Goal: Task Accomplishment & Management: Use online tool/utility

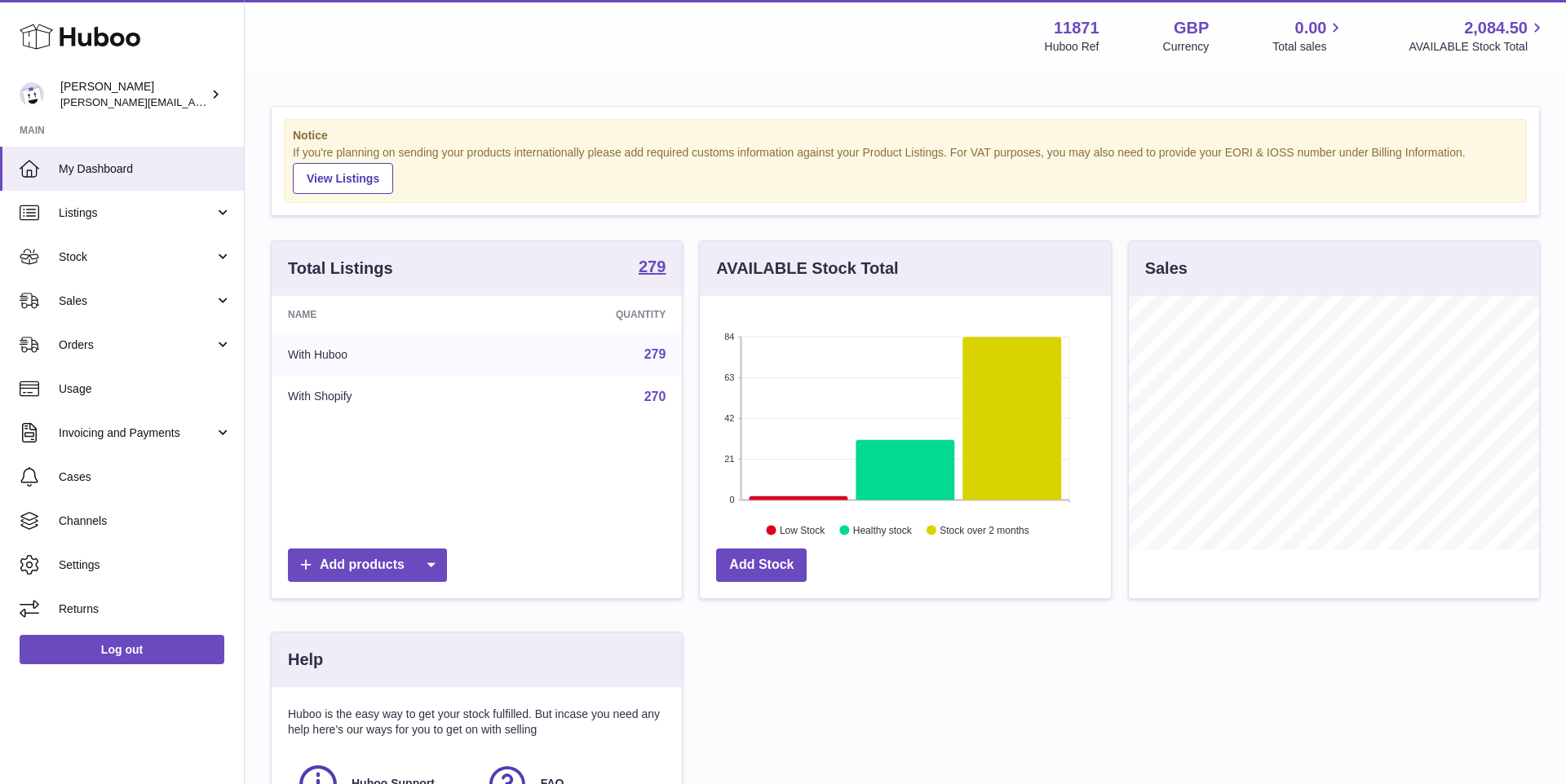
scroll to position [254, 409]
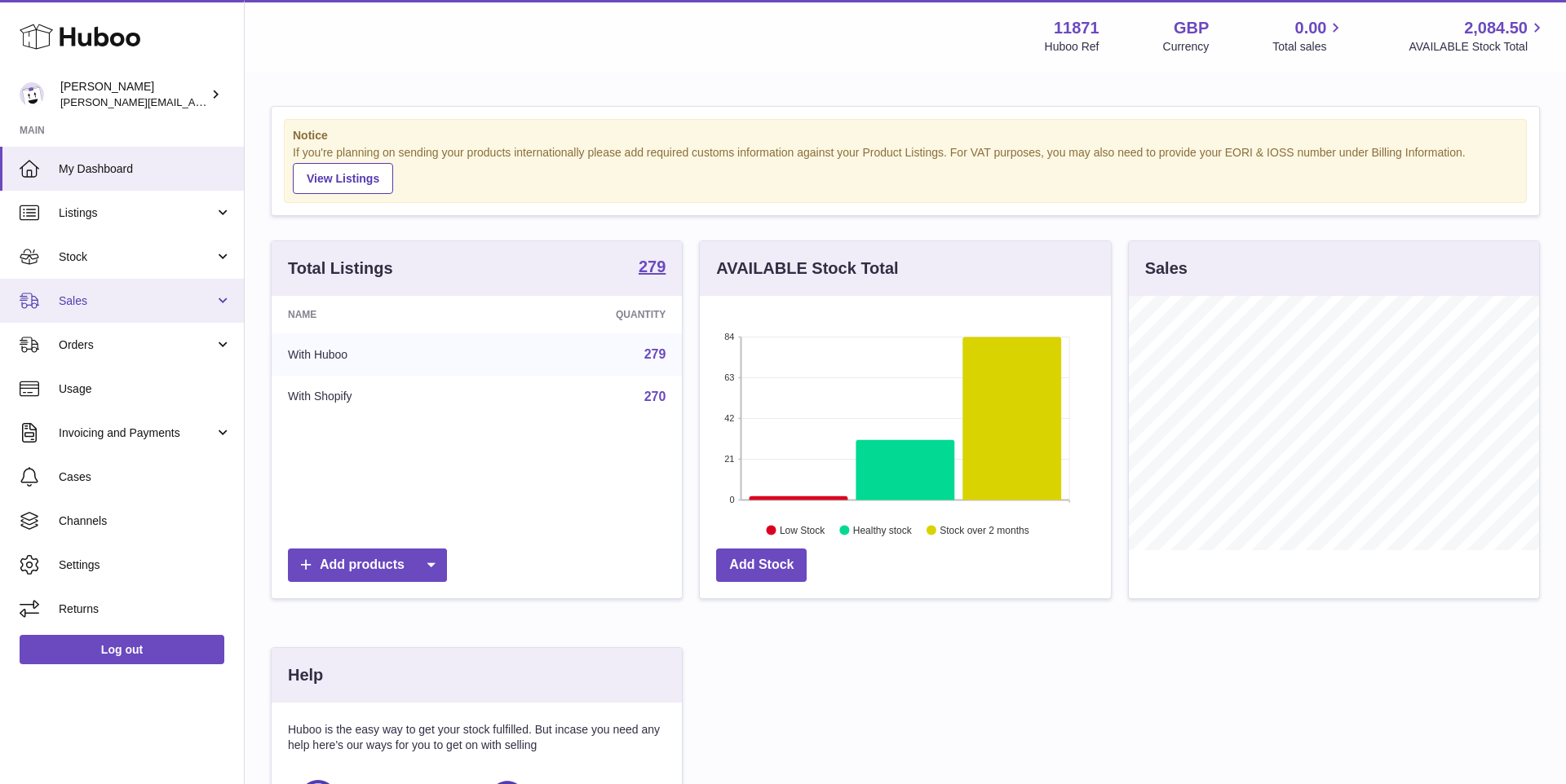
click at [111, 305] on span "Sales" at bounding box center [136, 301] width 156 height 16
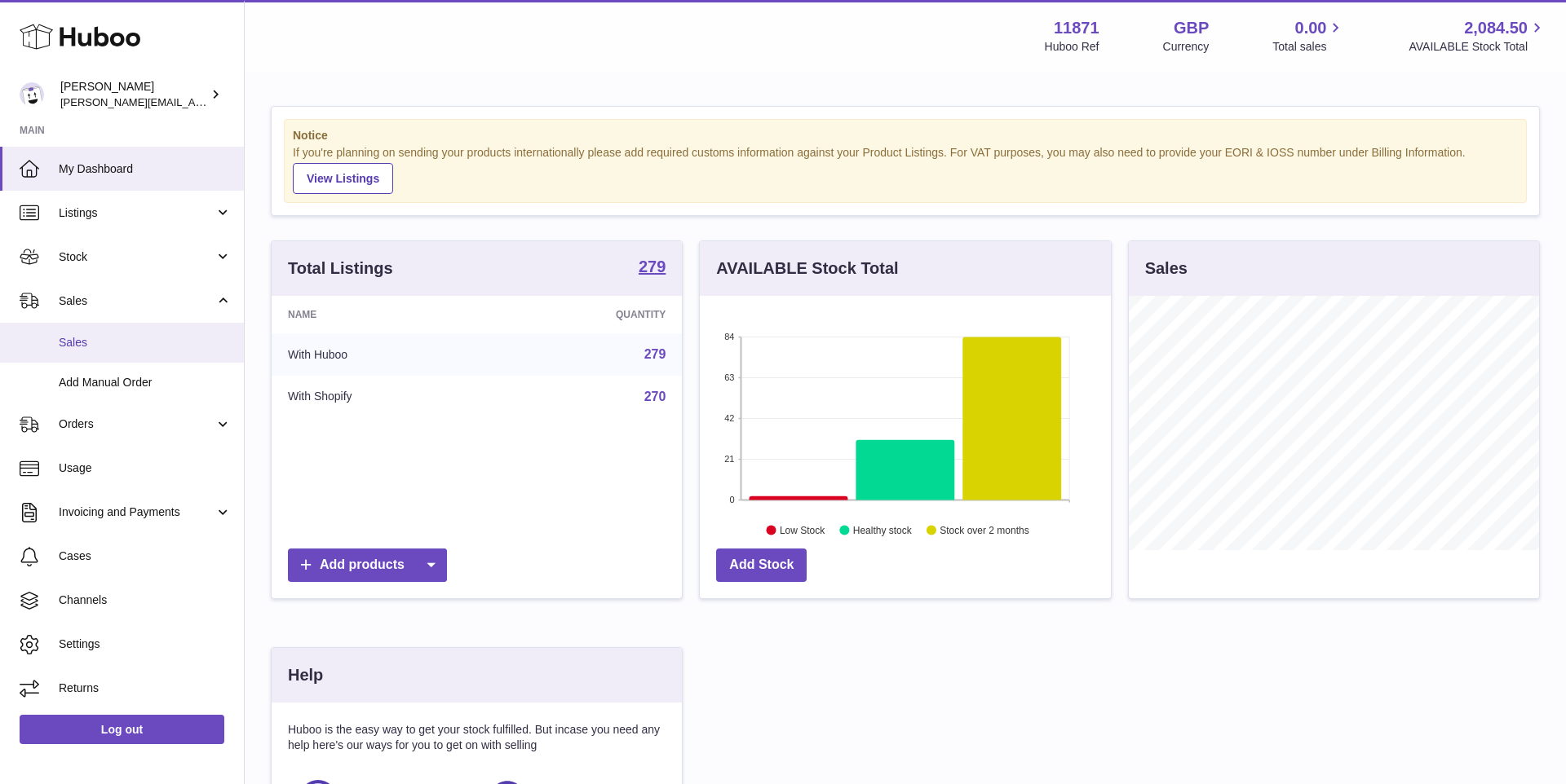
click at [118, 339] on span "Sales" at bounding box center [145, 343] width 173 height 16
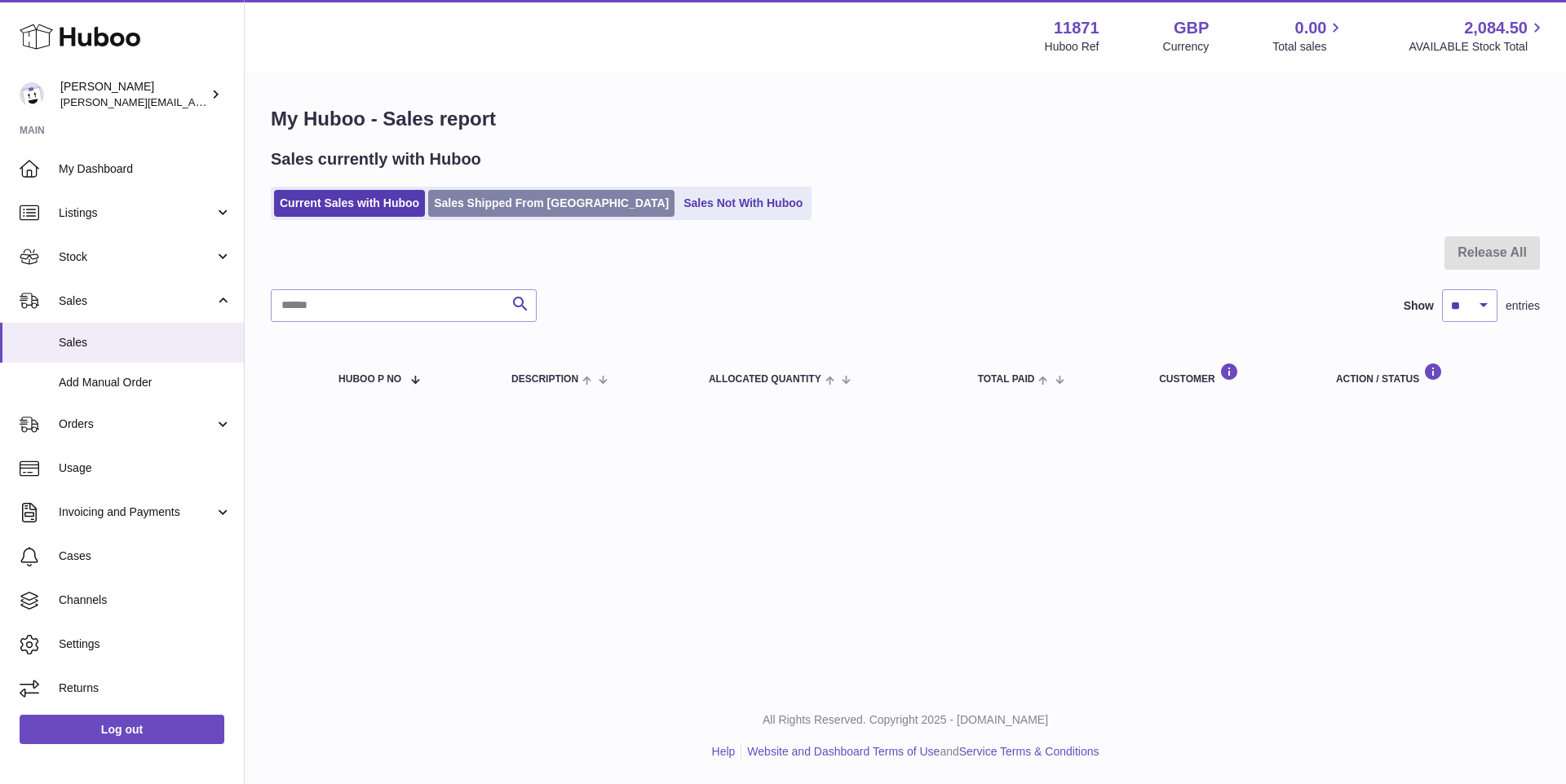
click at [509, 206] on link "Sales Shipped From [GEOGRAPHIC_DATA]" at bounding box center [551, 203] width 247 height 26
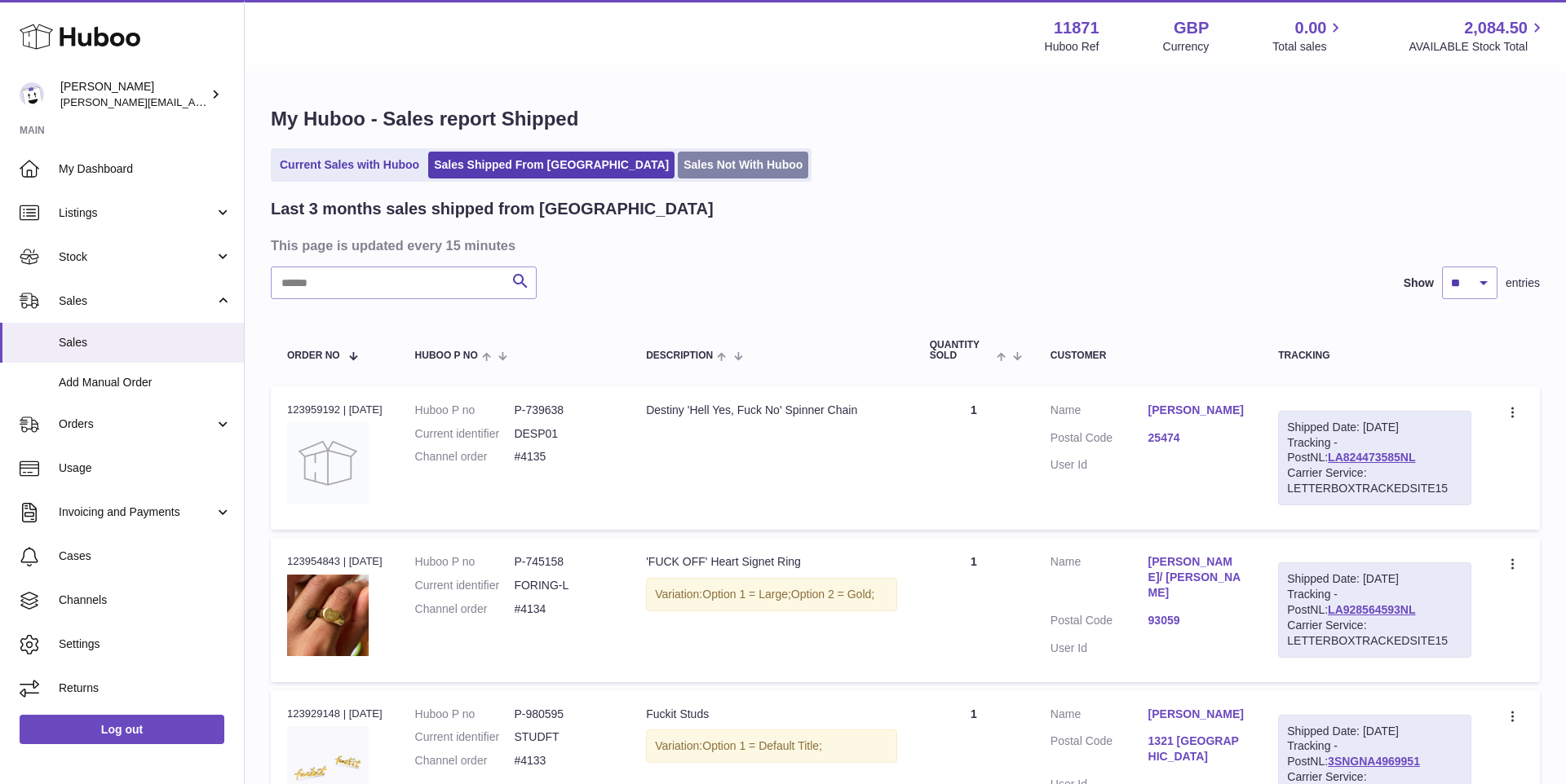
click at [678, 163] on link "Sales Not With Huboo" at bounding box center [742, 164] width 130 height 26
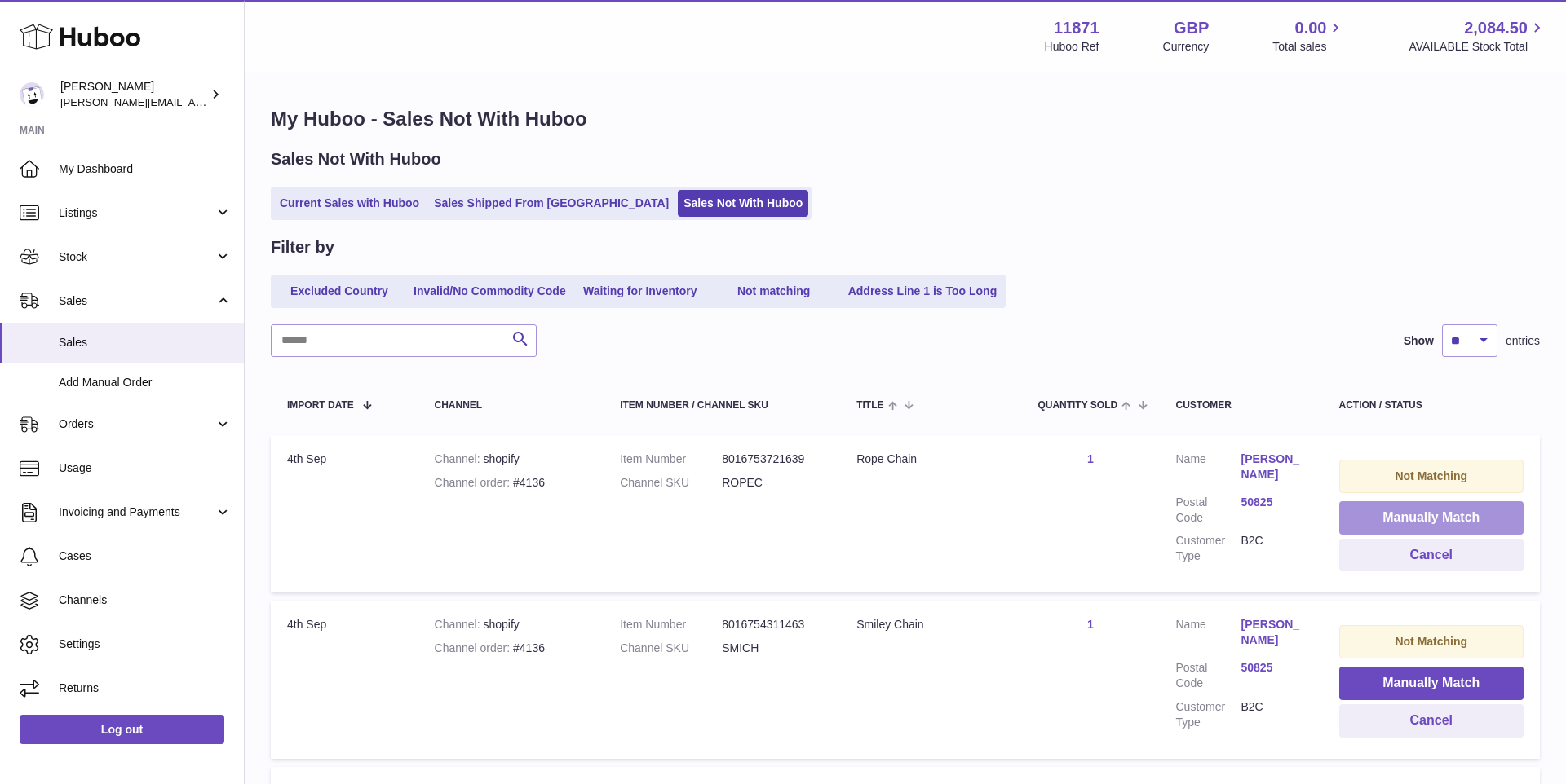
click at [1357, 505] on button "Manually Match" at bounding box center [1432, 518] width 185 height 33
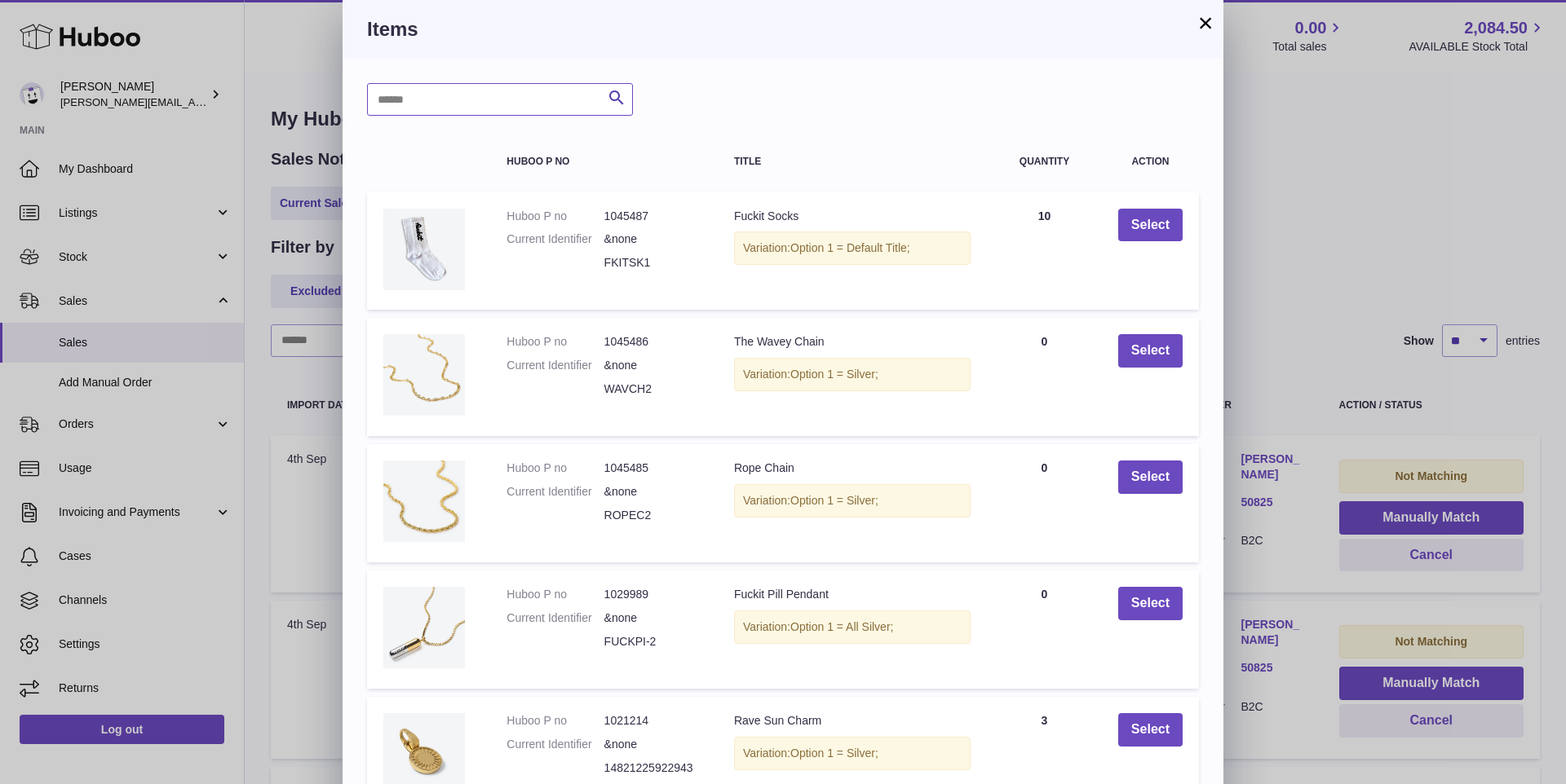
click at [467, 103] on input "text" at bounding box center [500, 99] width 266 height 32
type input "*****"
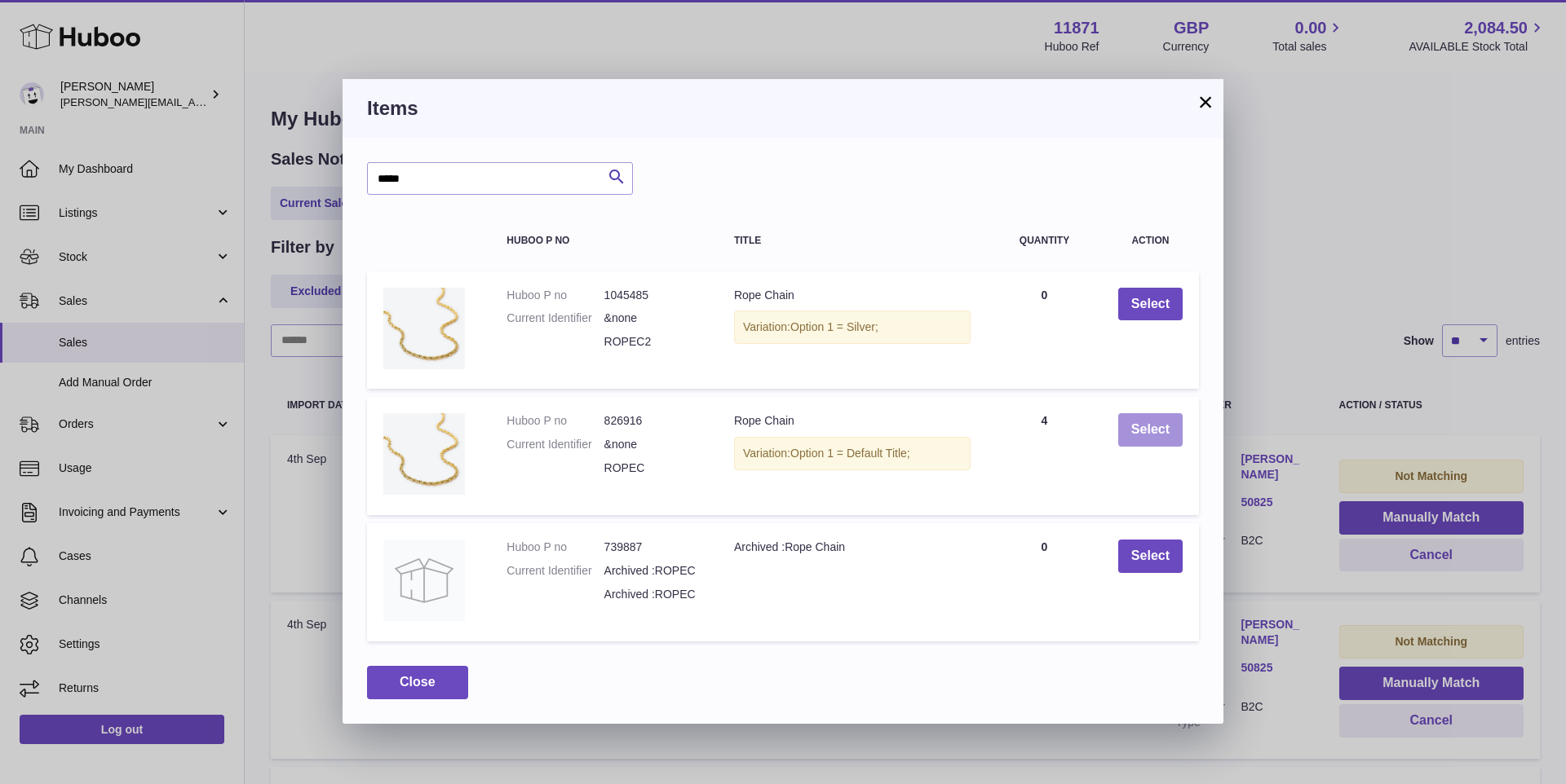
click at [1169, 418] on button "Select" at bounding box center [1151, 430] width 65 height 33
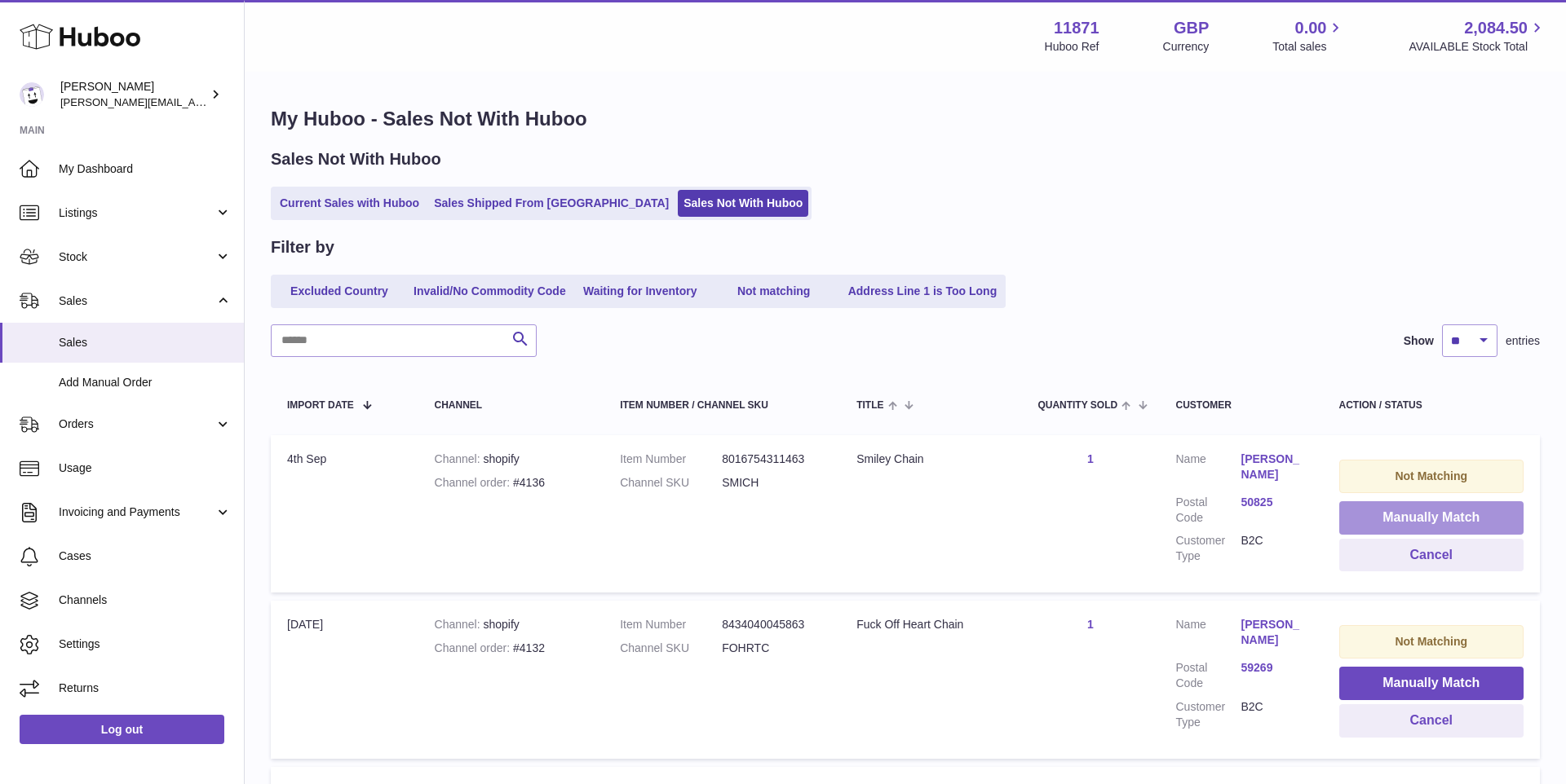
click at [1401, 504] on button "Manually Match" at bounding box center [1432, 518] width 185 height 33
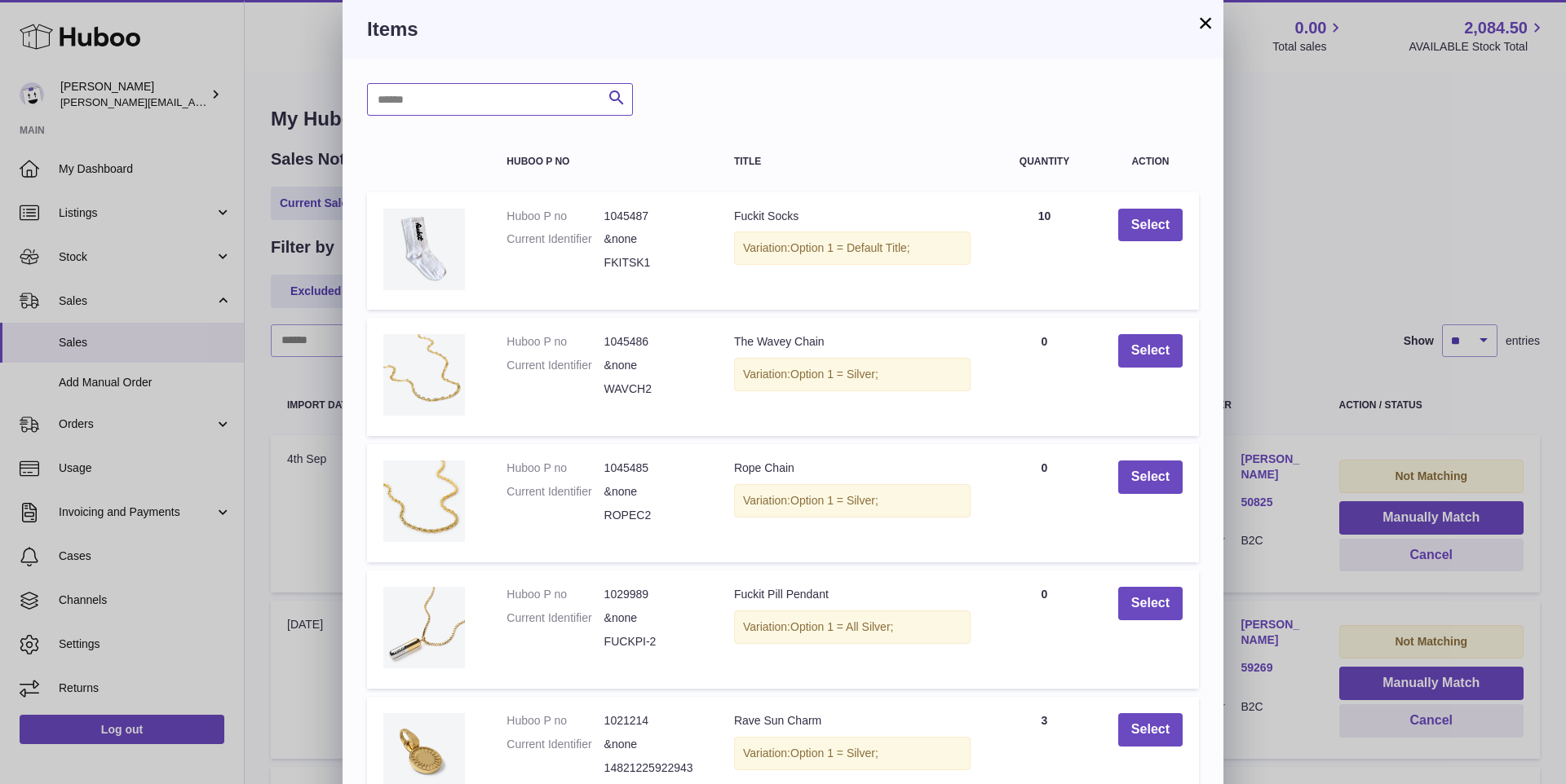
click at [451, 89] on input "text" at bounding box center [500, 99] width 266 height 32
type input "*****"
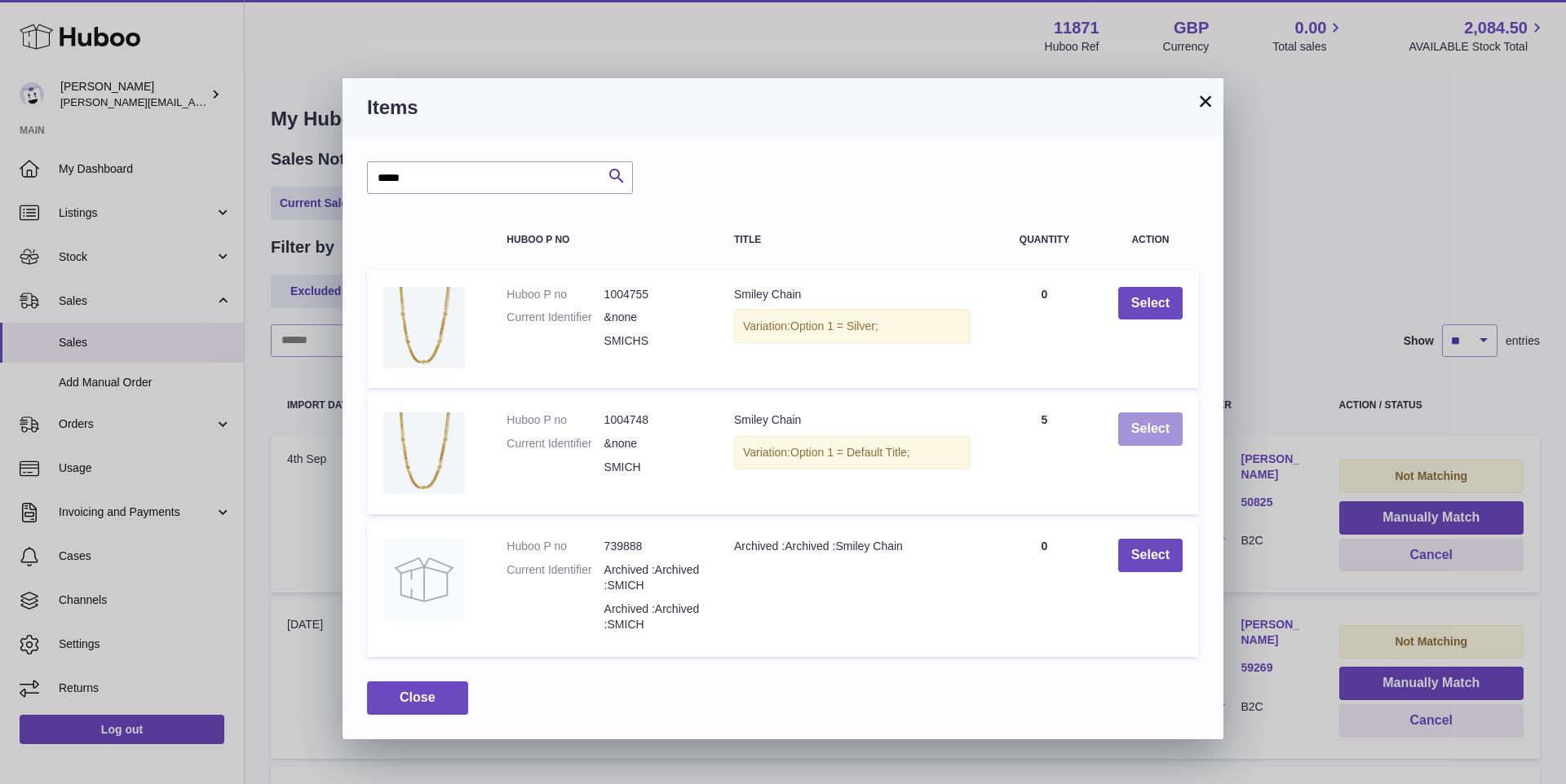
click at [1142, 432] on button "Select" at bounding box center [1151, 429] width 65 height 33
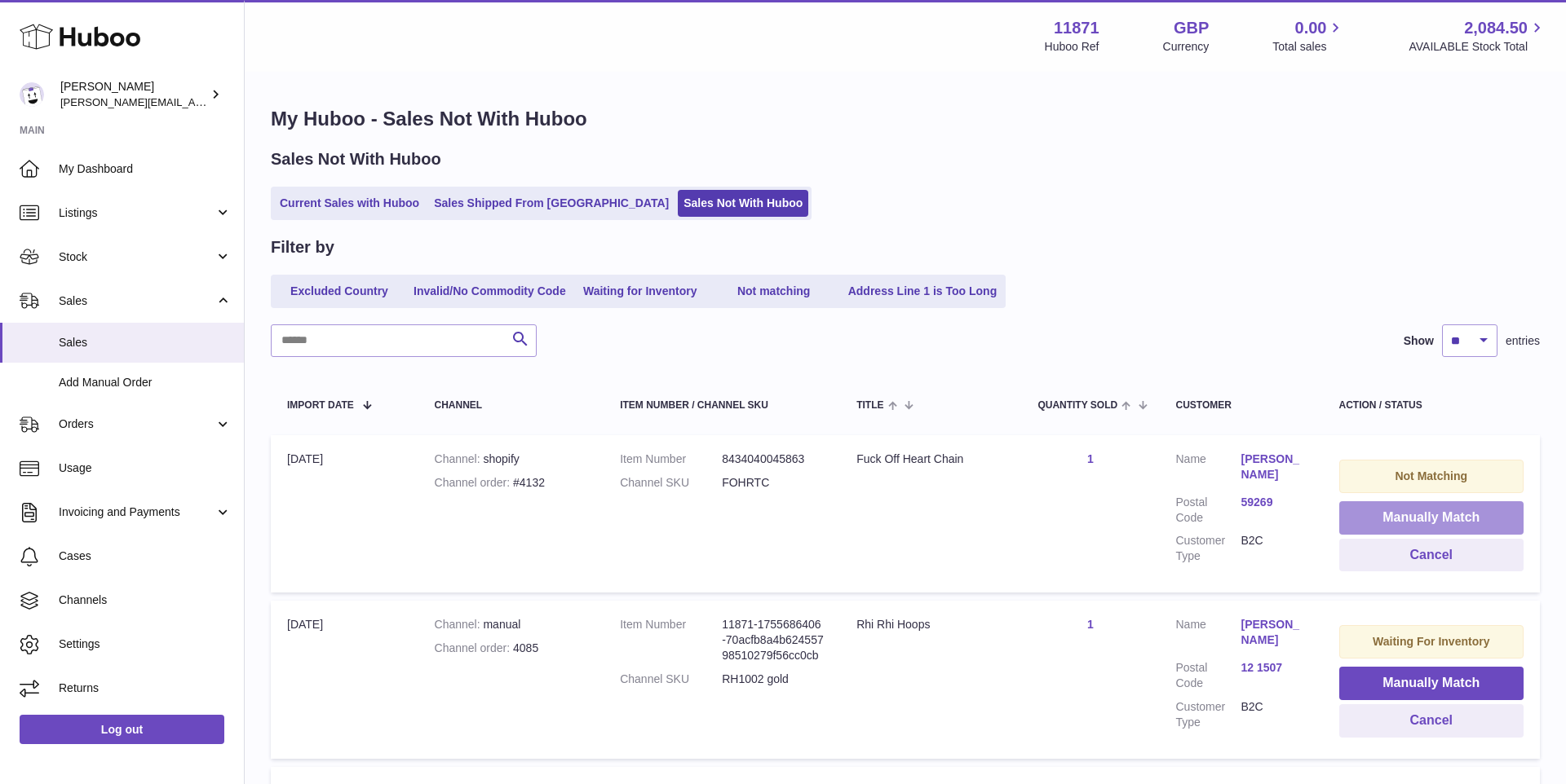
click at [1397, 505] on button "Manually Match" at bounding box center [1432, 518] width 185 height 33
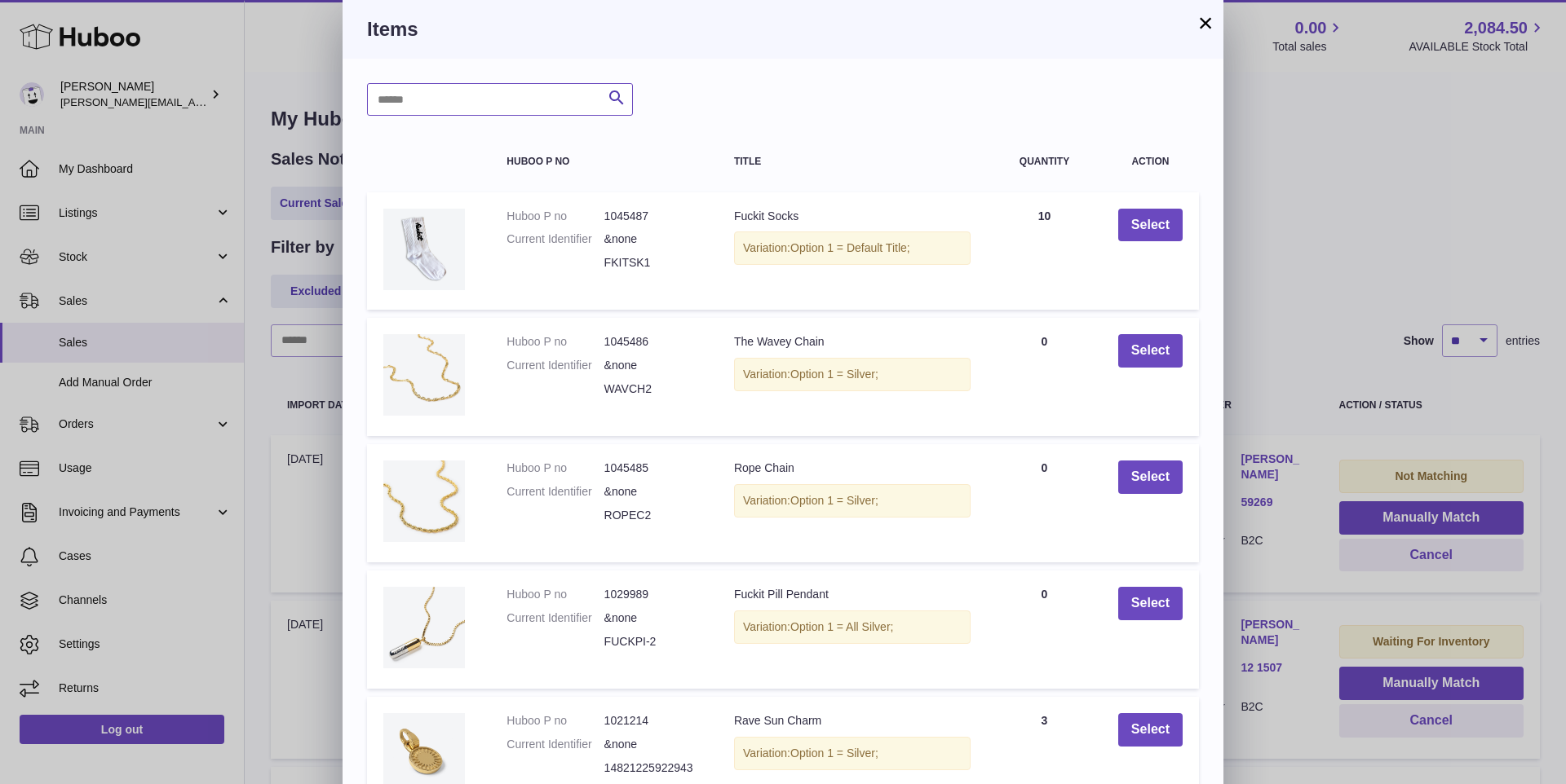
click at [520, 102] on input "text" at bounding box center [500, 99] width 266 height 32
type input "******"
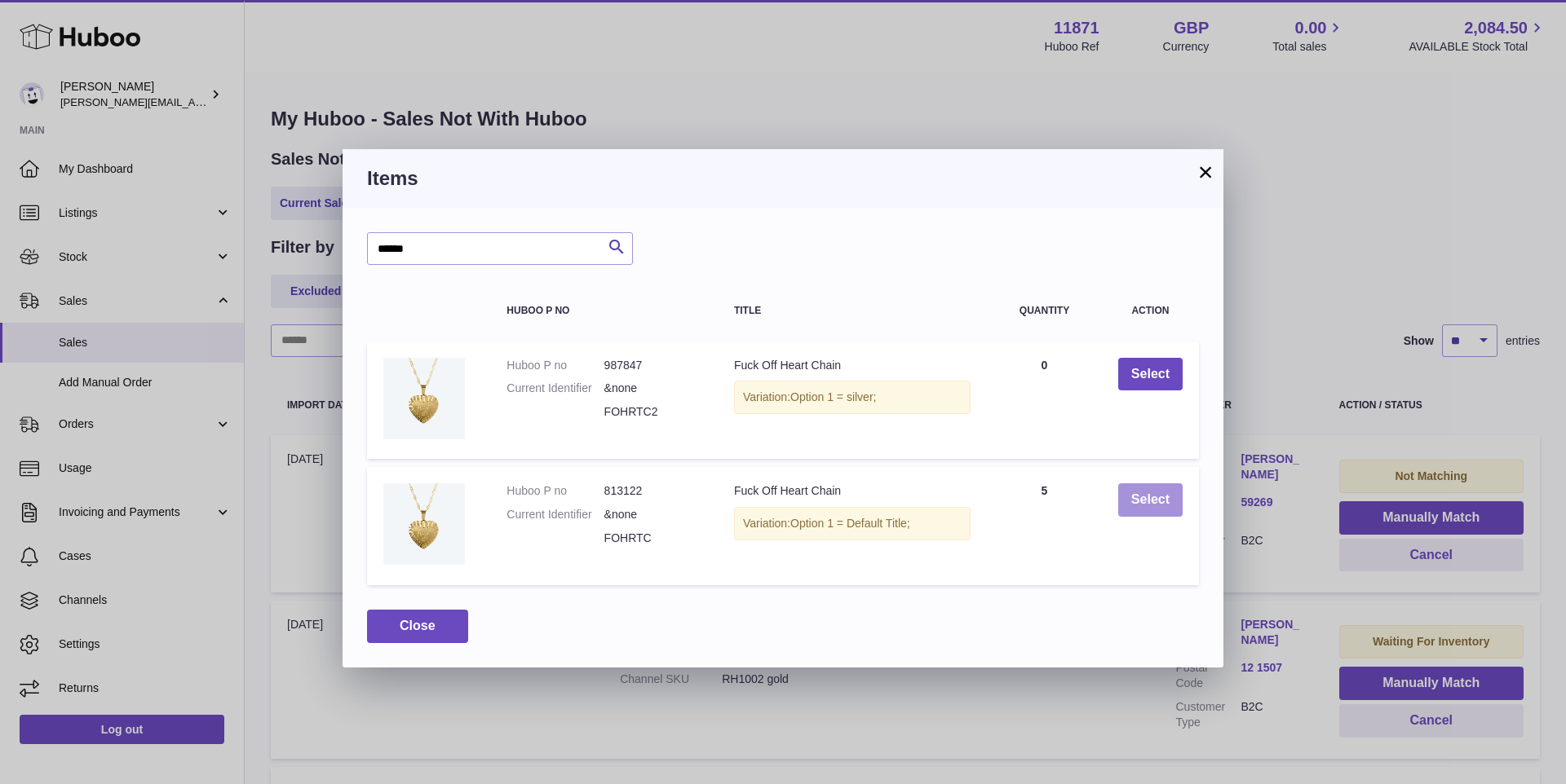
click at [1162, 492] on button "Select" at bounding box center [1151, 500] width 65 height 33
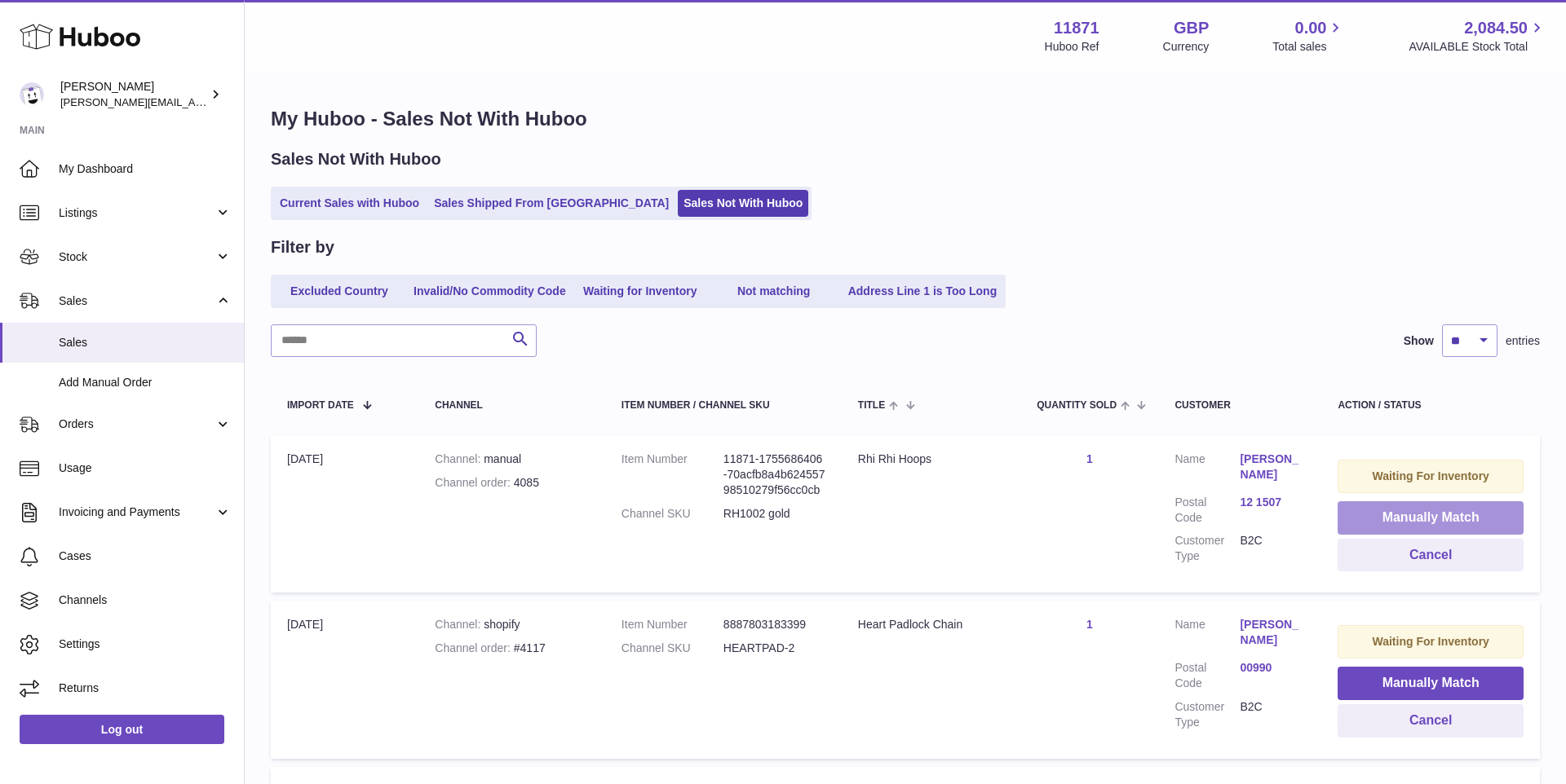
click at [1394, 507] on button "Manually Match" at bounding box center [1431, 518] width 186 height 33
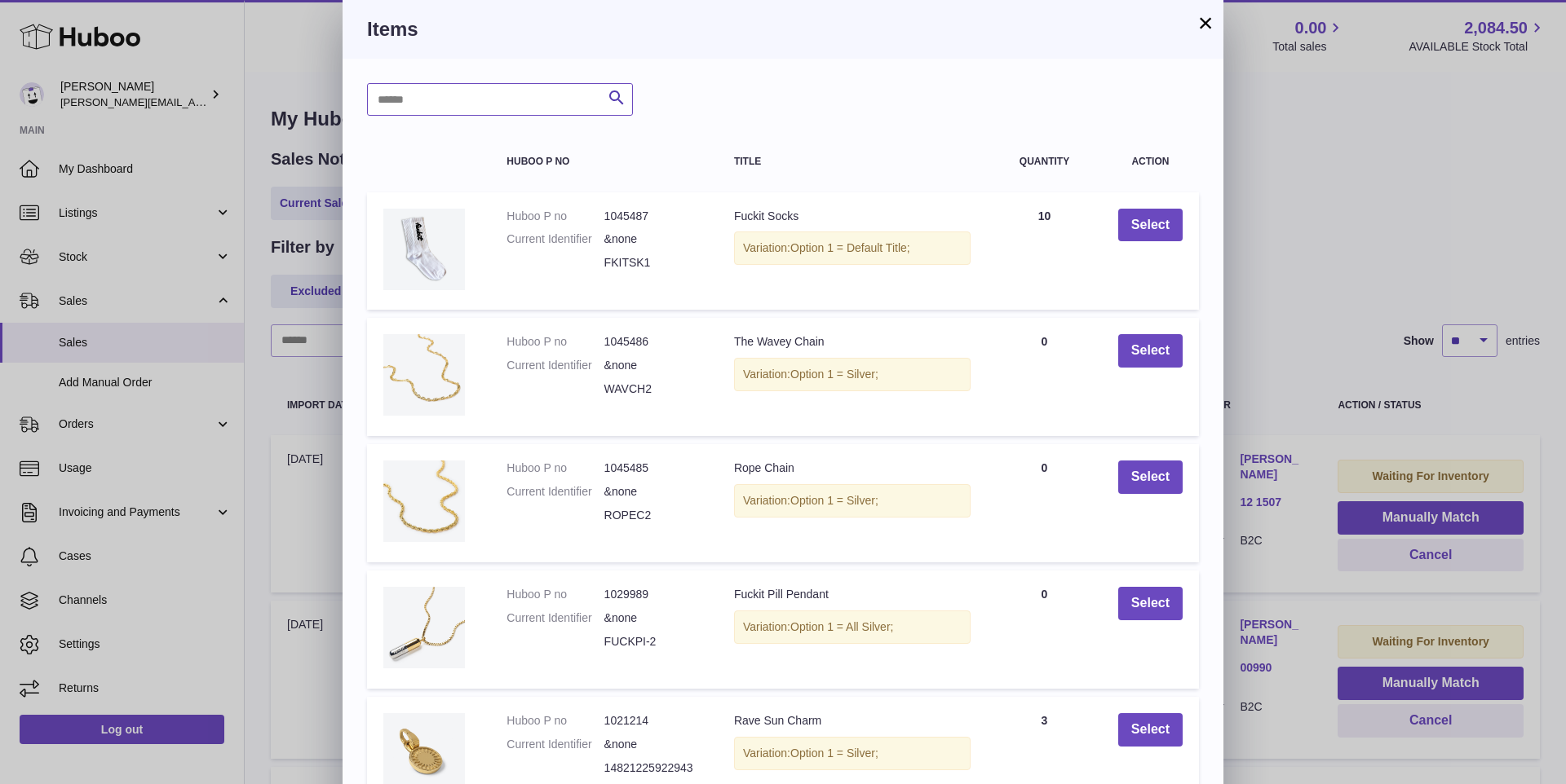
click at [491, 88] on input "text" at bounding box center [500, 99] width 266 height 32
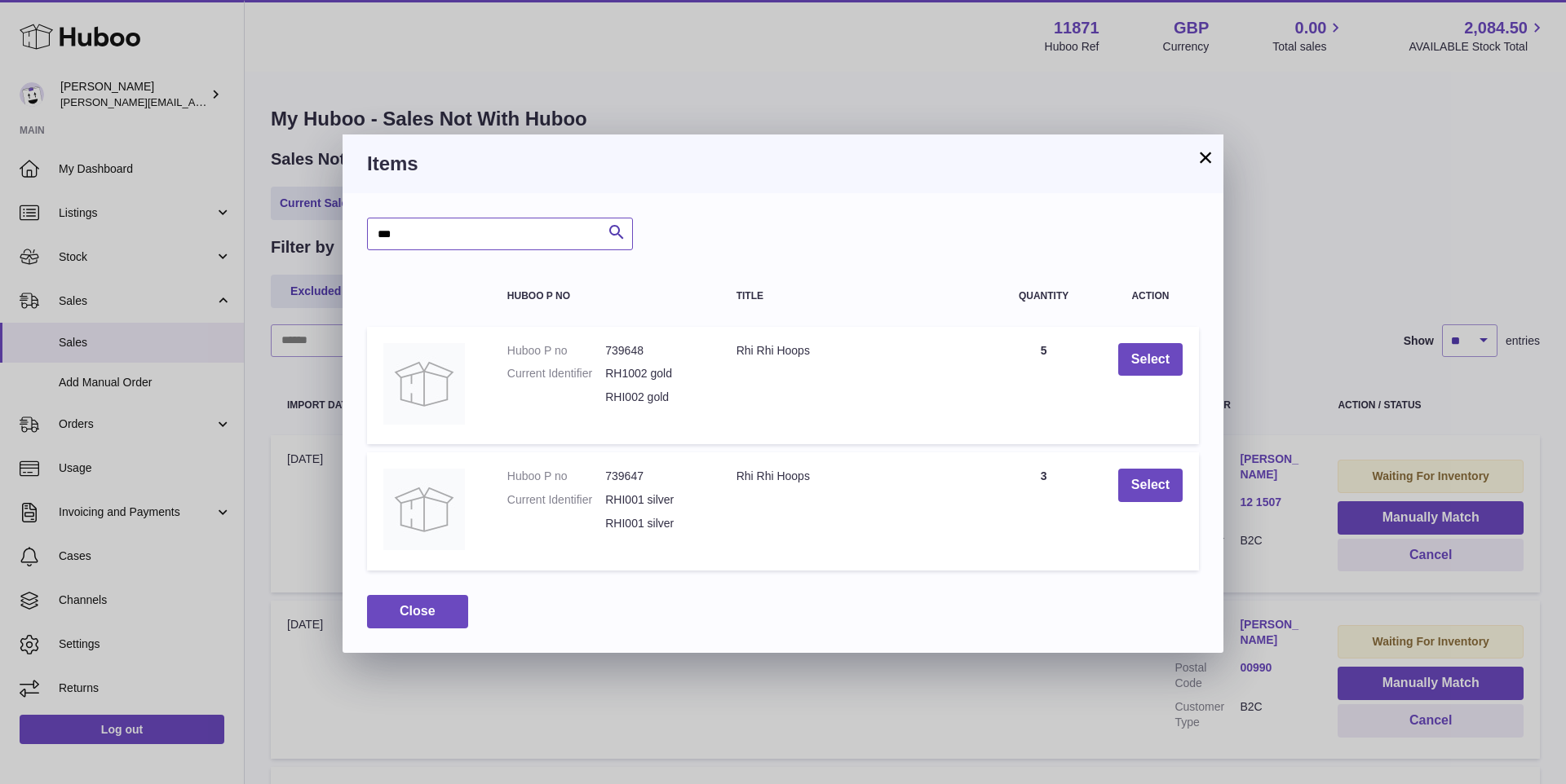
type input "***"
click at [1162, 350] on button "Select" at bounding box center [1151, 360] width 65 height 33
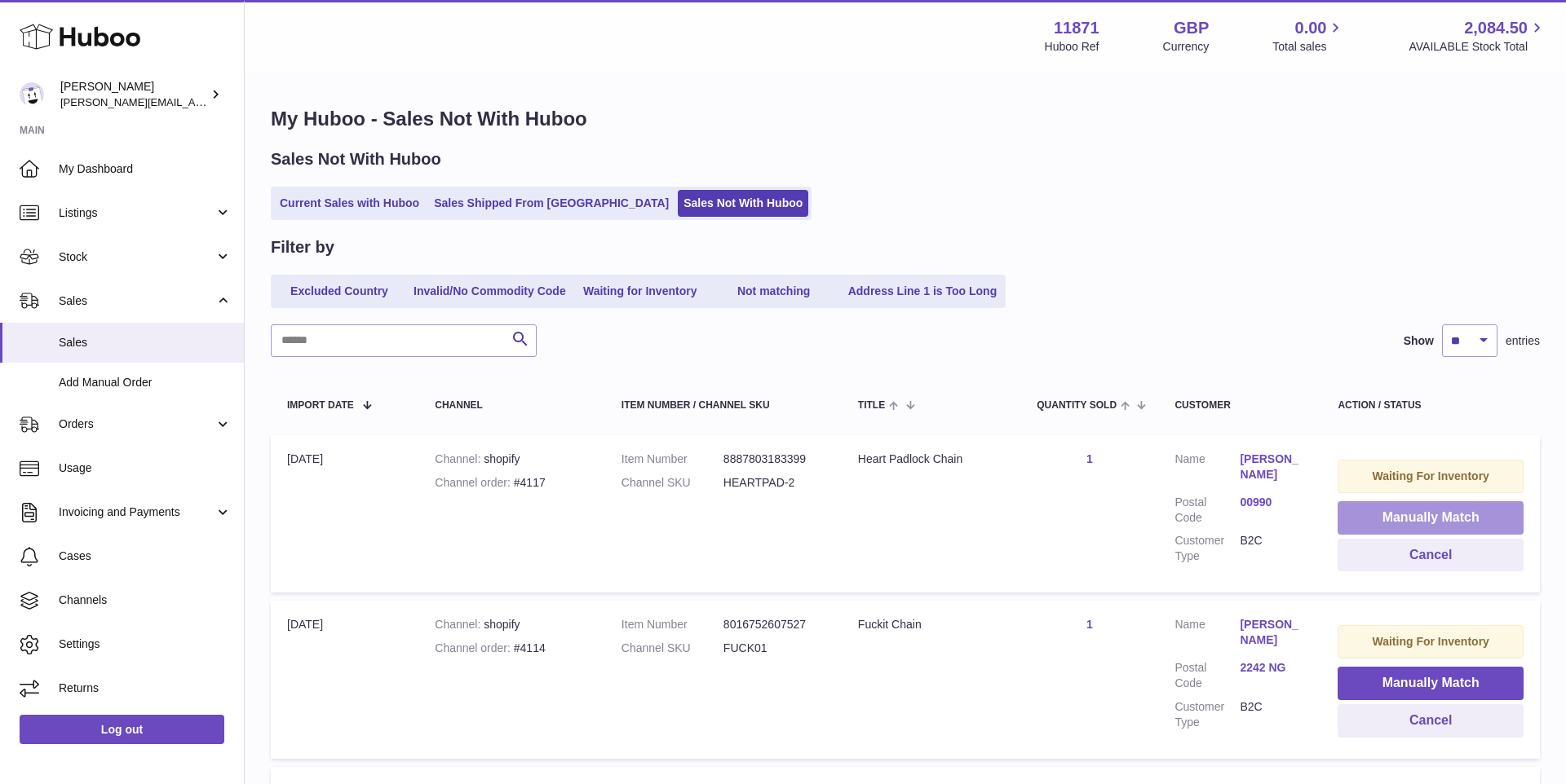
click at [1375, 512] on button "Manually Match" at bounding box center [1431, 518] width 186 height 33
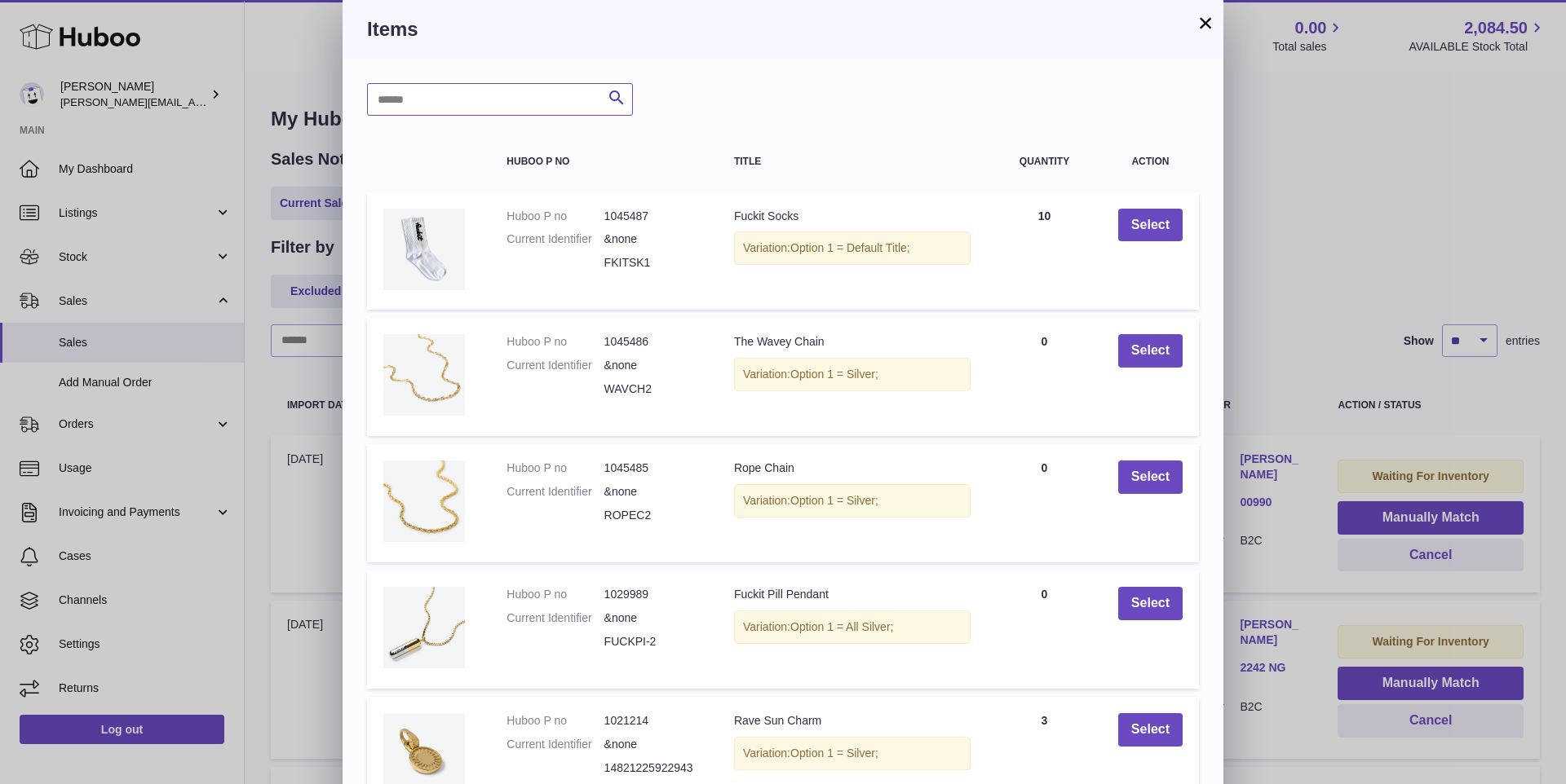
drag, startPoint x: 500, startPoint y: 102, endPoint x: 500, endPoint y: 89, distance: 13.0
click at [500, 102] on input "text" at bounding box center [500, 99] width 266 height 32
type input "******"
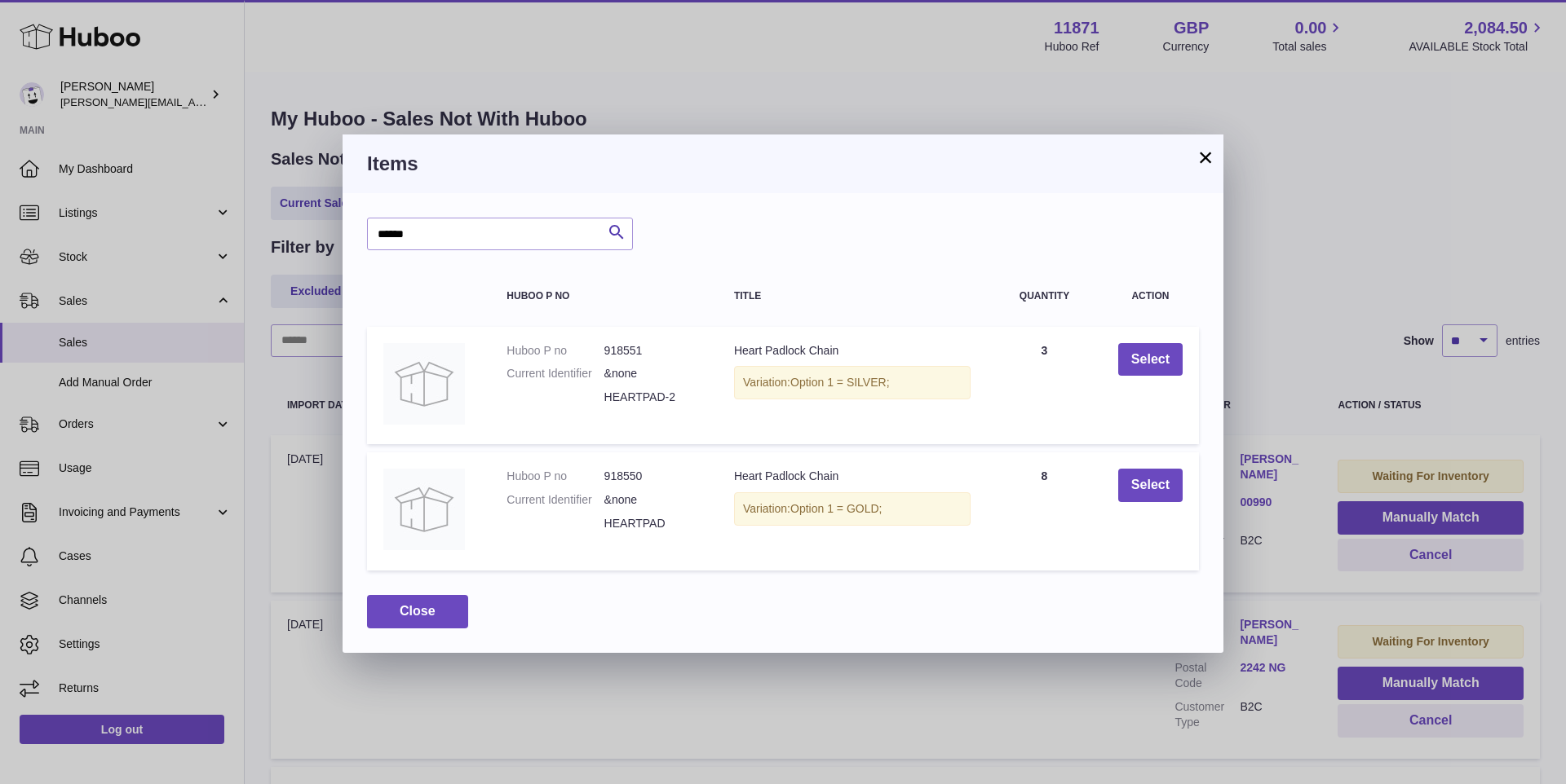
click at [1198, 158] on button "×" at bounding box center [1206, 158] width 20 height 20
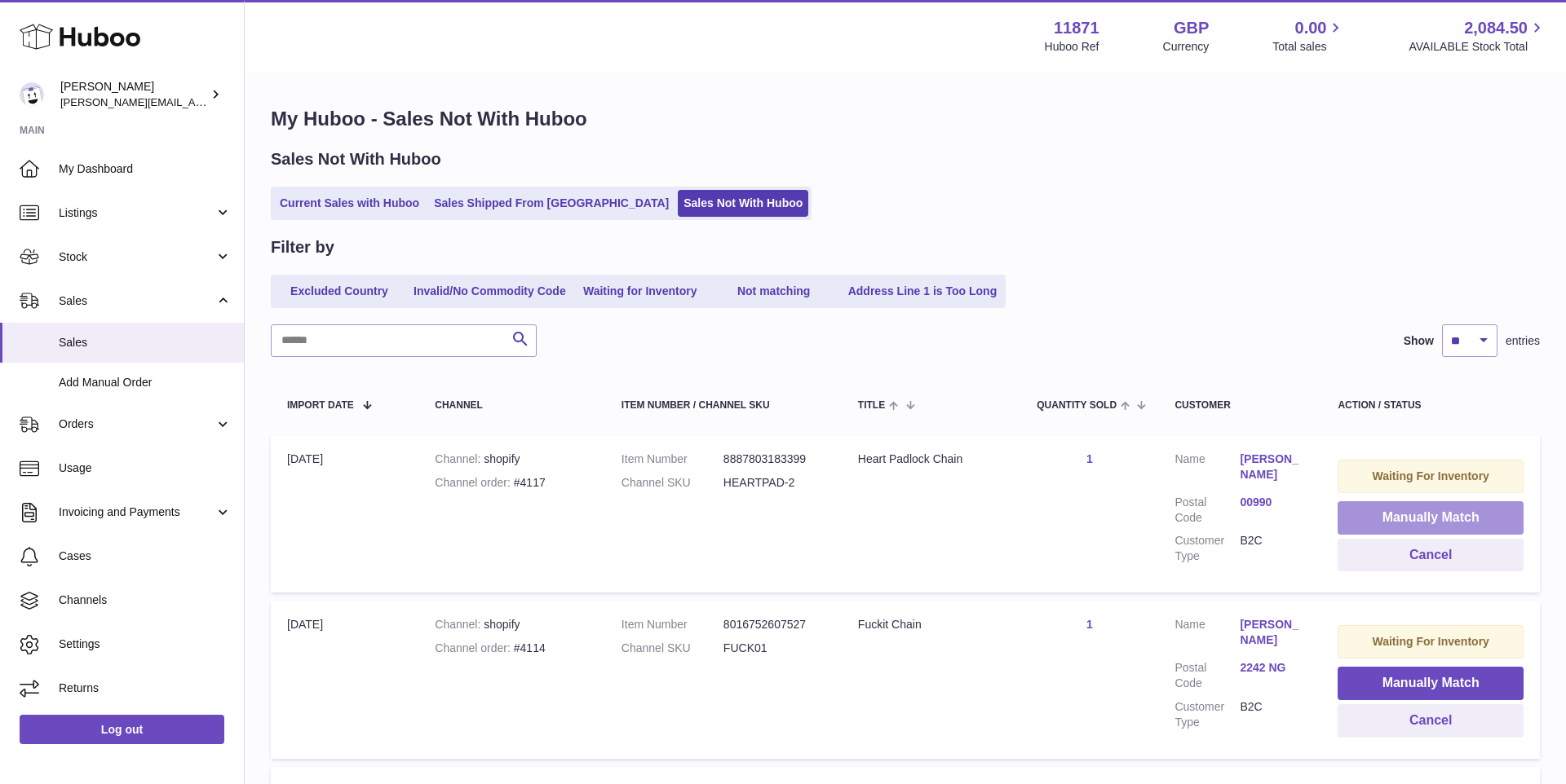
click at [1411, 510] on button "Manually Match" at bounding box center [1431, 518] width 186 height 33
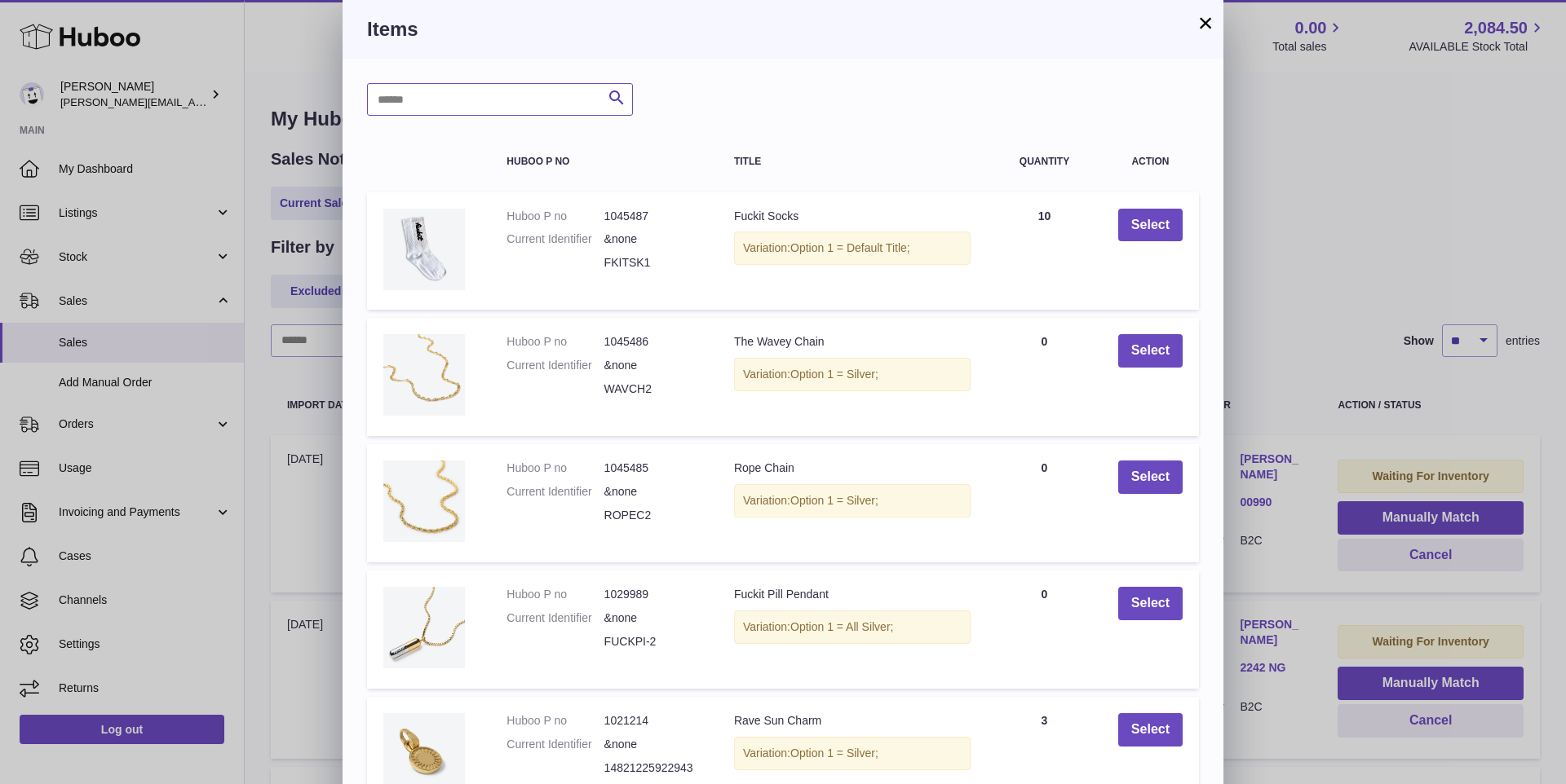
click at [530, 85] on input "text" at bounding box center [500, 99] width 266 height 32
type input "********"
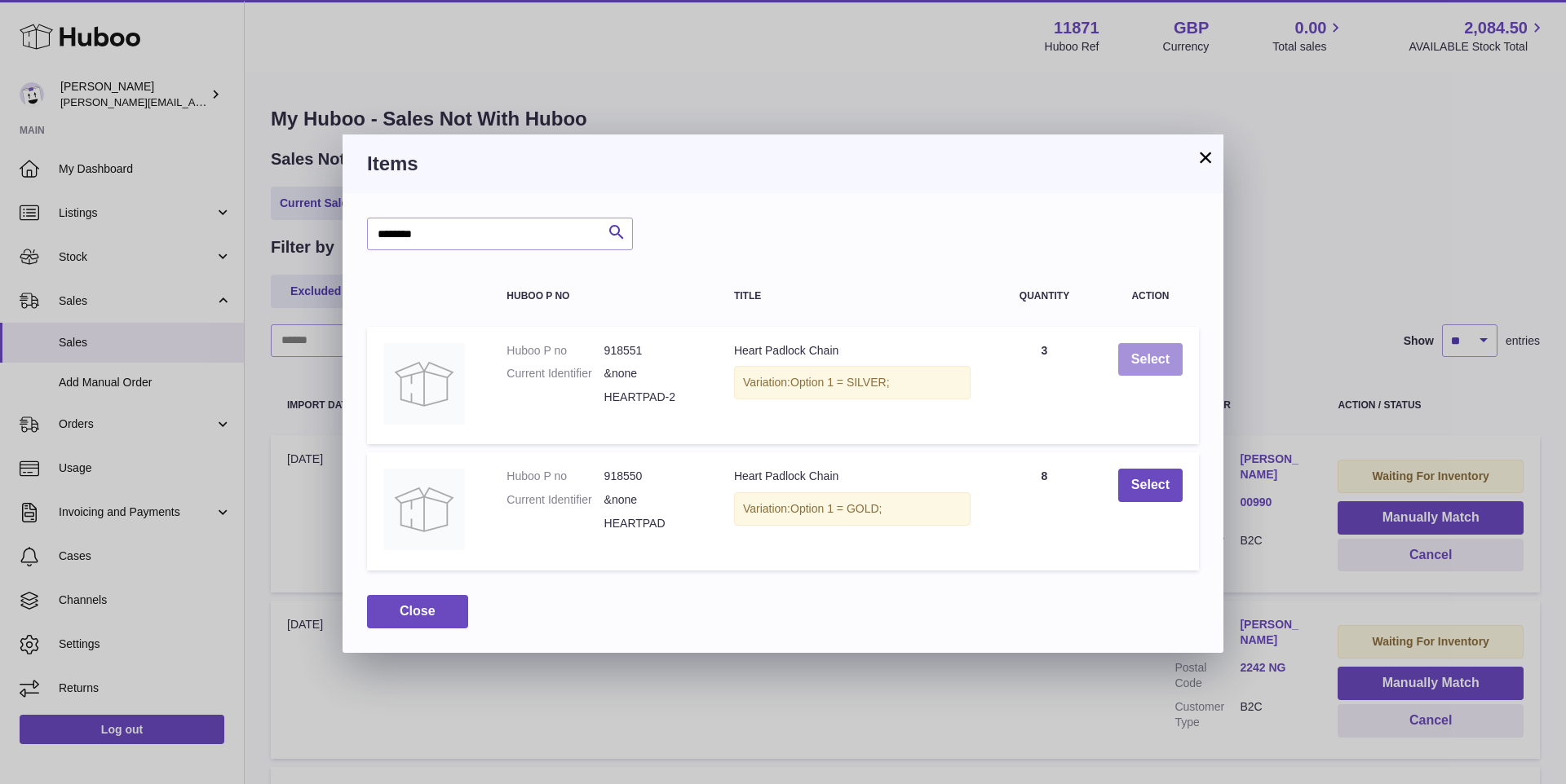
click at [1174, 358] on button "Select" at bounding box center [1151, 360] width 65 height 33
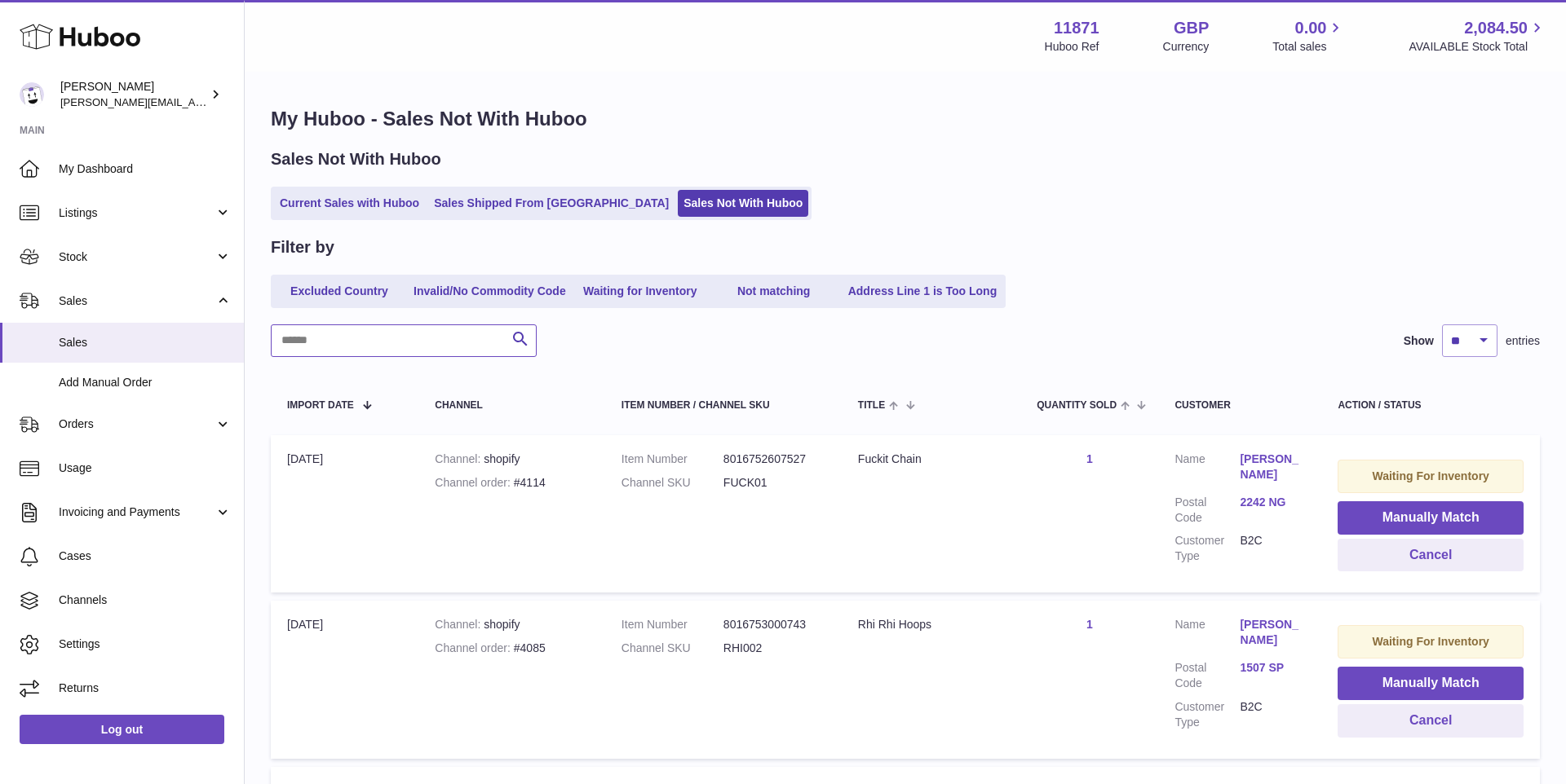
click at [409, 338] on input "text" at bounding box center [404, 340] width 266 height 32
click at [1377, 510] on button "Manually Match" at bounding box center [1431, 518] width 186 height 33
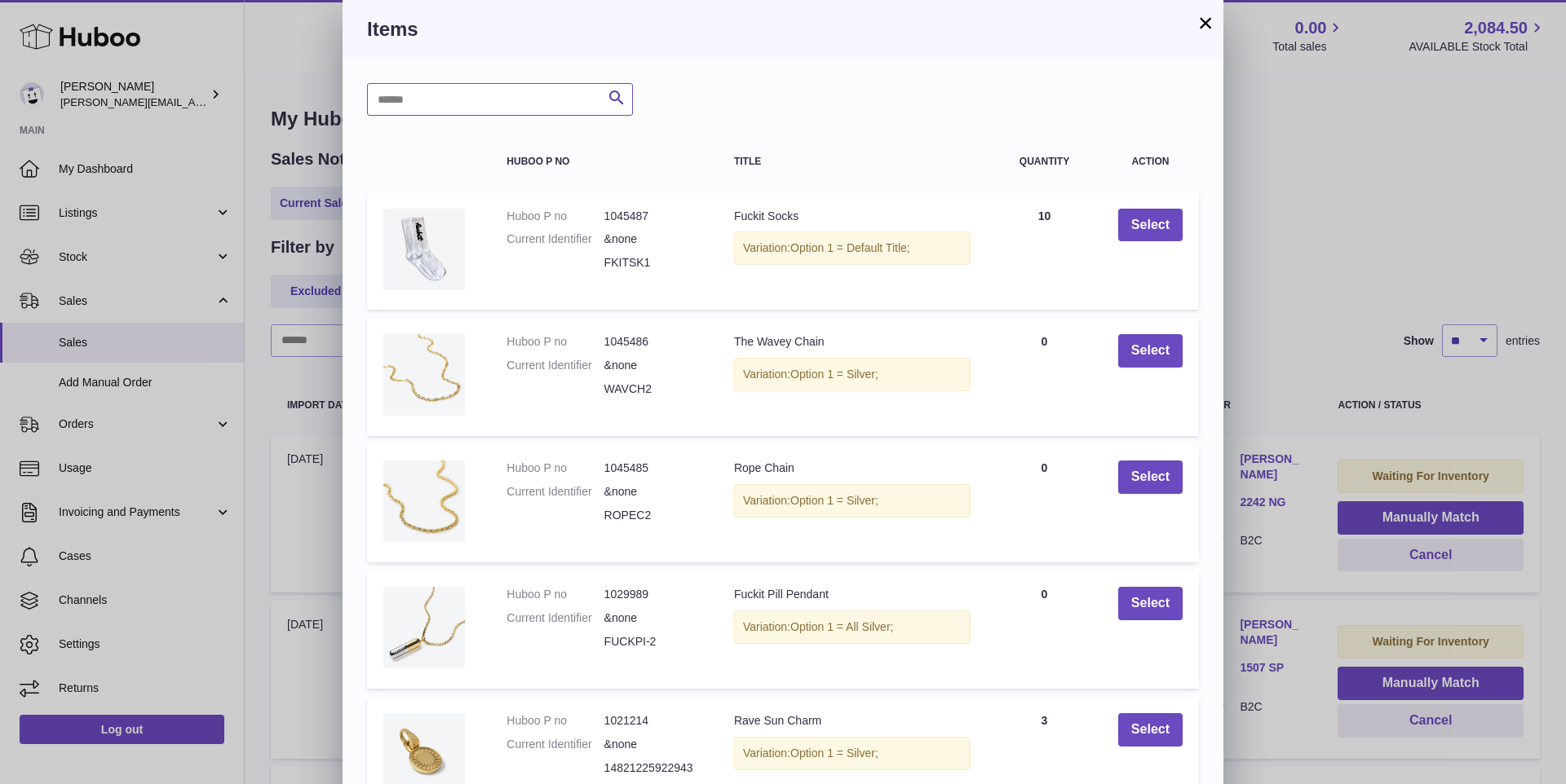
click at [530, 93] on input "text" at bounding box center [500, 99] width 266 height 32
type input "*****"
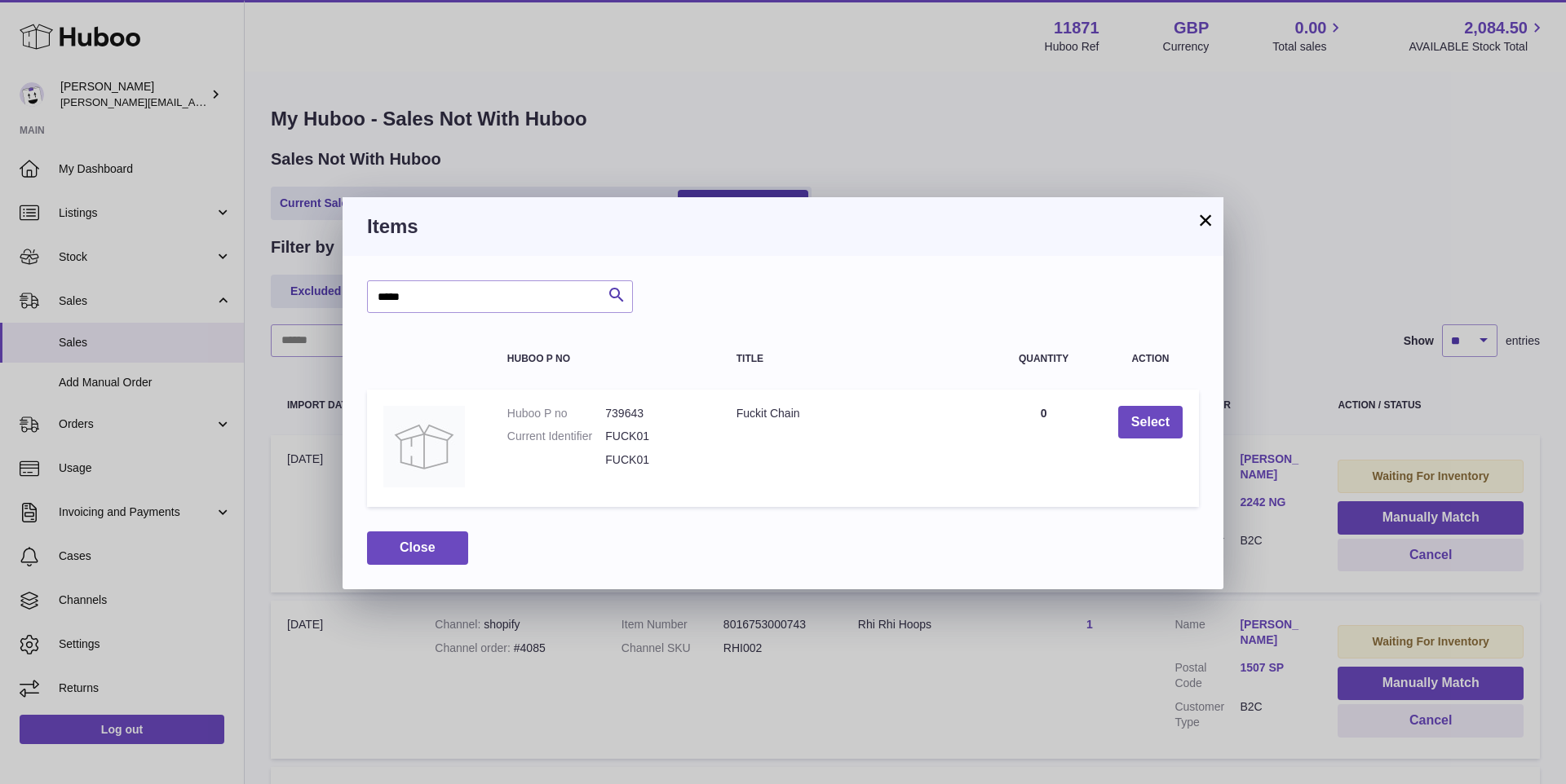
click at [1206, 220] on button "×" at bounding box center [1206, 220] width 20 height 20
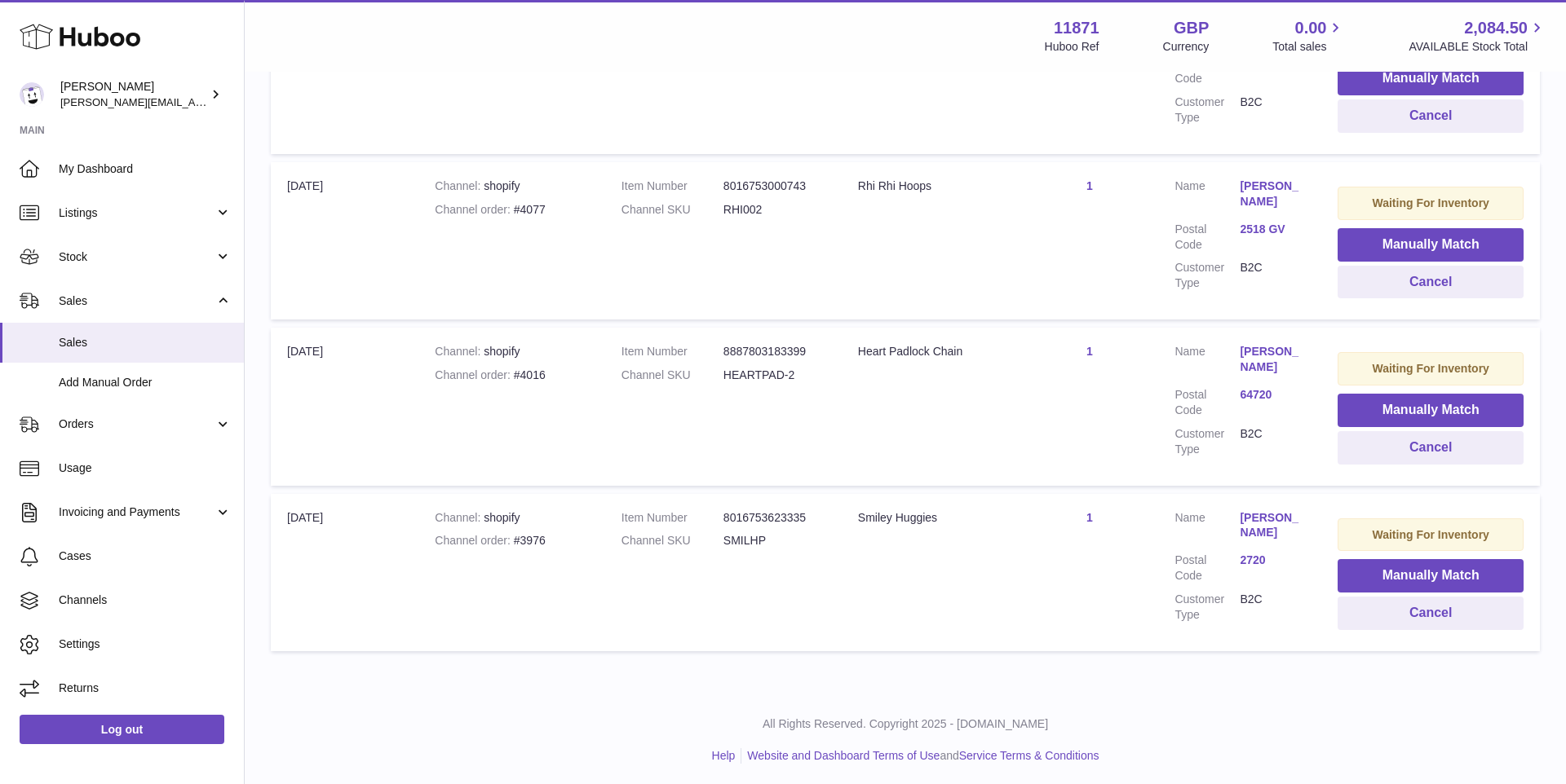
scroll to position [769, 0]
click at [1437, 578] on button "Manually Match" at bounding box center [1431, 576] width 186 height 33
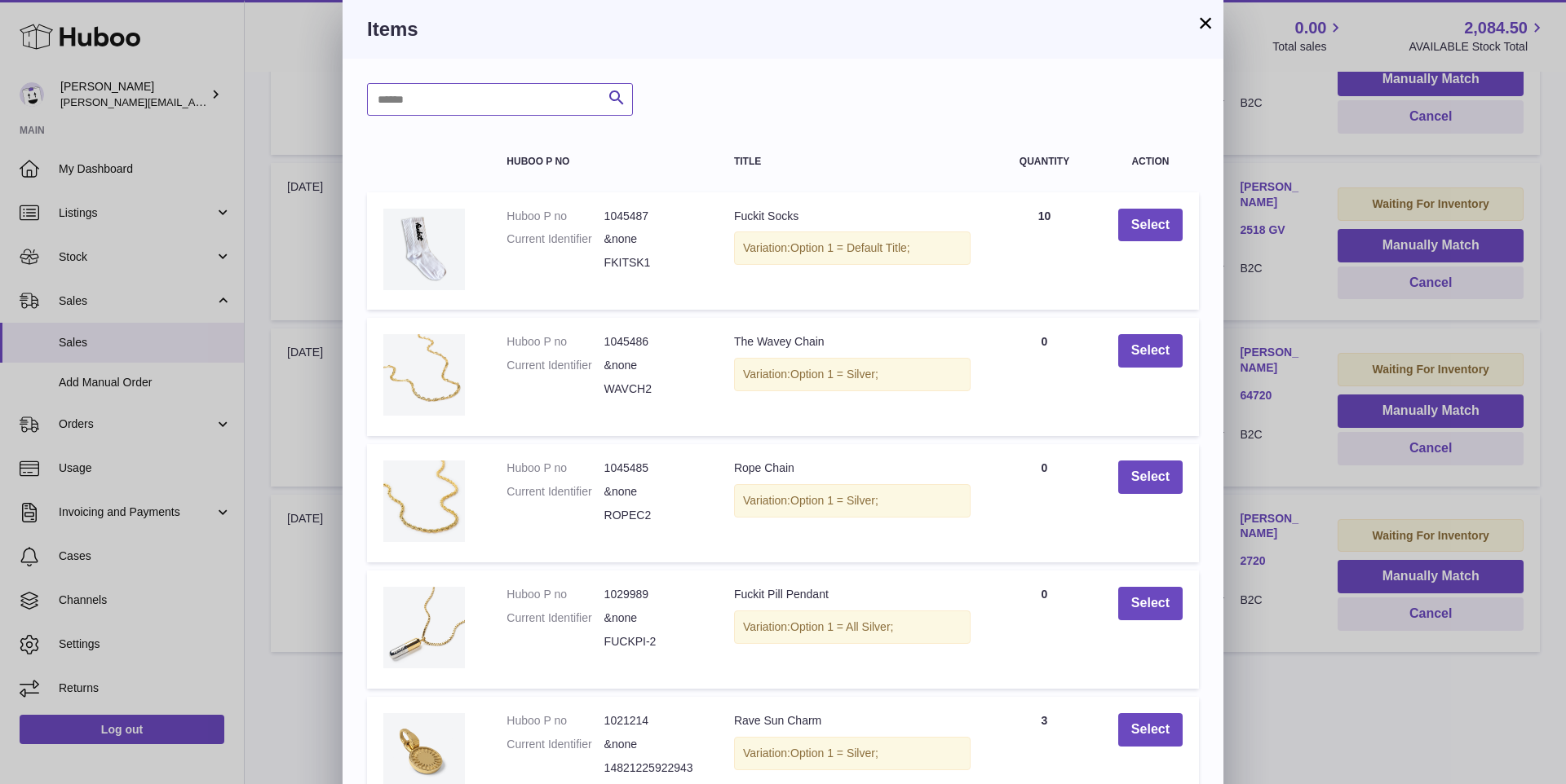
click at [436, 98] on input "text" at bounding box center [500, 99] width 266 height 32
type input "******"
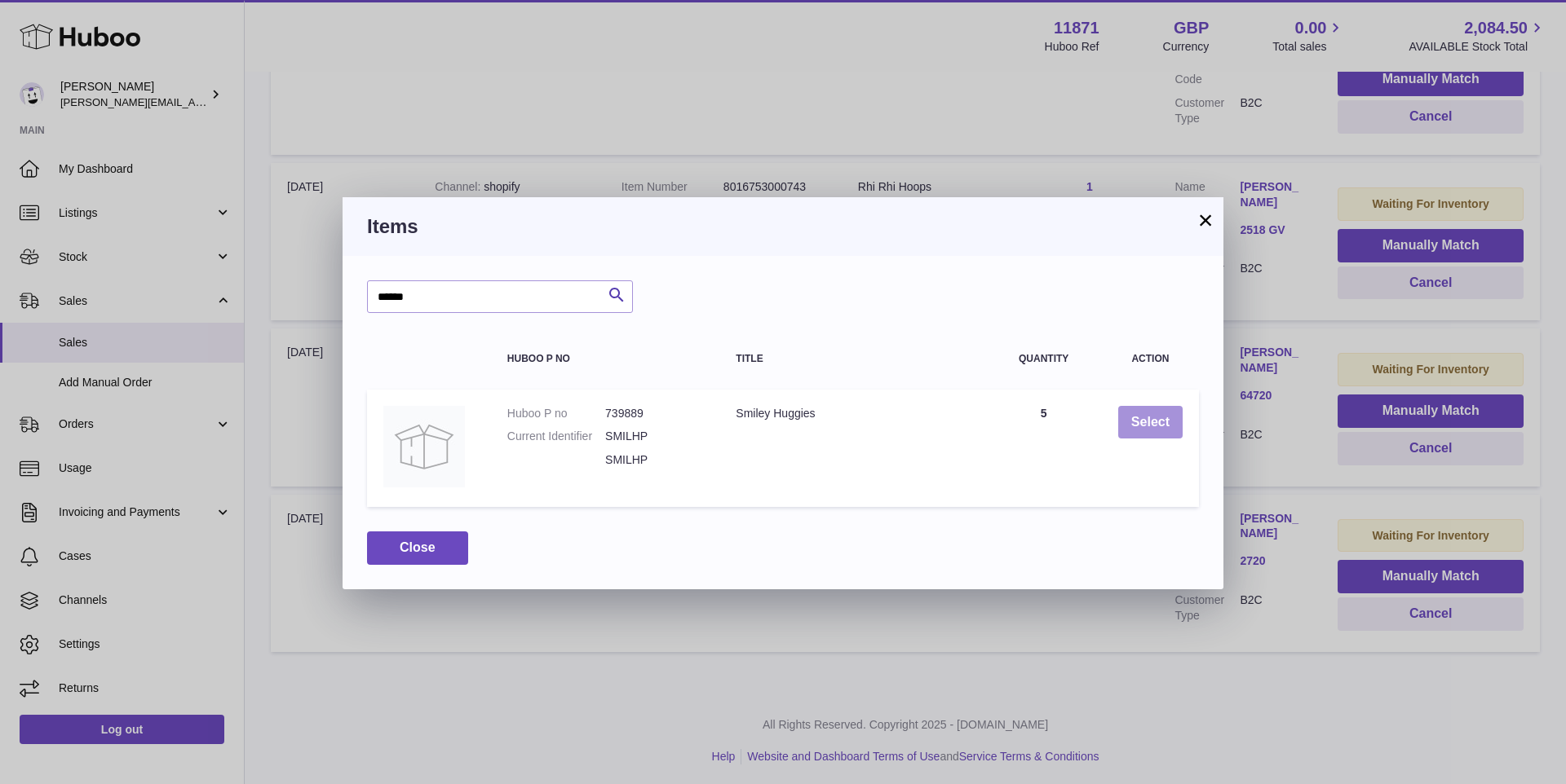
click at [1162, 427] on button "Select" at bounding box center [1151, 423] width 65 height 33
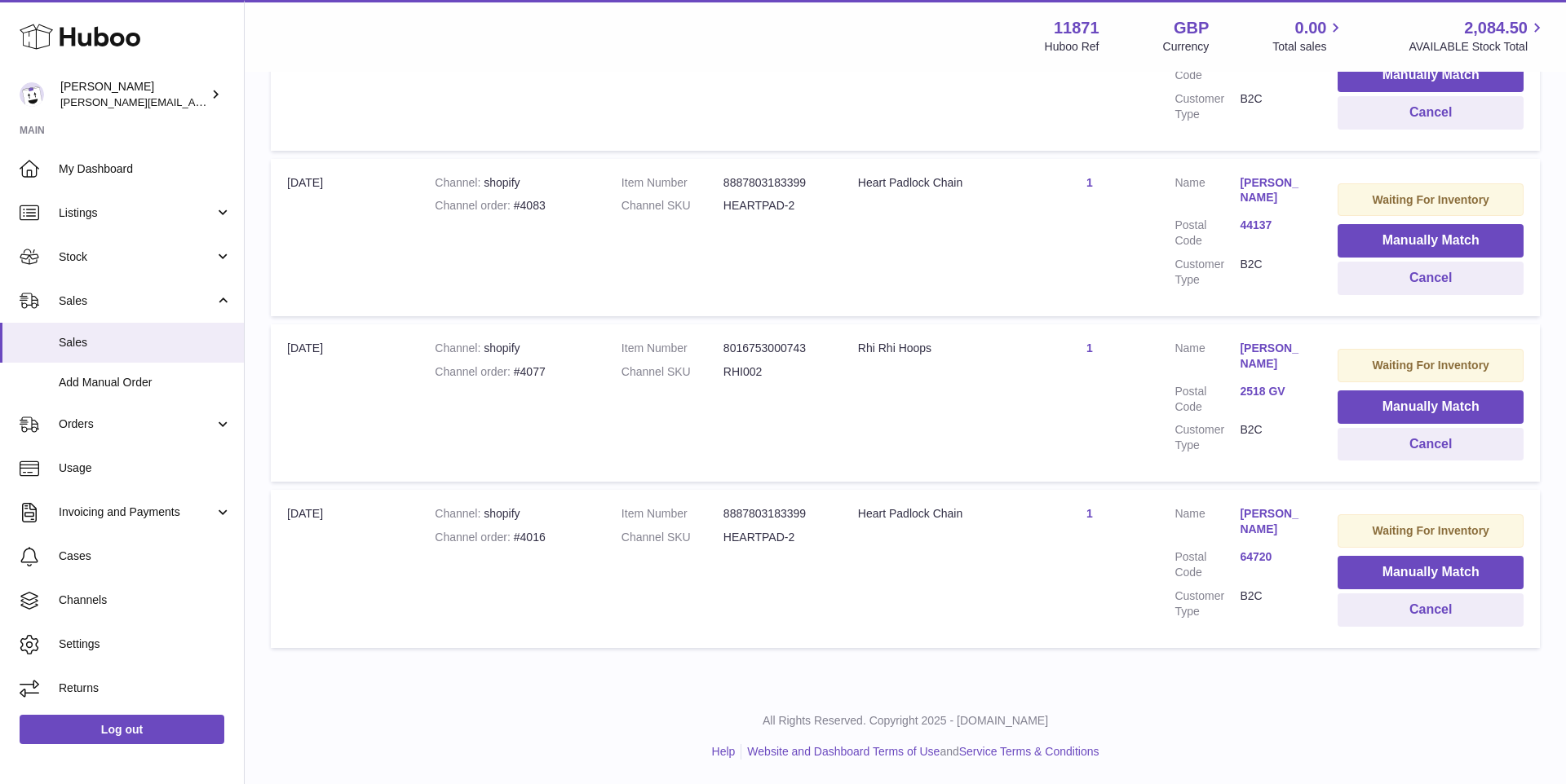
scroll to position [610, 0]
click at [1372, 422] on button "Manually Match" at bounding box center [1431, 407] width 186 height 33
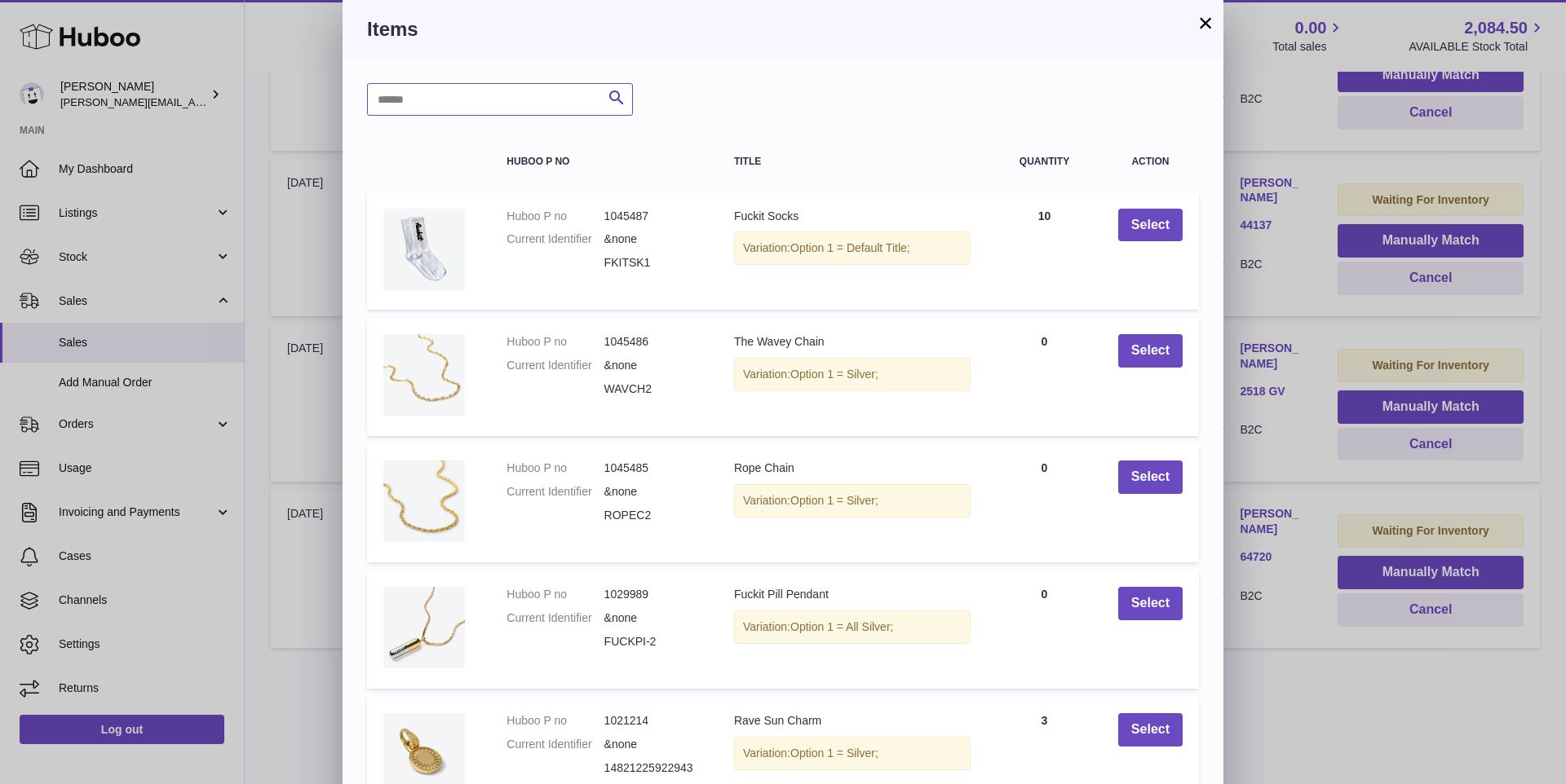
click at [546, 109] on input "text" at bounding box center [500, 99] width 266 height 32
type input "*****"
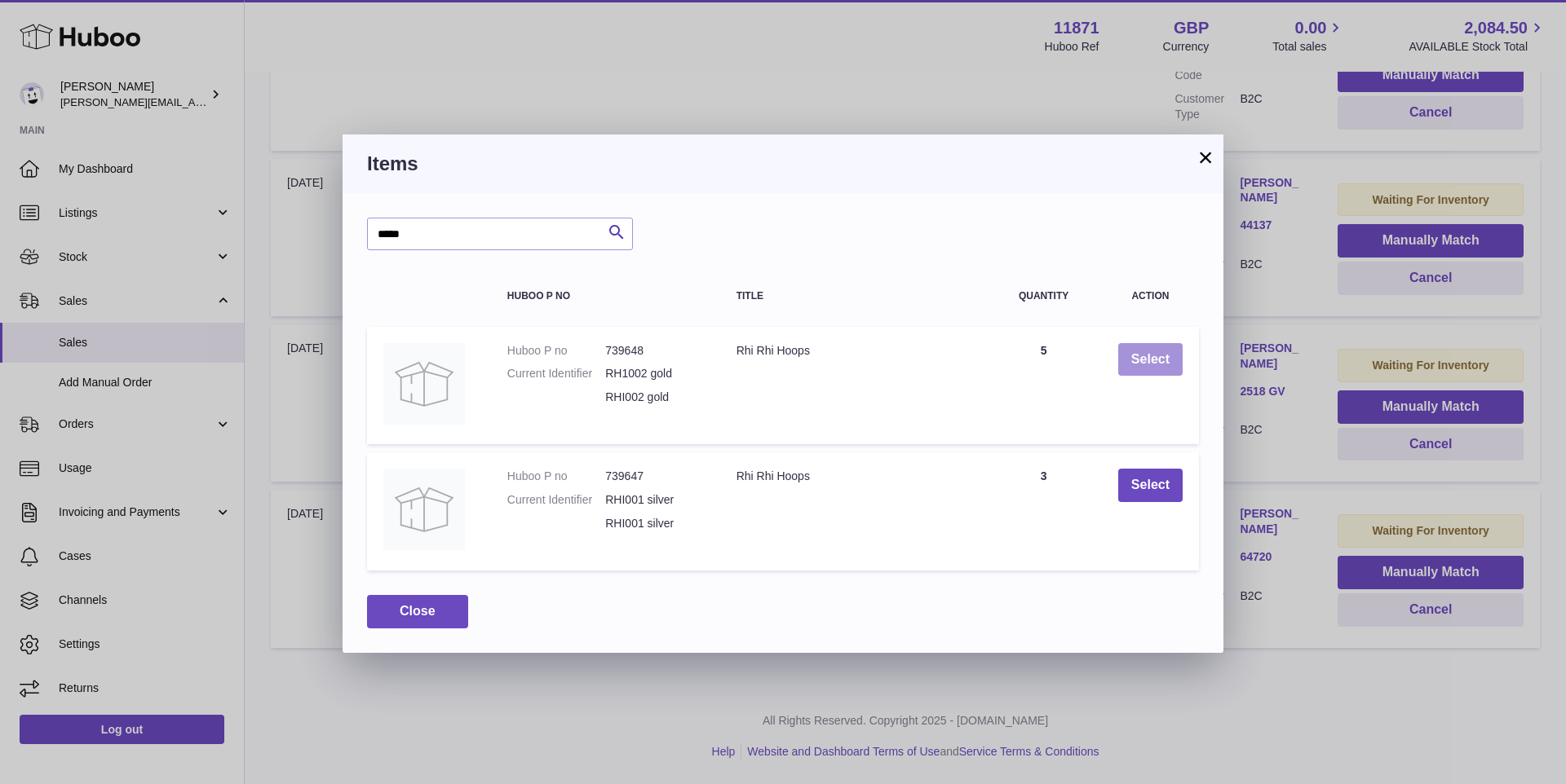
click at [1140, 360] on button "Select" at bounding box center [1151, 360] width 65 height 33
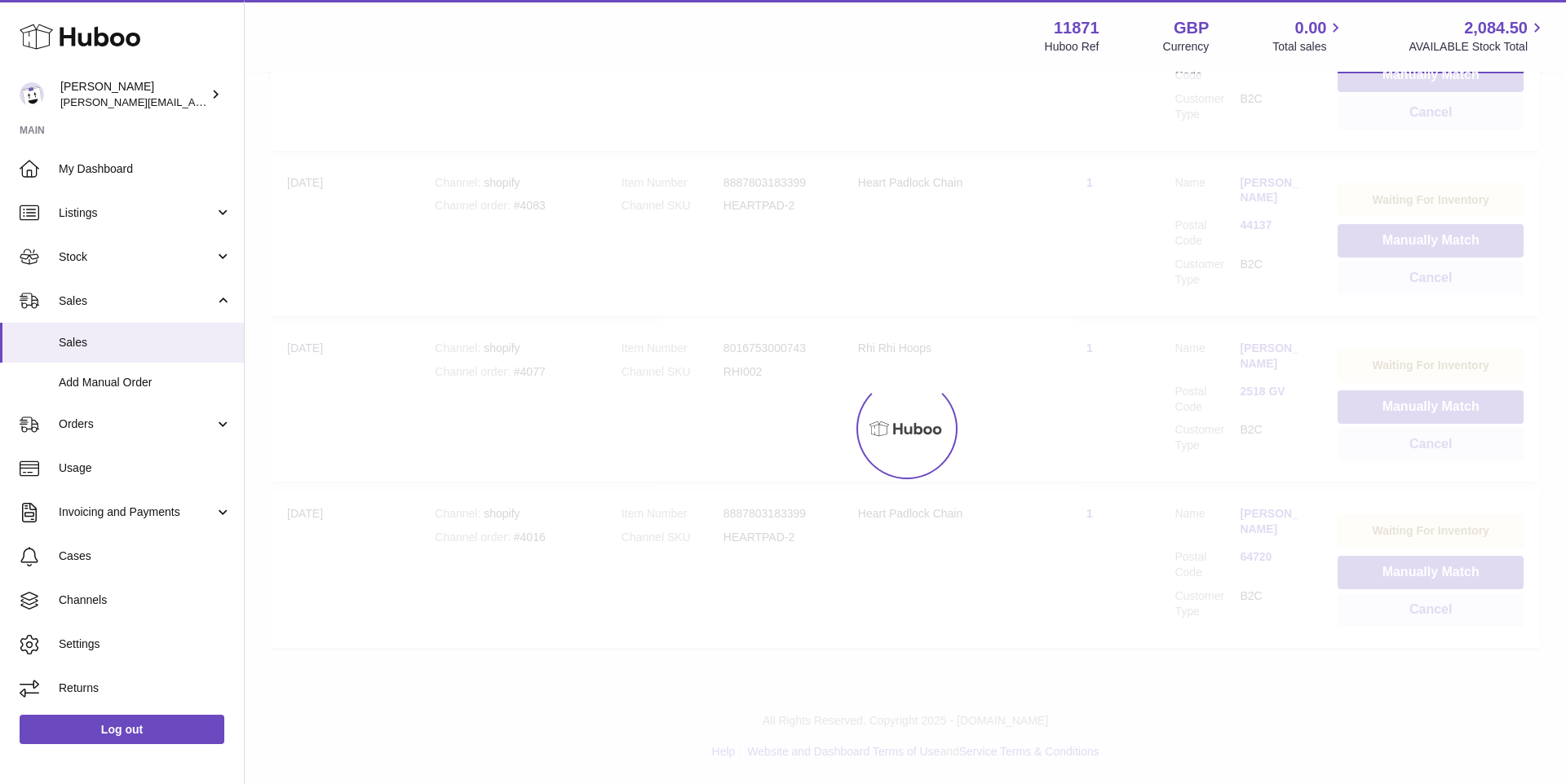
scroll to position [450, 0]
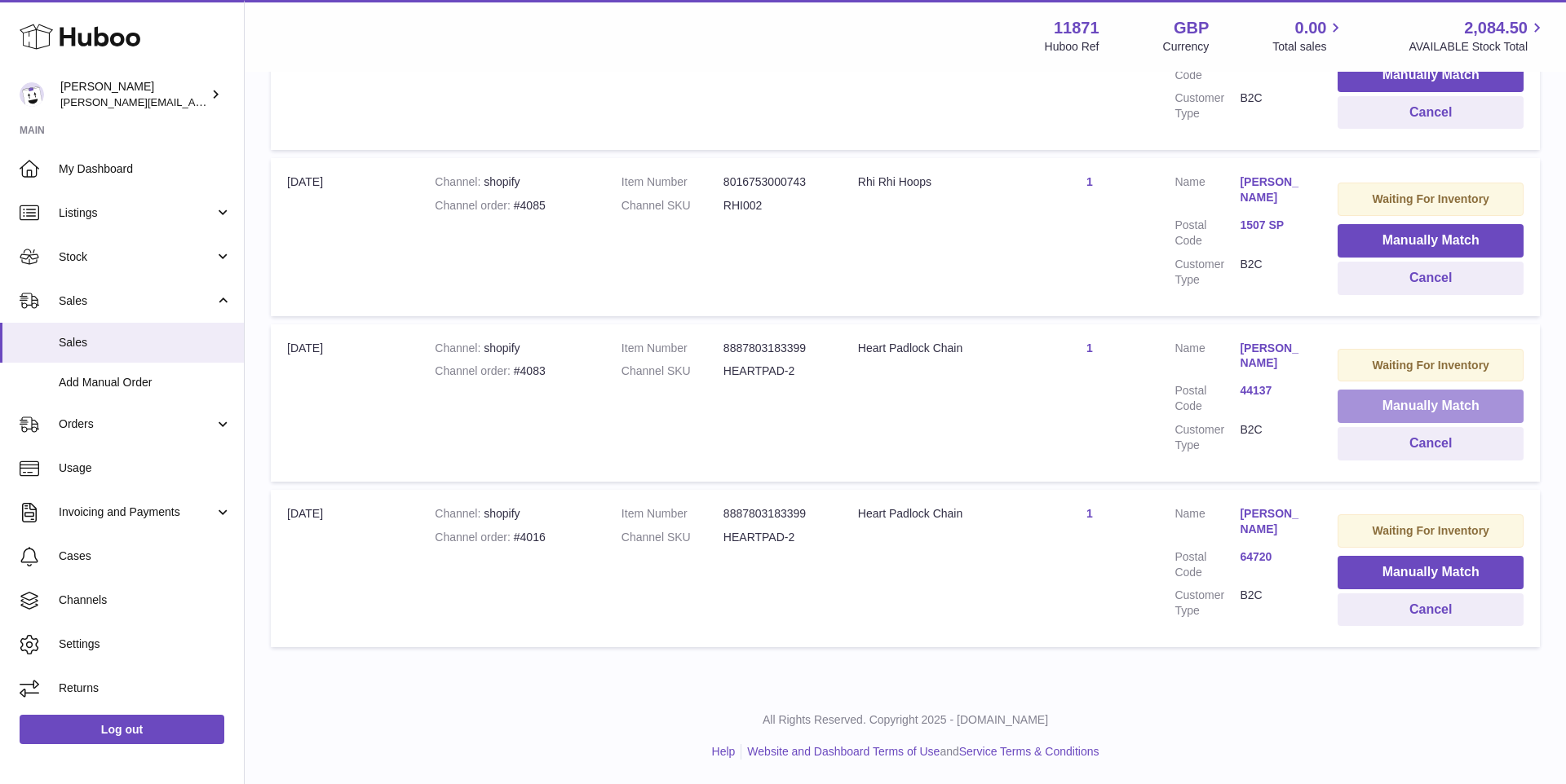
click at [1390, 407] on button "Manually Match" at bounding box center [1431, 406] width 186 height 33
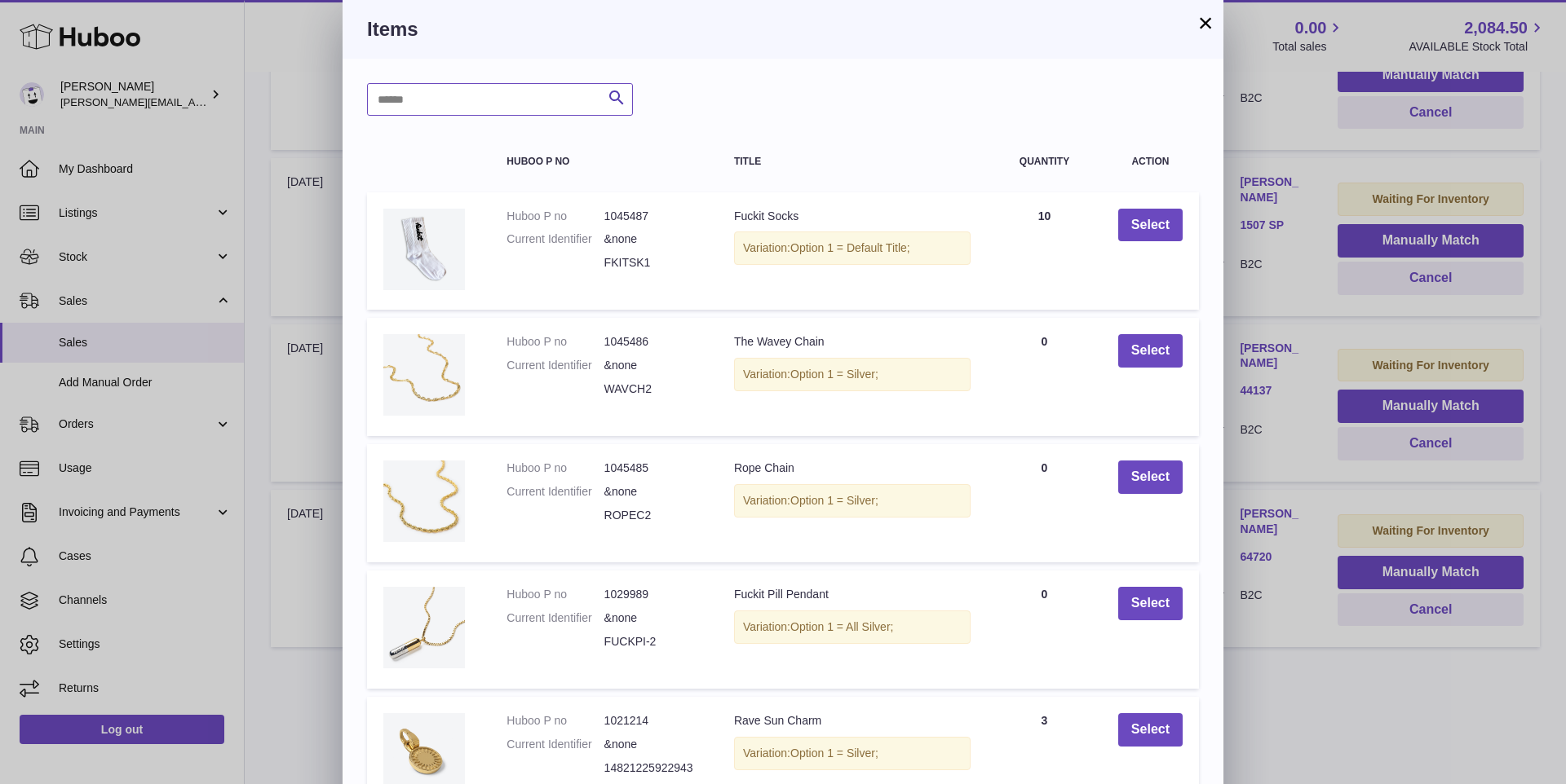
click at [561, 95] on input "text" at bounding box center [500, 99] width 266 height 32
type input "********"
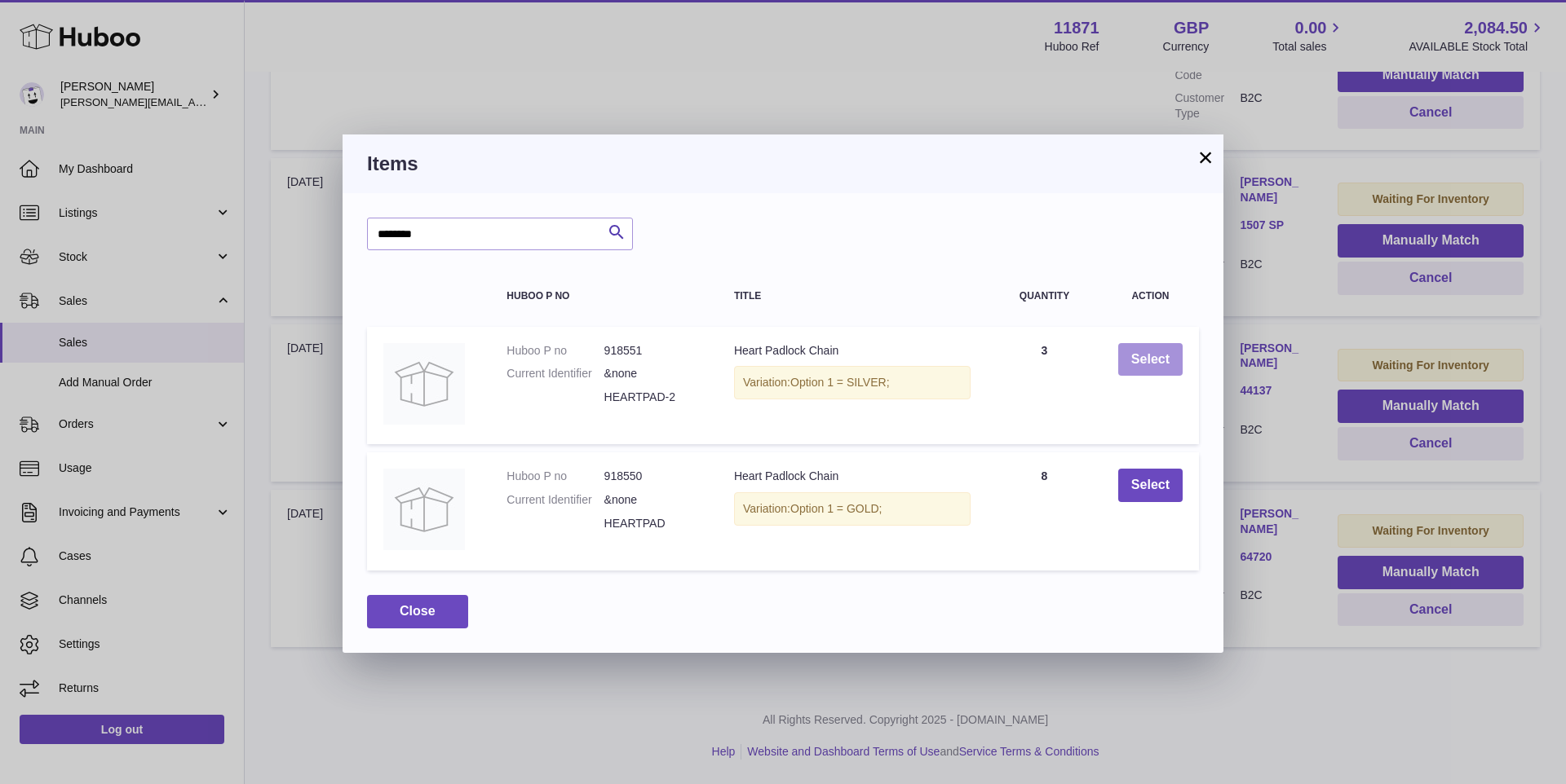
click at [1150, 357] on button "Select" at bounding box center [1151, 360] width 65 height 33
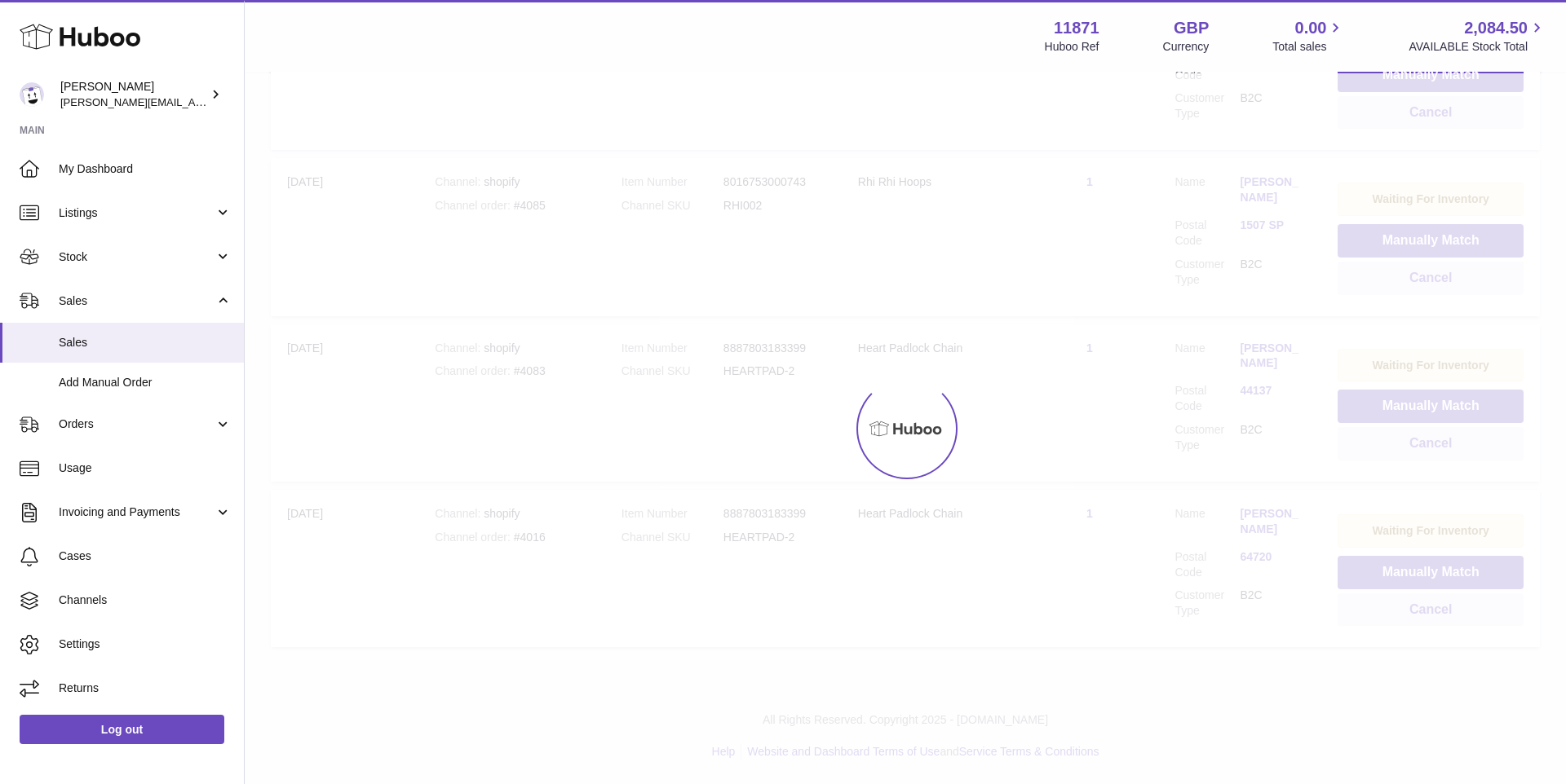
scroll to position [285, 0]
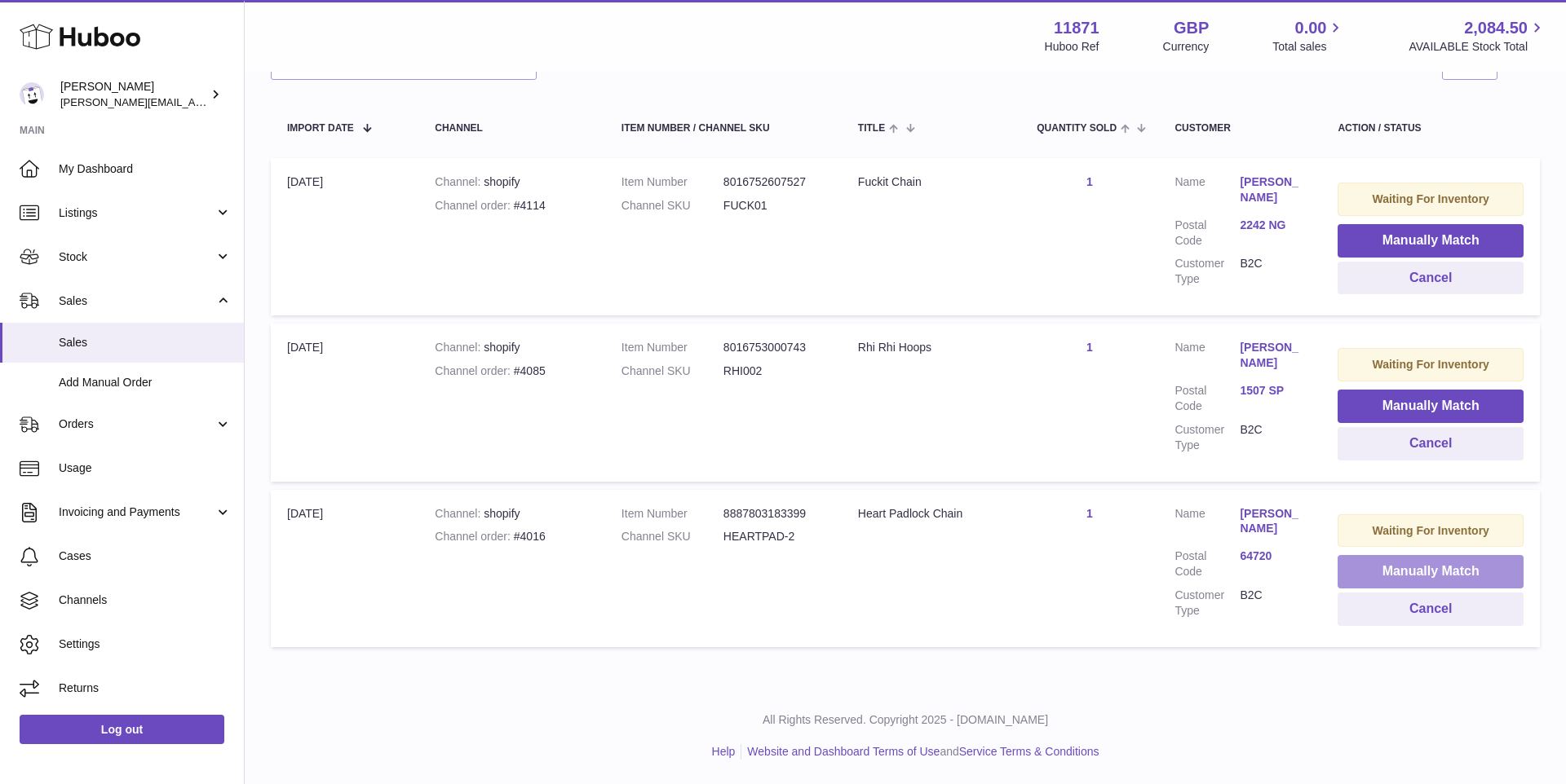
click at [1413, 574] on button "Manually Match" at bounding box center [1431, 572] width 186 height 33
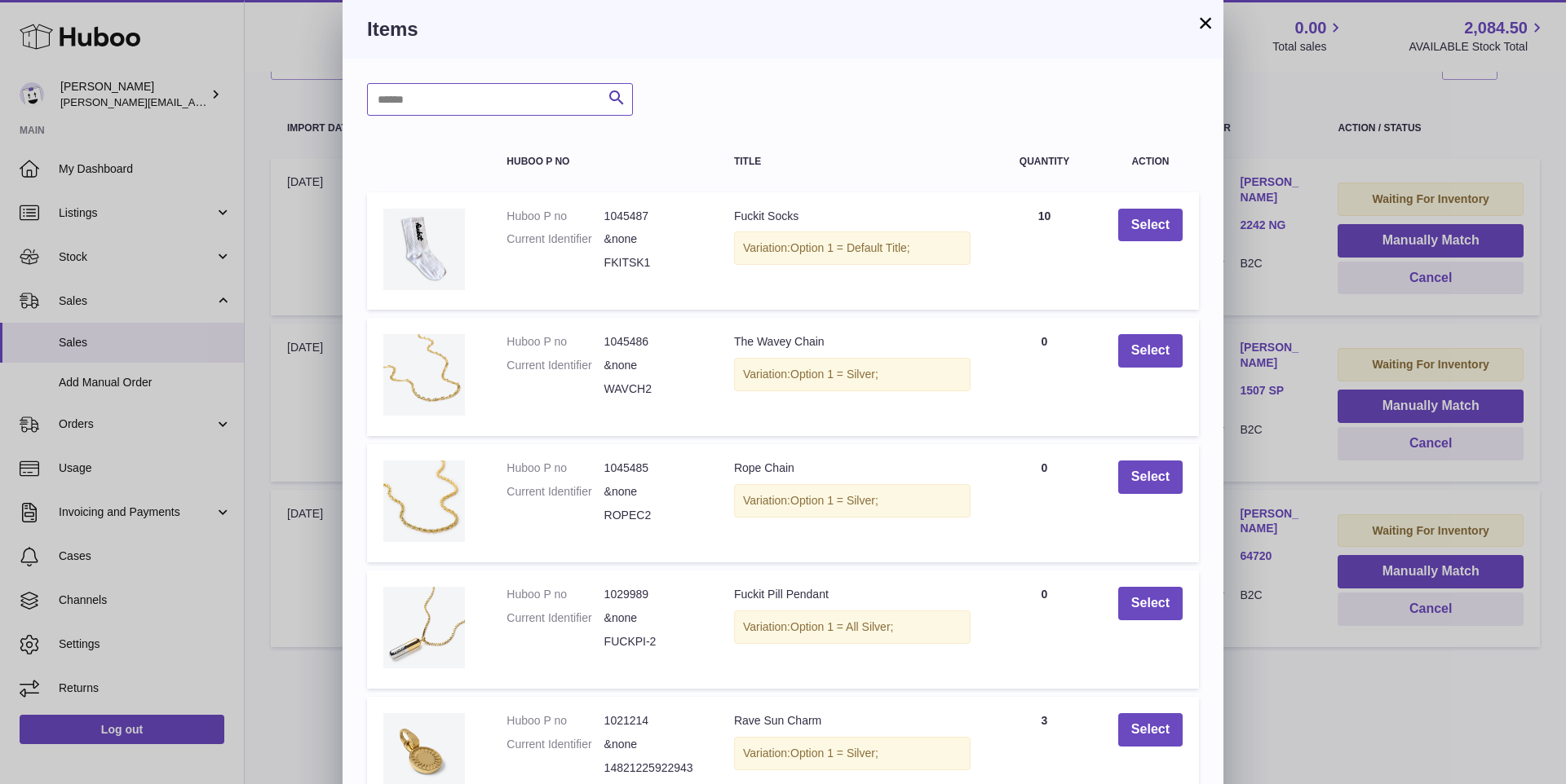
click at [454, 115] on input "text" at bounding box center [500, 99] width 266 height 32
type input "******"
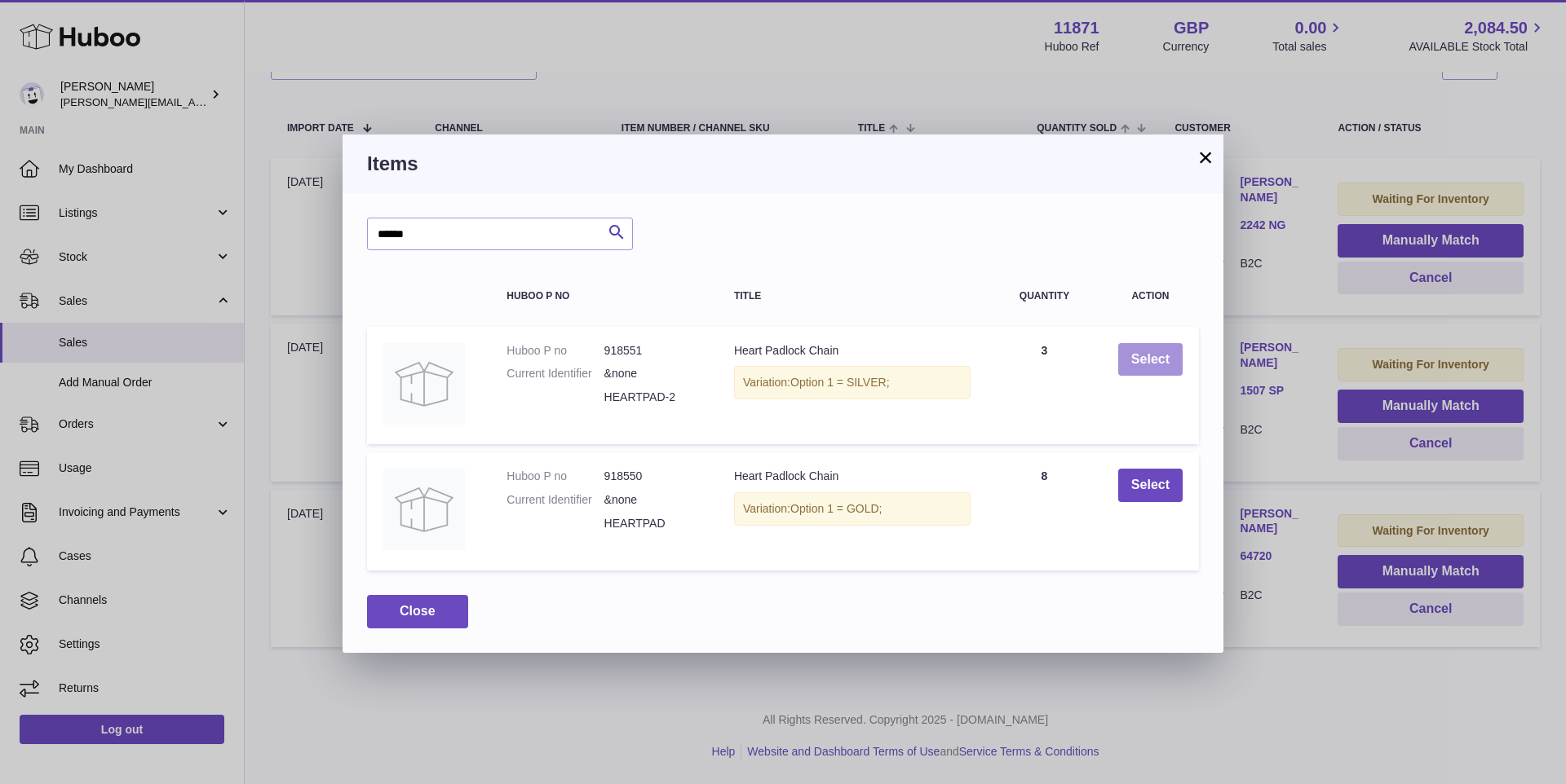
click at [1153, 359] on button "Select" at bounding box center [1151, 360] width 65 height 33
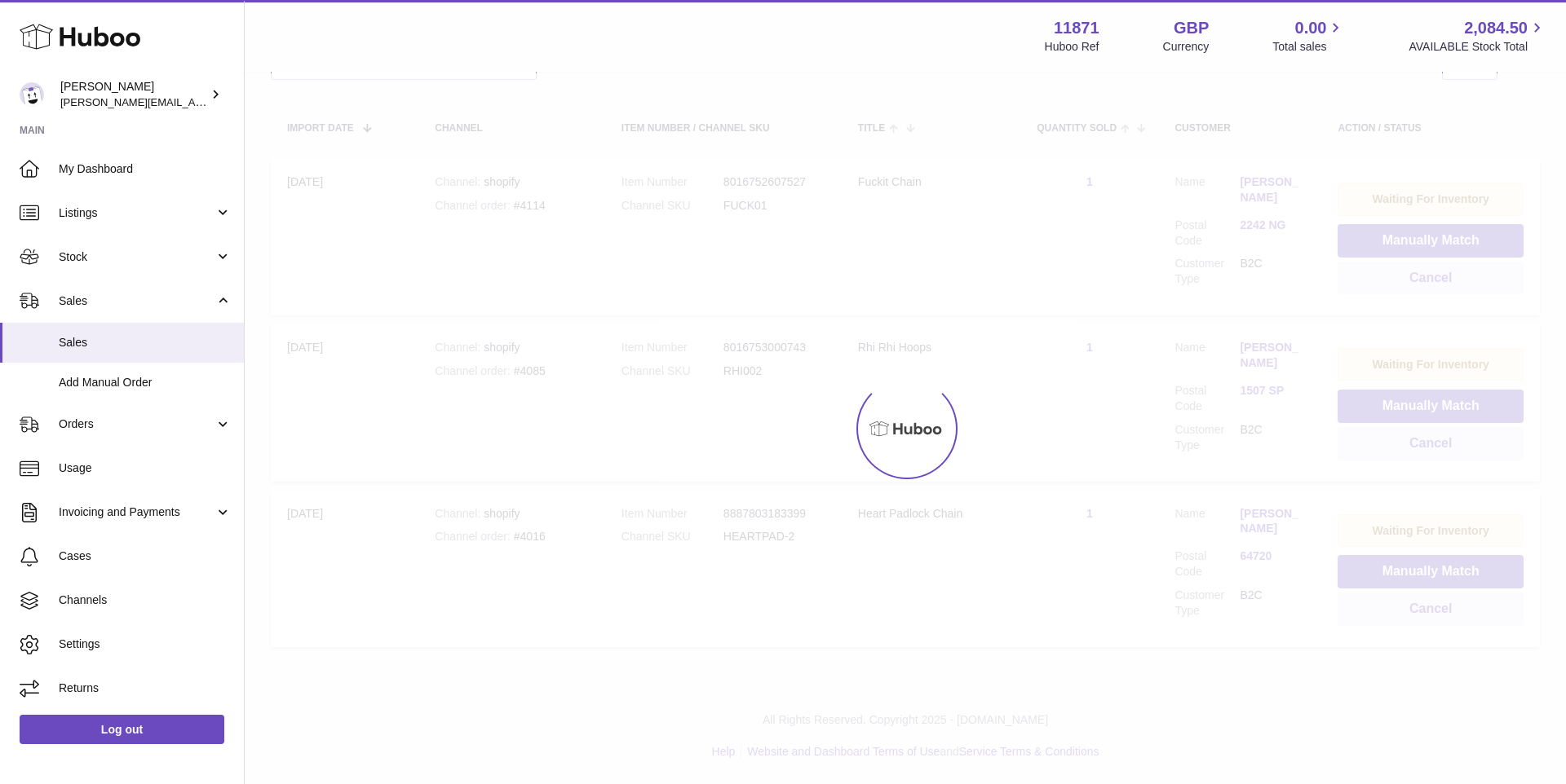
scroll to position [120, 0]
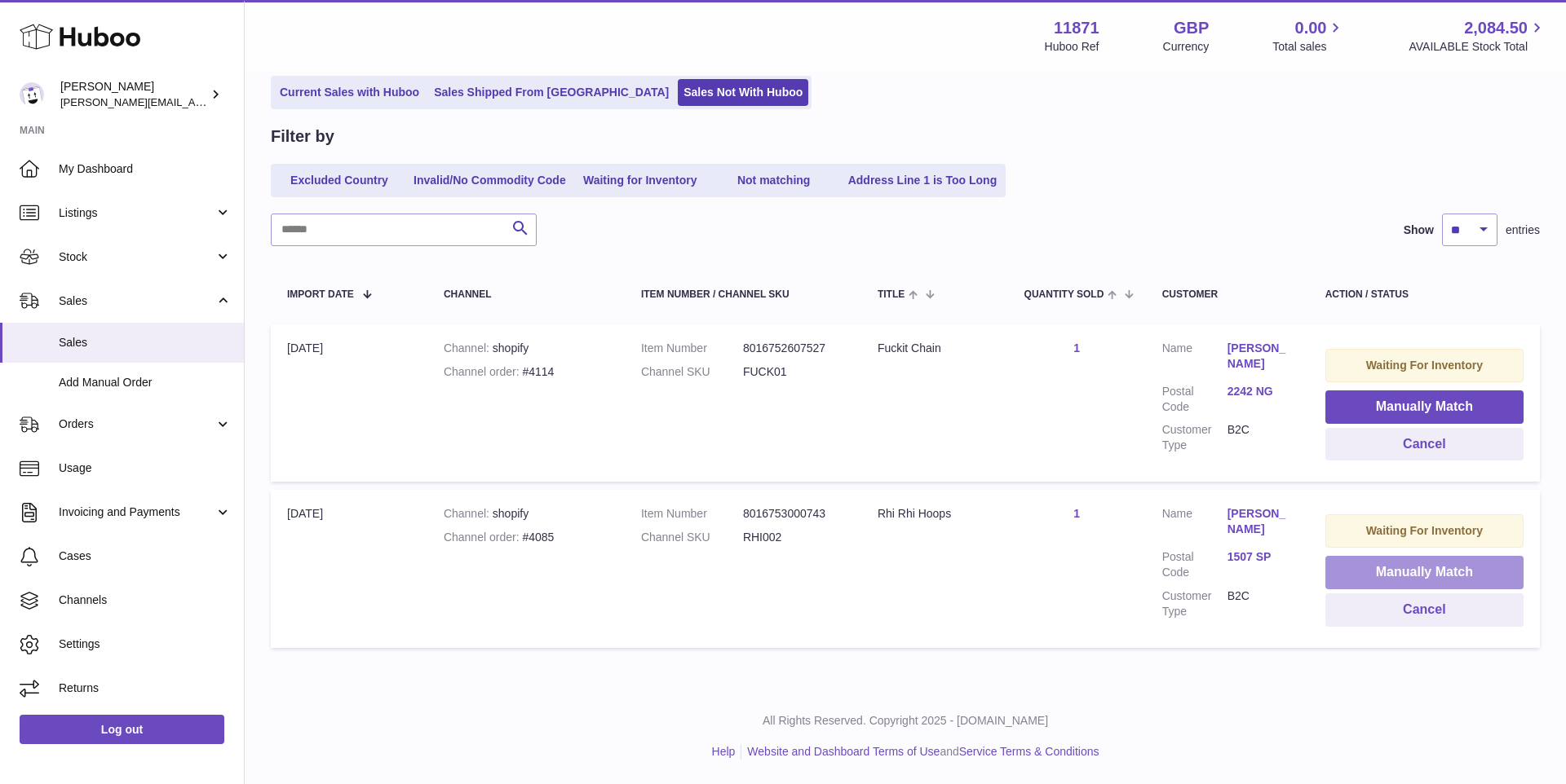
click at [1335, 563] on button "Manually Match" at bounding box center [1424, 573] width 198 height 33
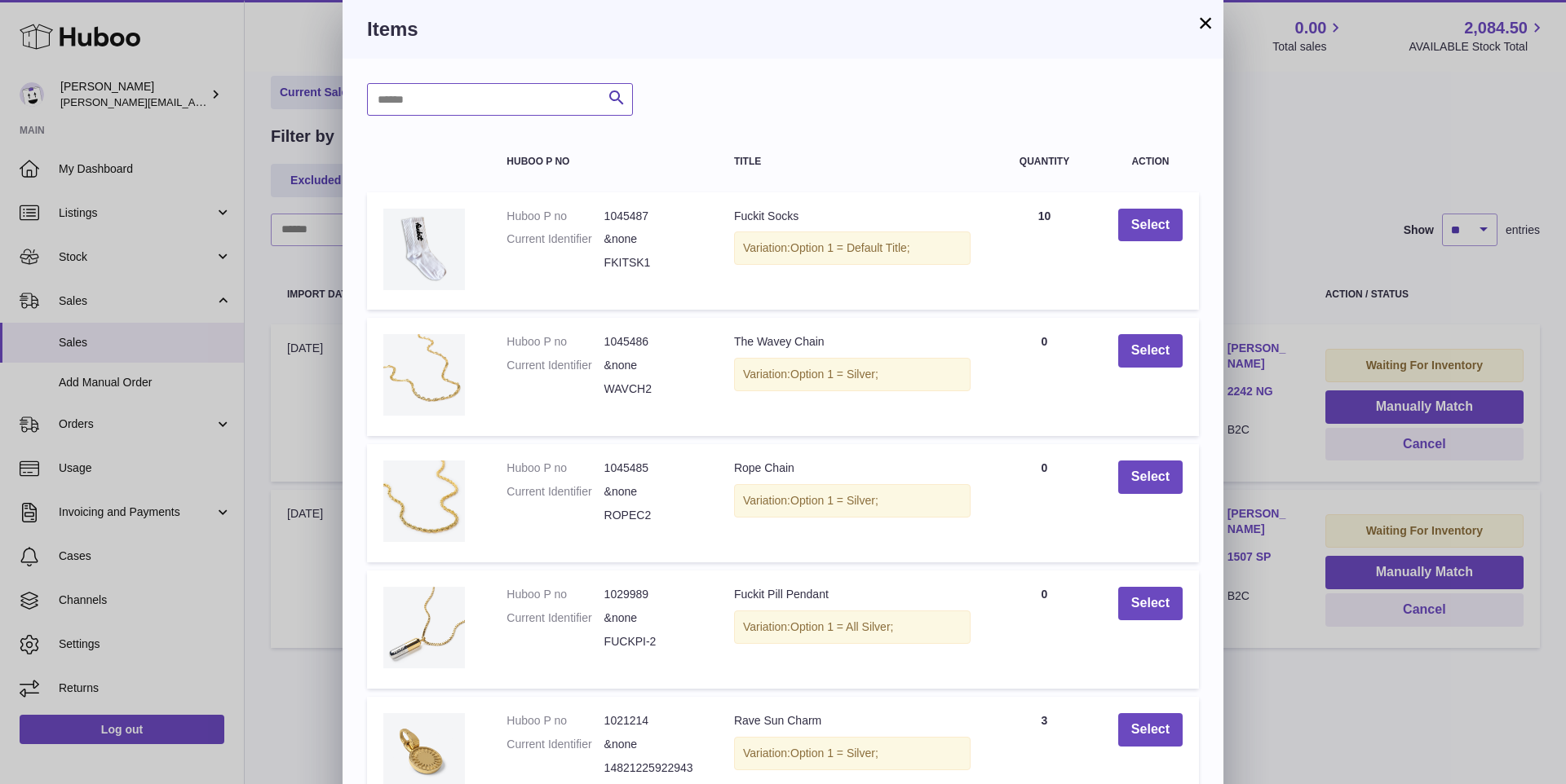
click at [456, 99] on input "text" at bounding box center [500, 99] width 266 height 32
type input "*****"
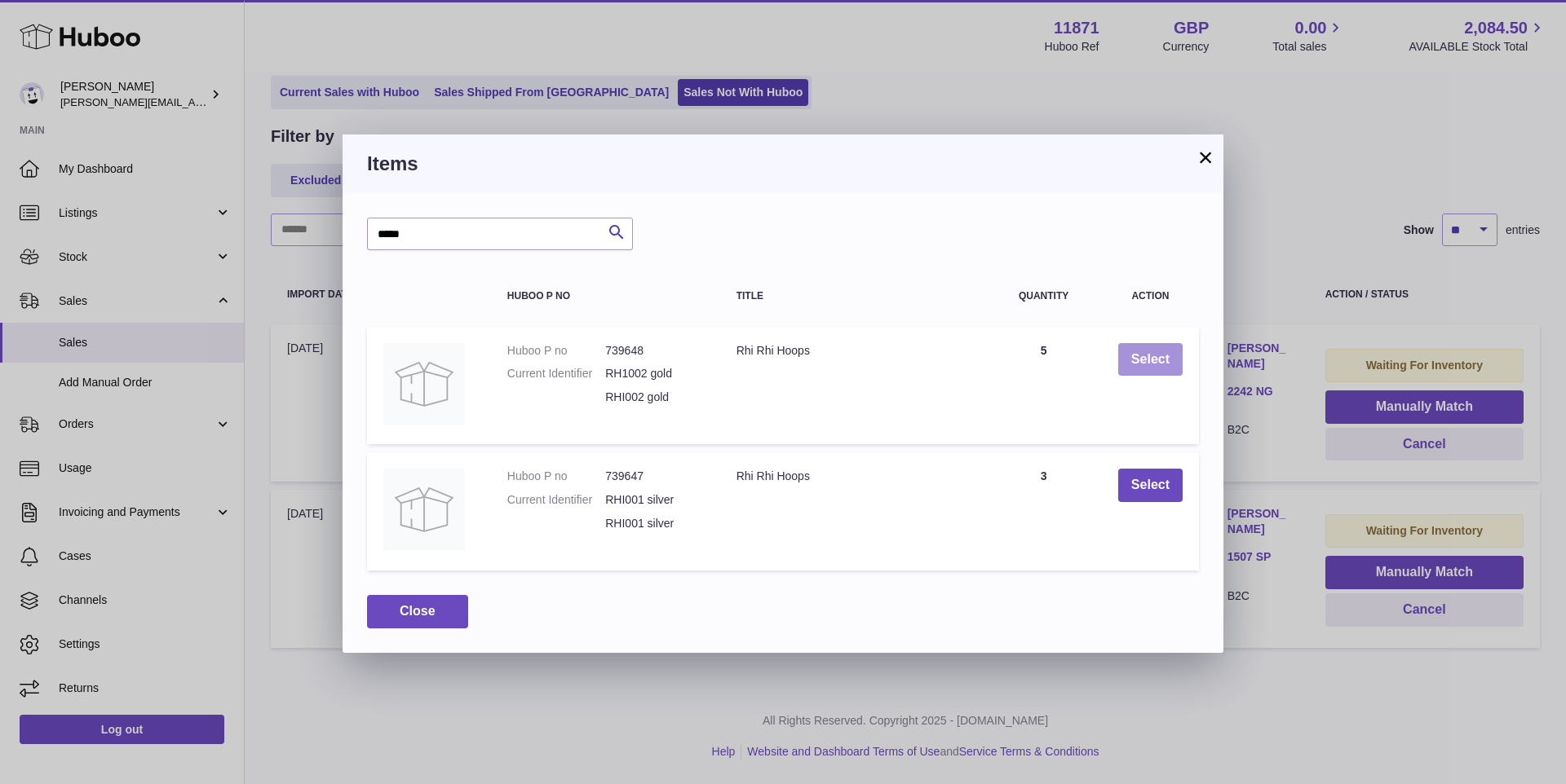
click at [1168, 346] on button "Select" at bounding box center [1151, 360] width 65 height 33
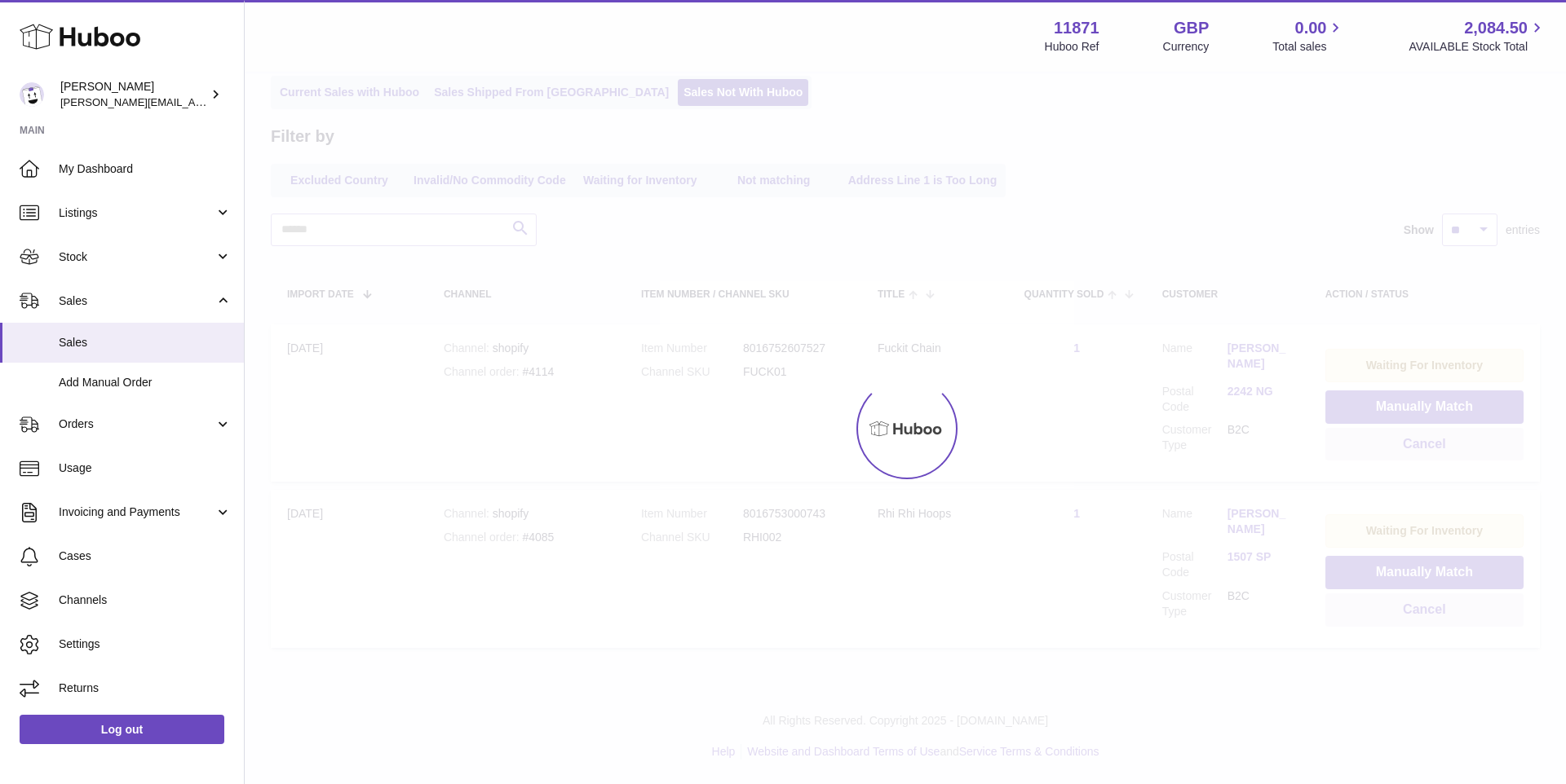
scroll to position [0, 0]
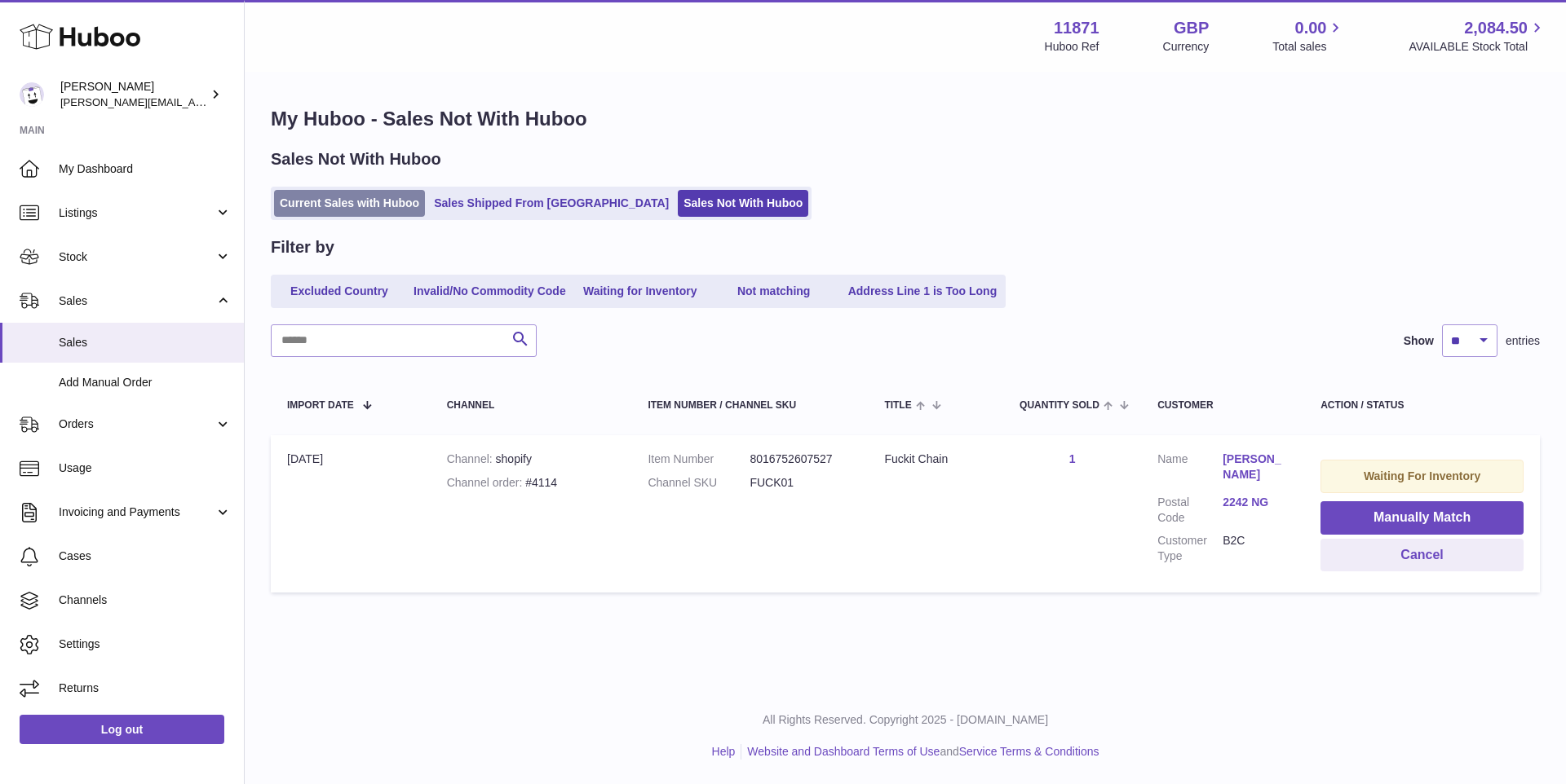
click at [380, 210] on link "Current Sales with Huboo" at bounding box center [350, 203] width 151 height 26
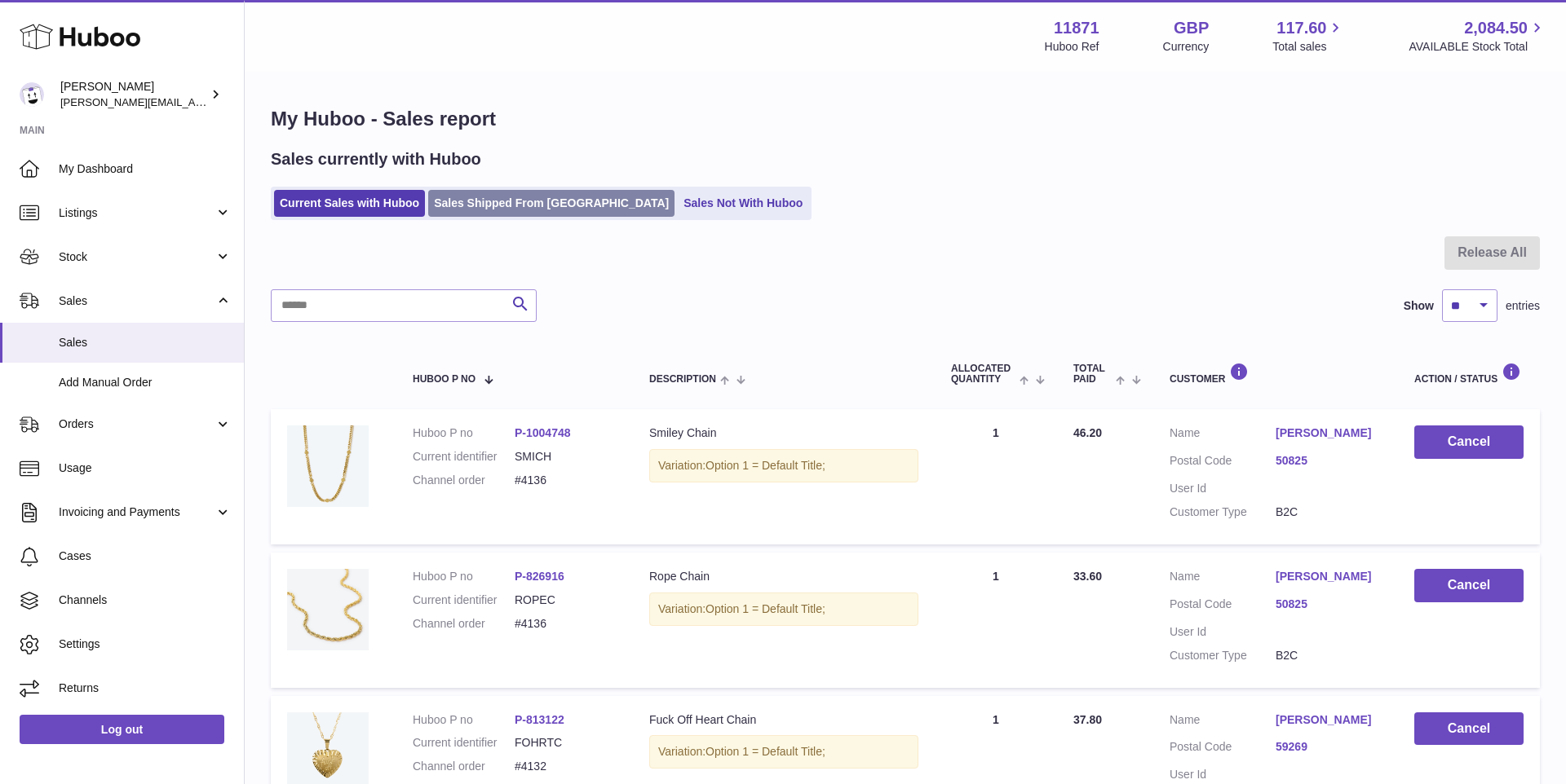
click at [468, 213] on link "Sales Shipped From [GEOGRAPHIC_DATA]" at bounding box center [551, 203] width 247 height 26
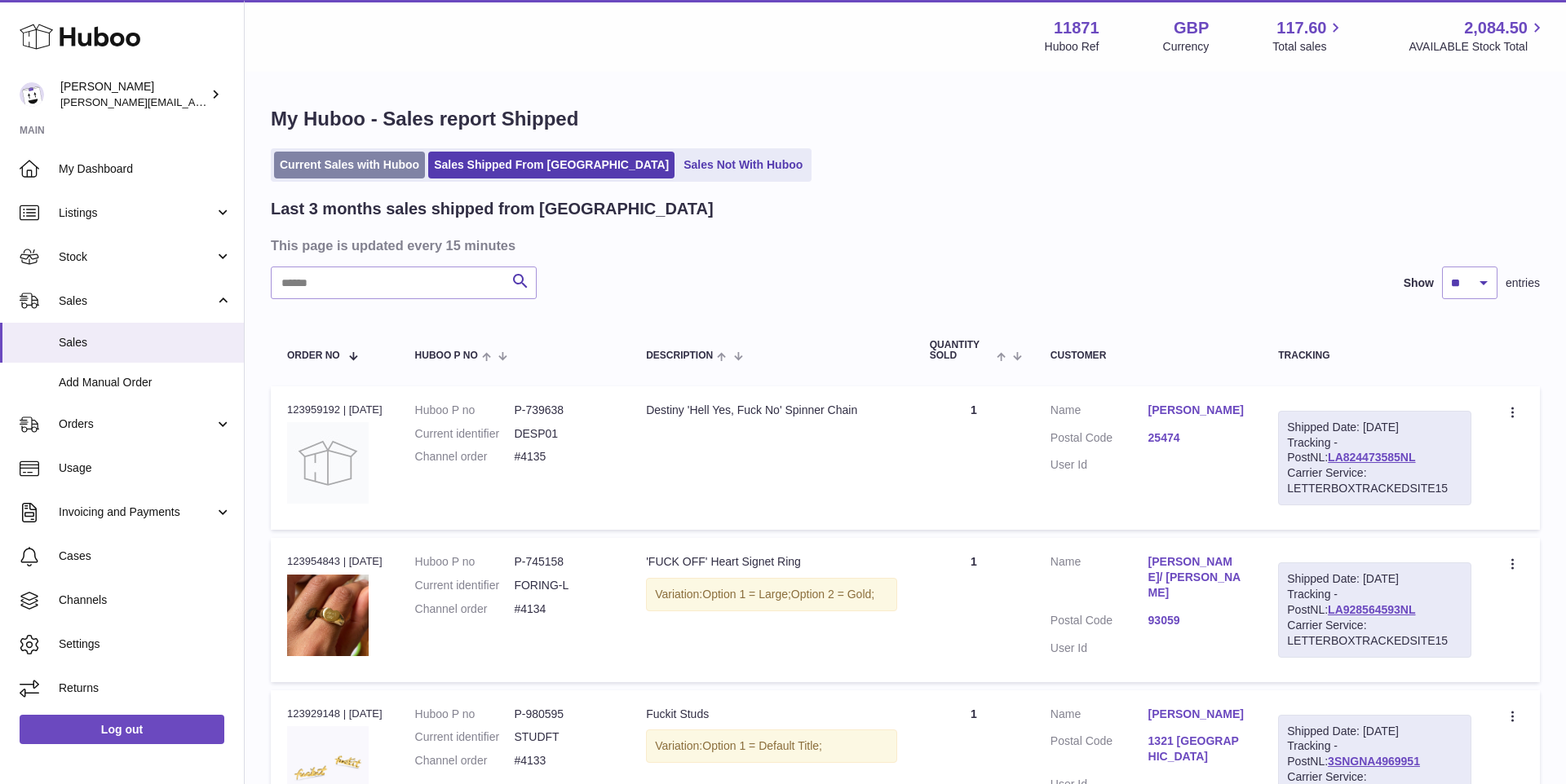
click at [357, 163] on link "Current Sales with Huboo" at bounding box center [350, 164] width 151 height 26
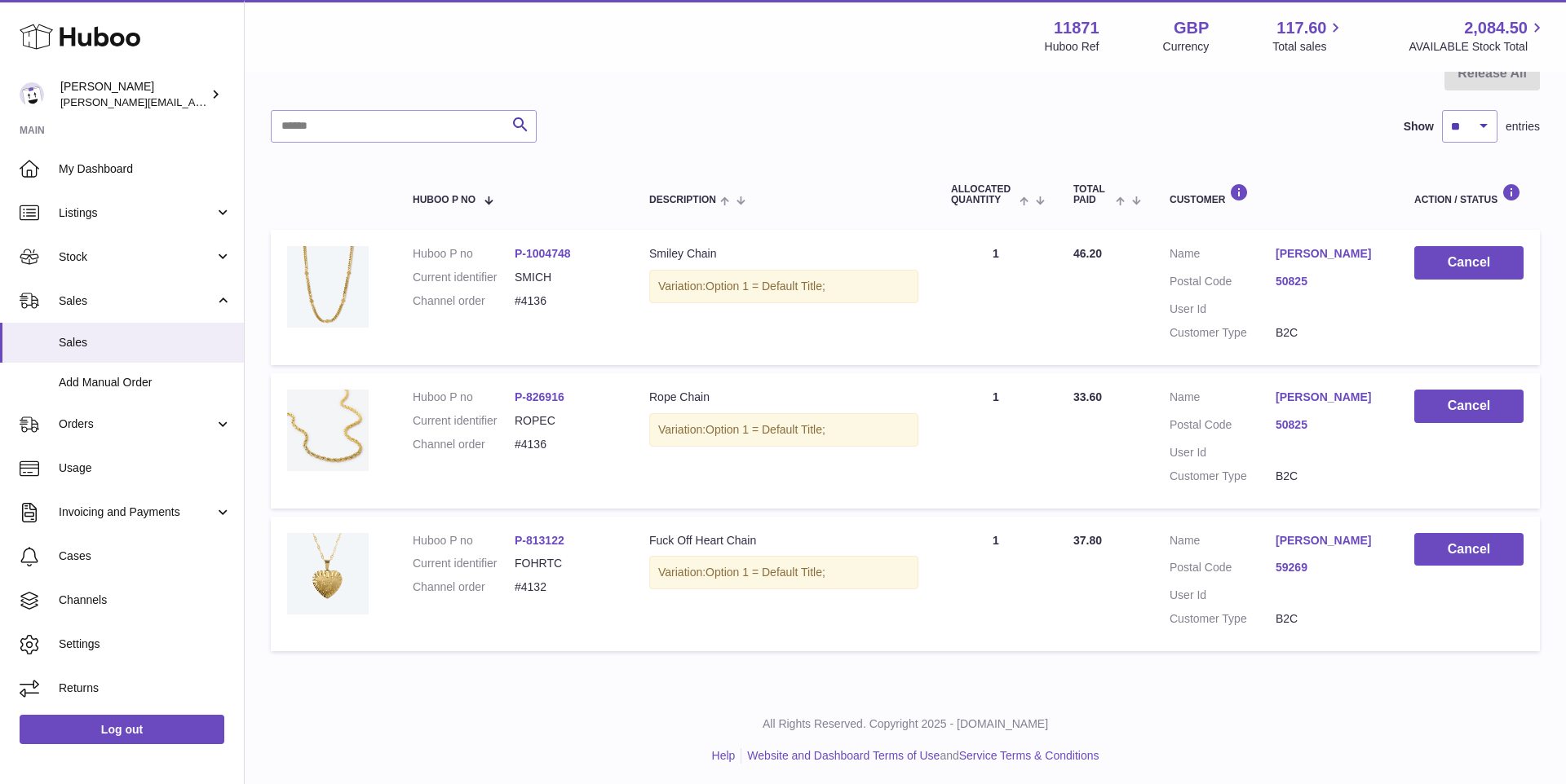
scroll to position [178, 0]
click at [108, 351] on link "Sales" at bounding box center [121, 343] width 244 height 40
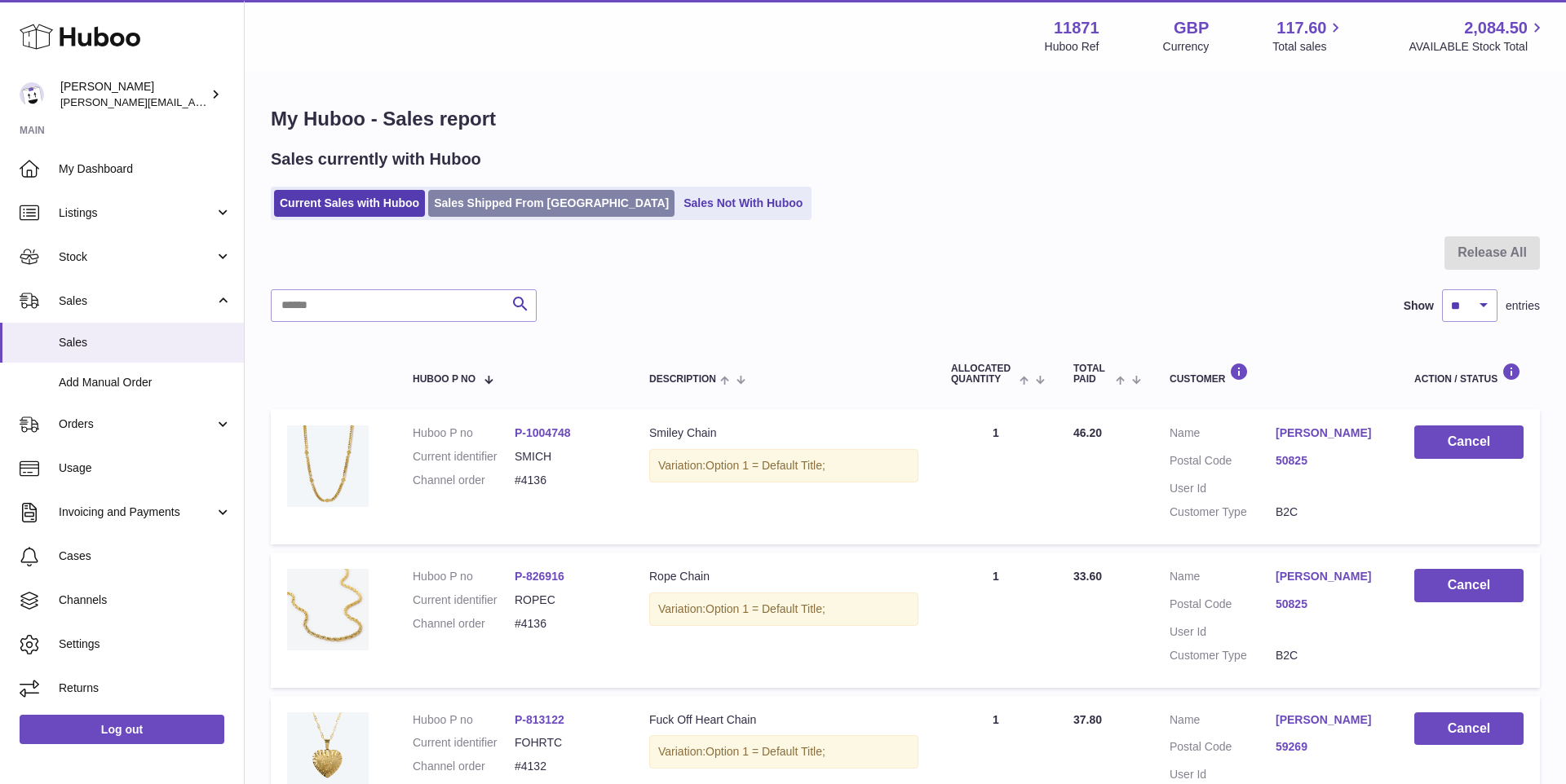
click at [490, 200] on link "Sales Shipped From [GEOGRAPHIC_DATA]" at bounding box center [551, 203] width 247 height 26
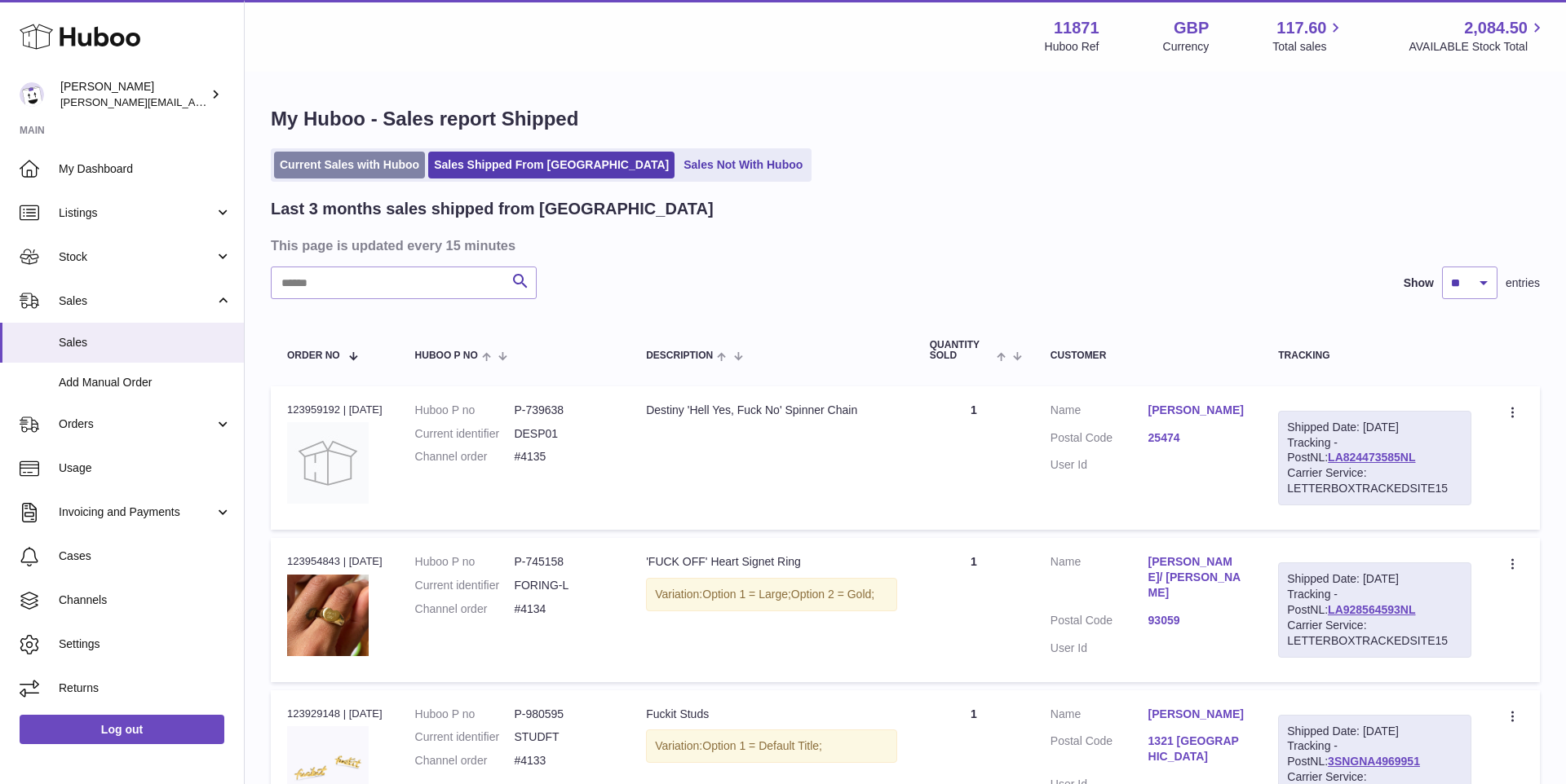
click at [321, 161] on link "Current Sales with Huboo" at bounding box center [350, 164] width 151 height 26
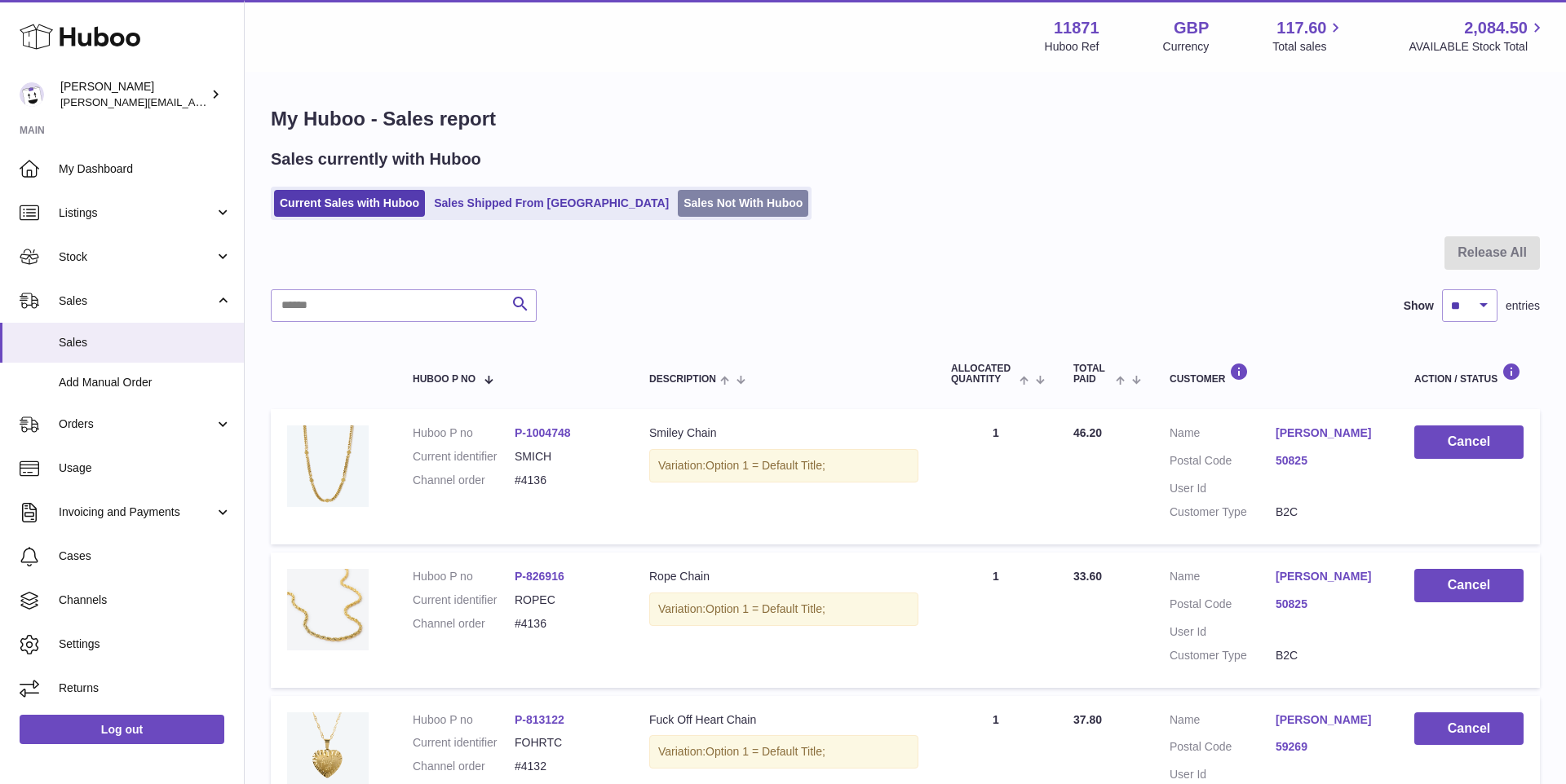
click at [678, 210] on link "Sales Not With Huboo" at bounding box center [742, 203] width 130 height 26
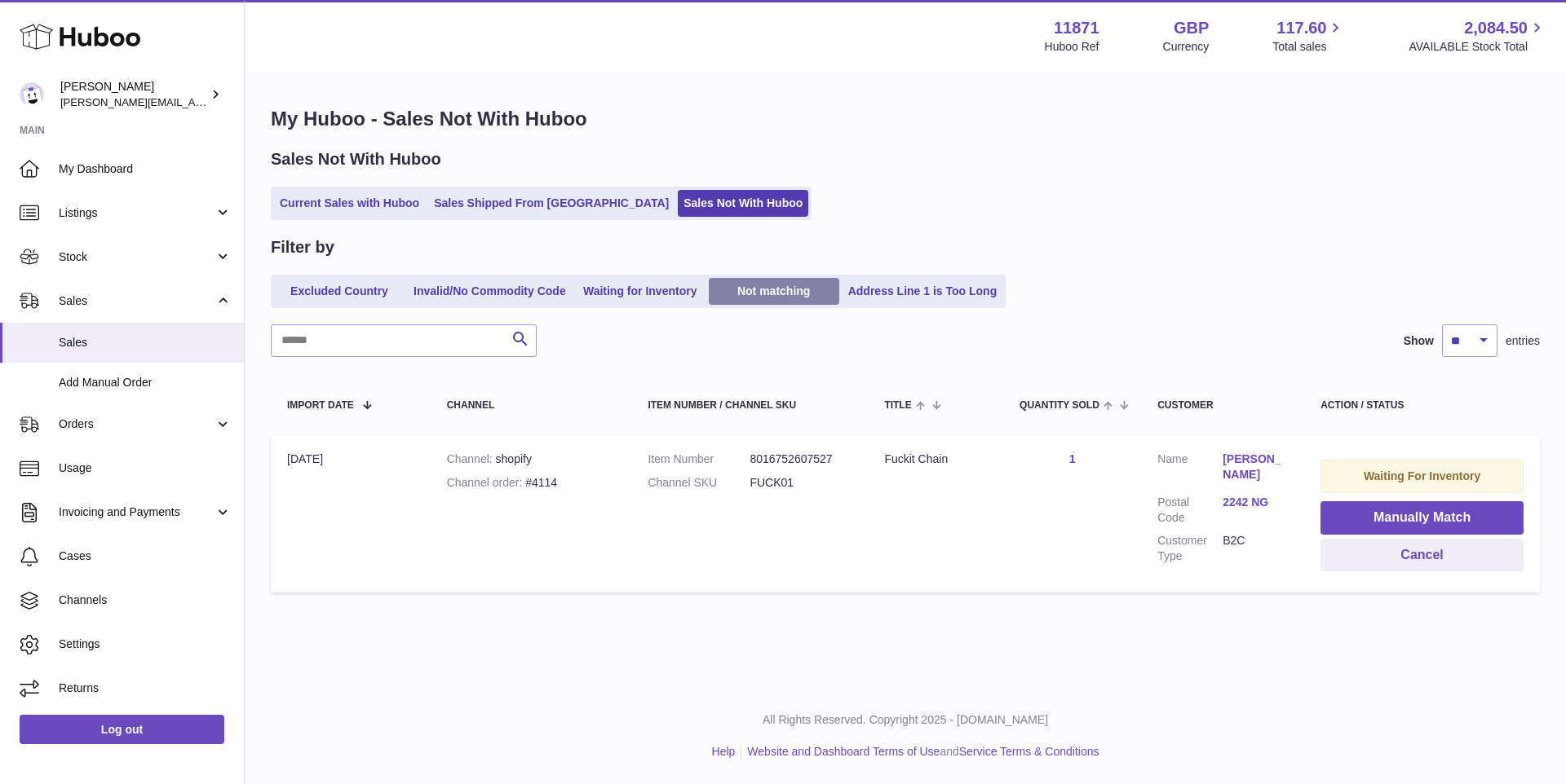
click at [764, 287] on link "Not matching" at bounding box center [774, 291] width 130 height 26
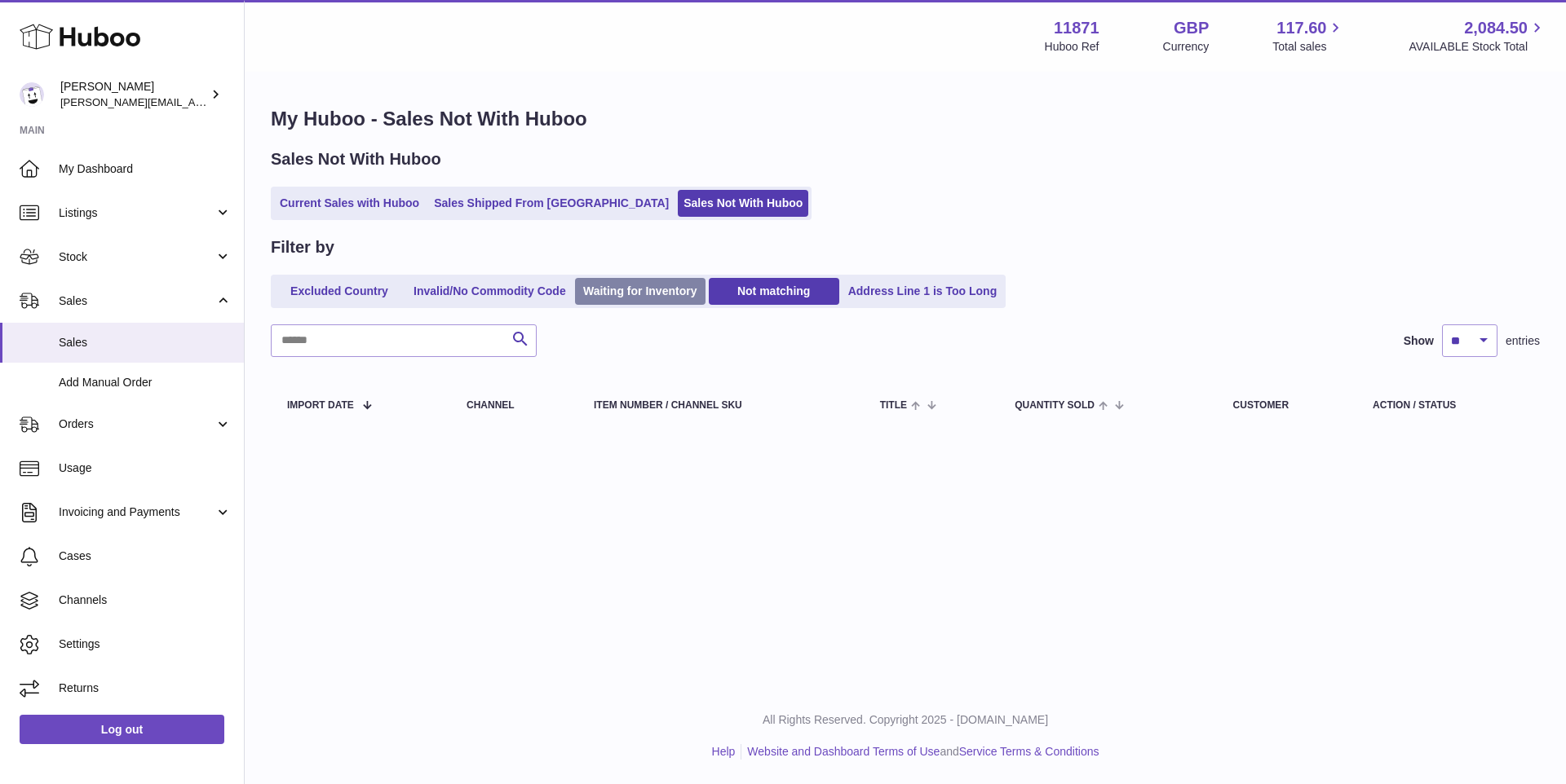
click at [672, 295] on link "Waiting for Inventory" at bounding box center [640, 291] width 130 height 26
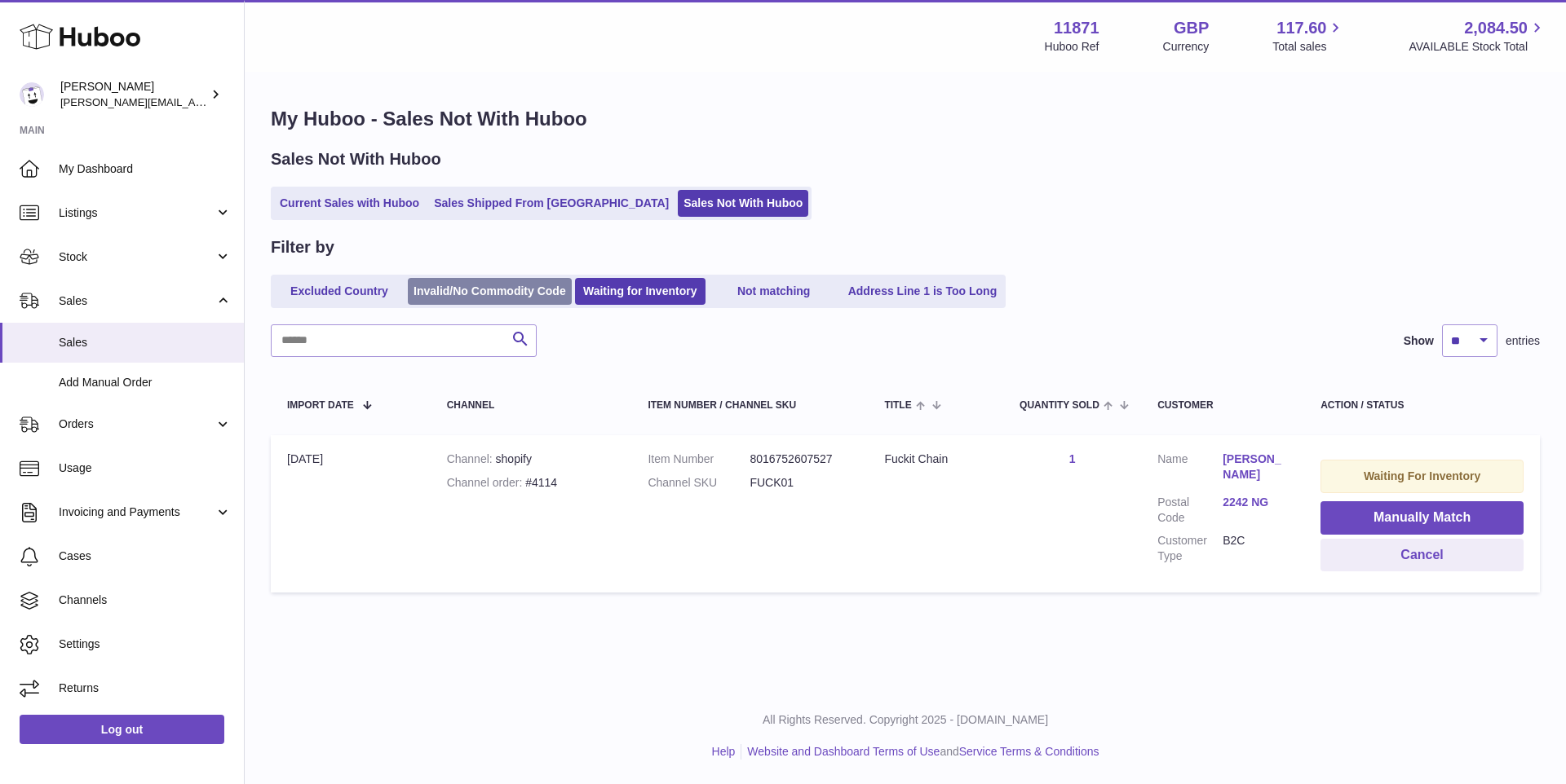
click at [535, 294] on link "Invalid/No Commodity Code" at bounding box center [489, 291] width 164 height 26
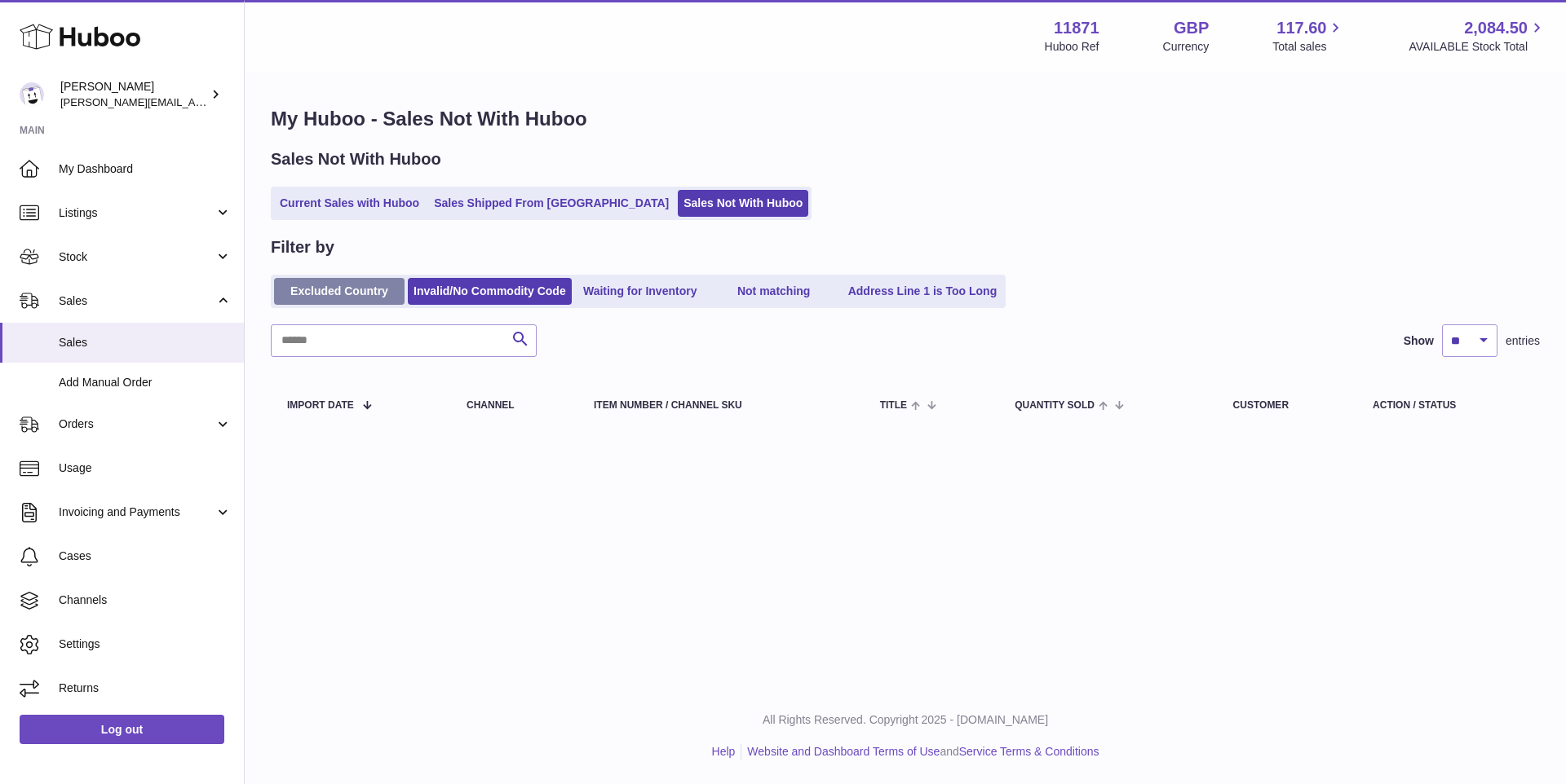
click at [340, 288] on link "Excluded Country" at bounding box center [339, 291] width 130 height 26
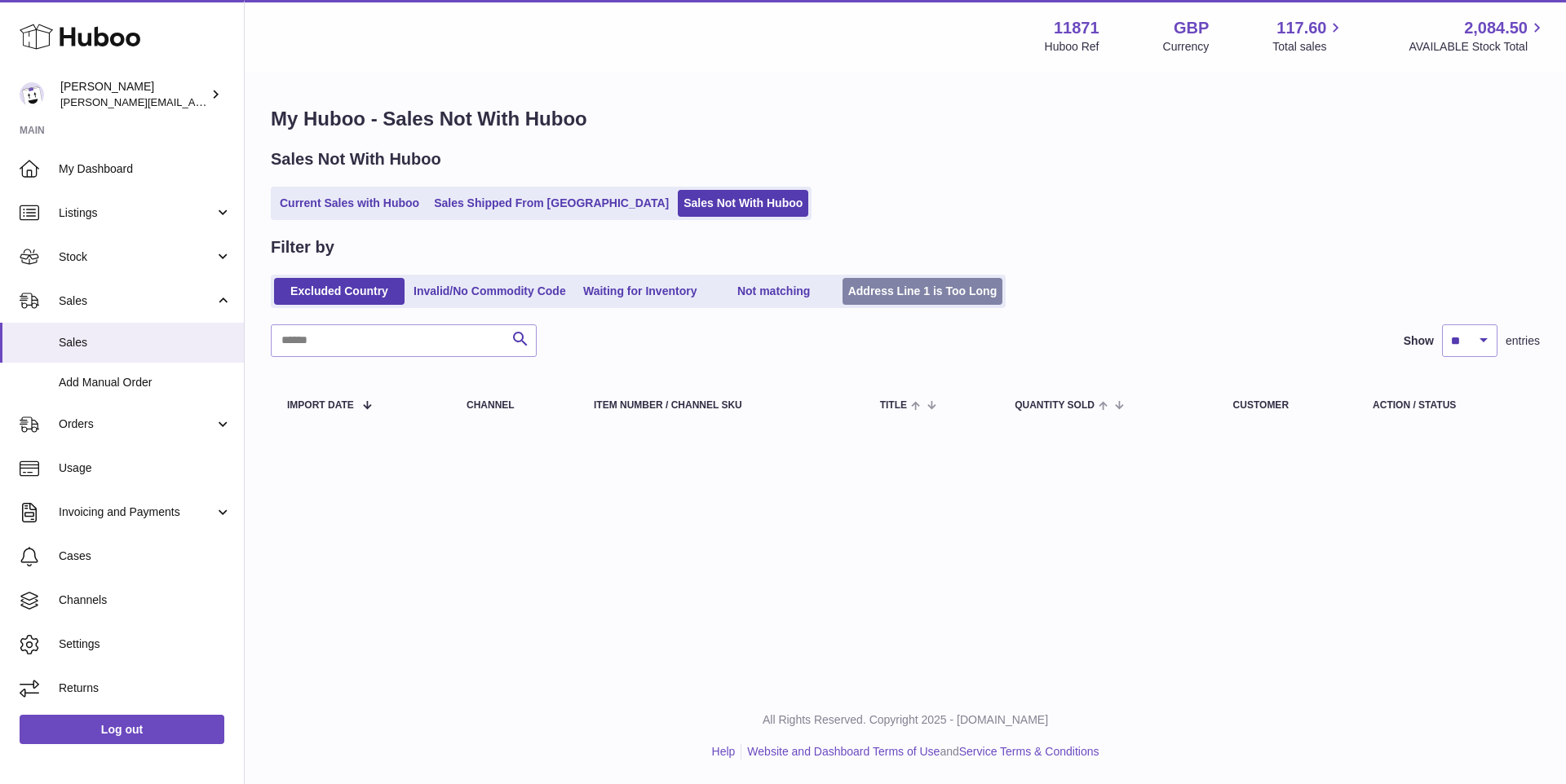
click at [897, 287] on link "Address Line 1 is Too Long" at bounding box center [923, 291] width 161 height 26
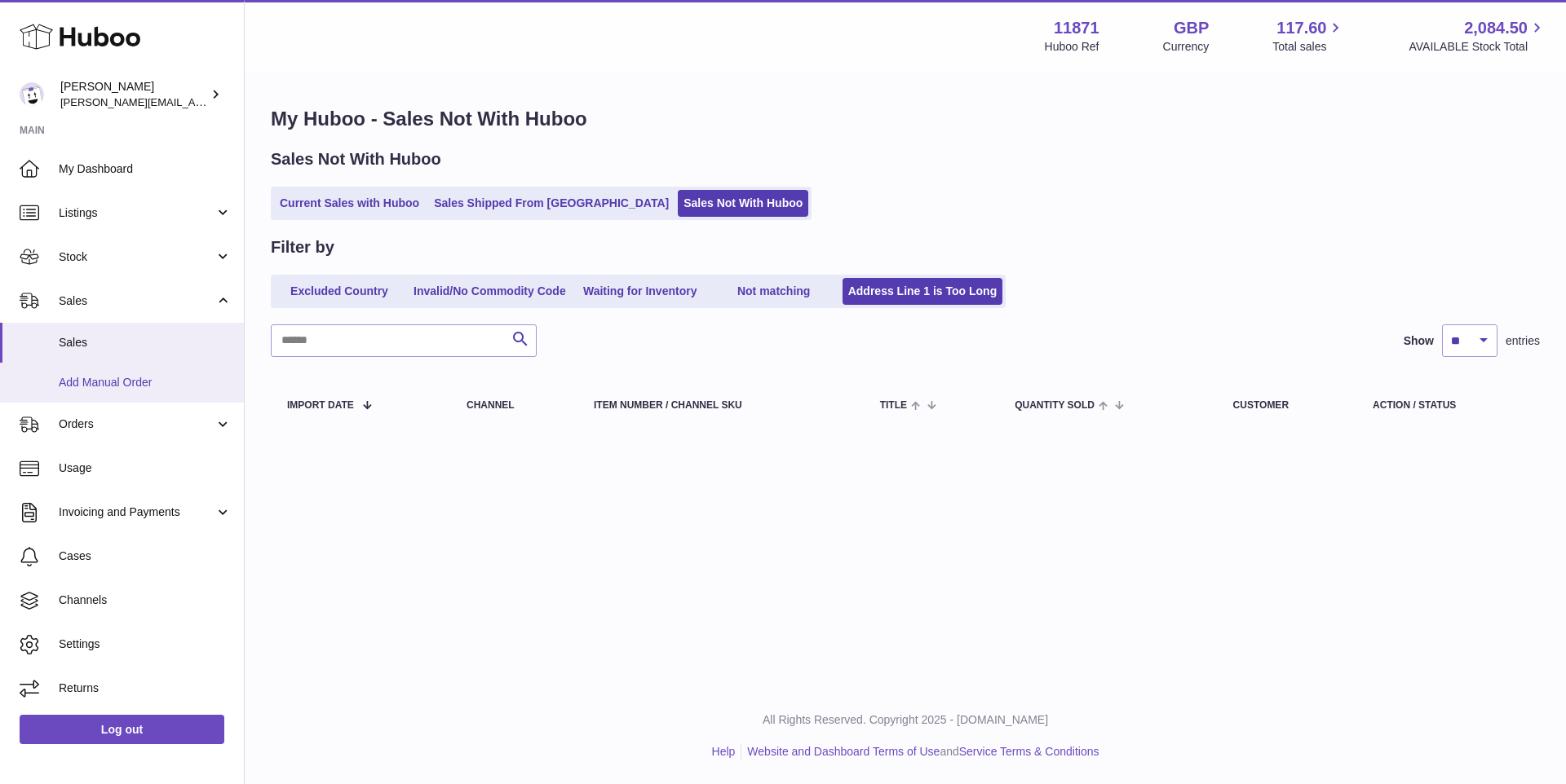
click at [173, 377] on span "Add Manual Order" at bounding box center [145, 383] width 173 height 16
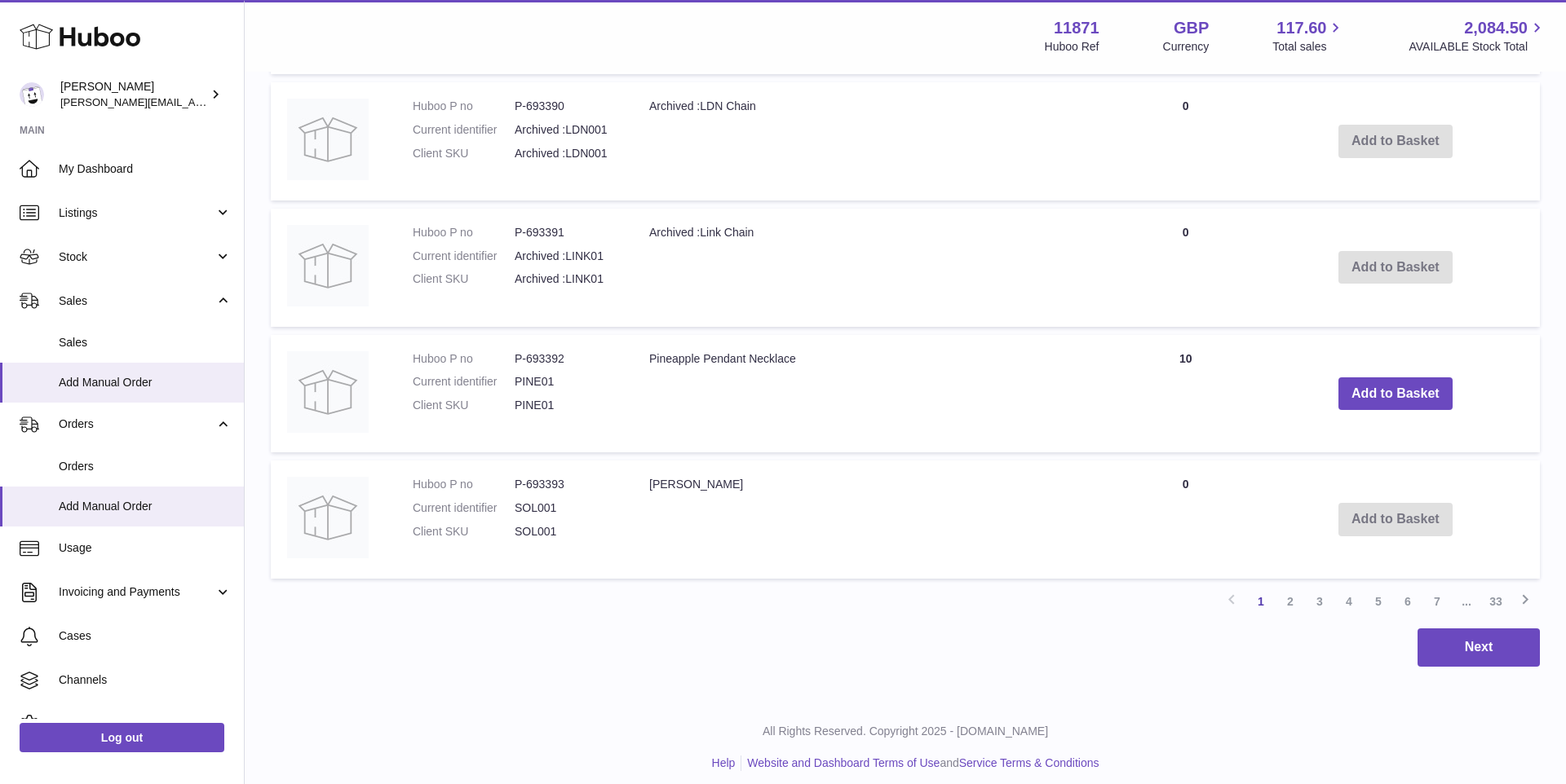
scroll to position [1240, 0]
